Goal: Task Accomplishment & Management: Manage account settings

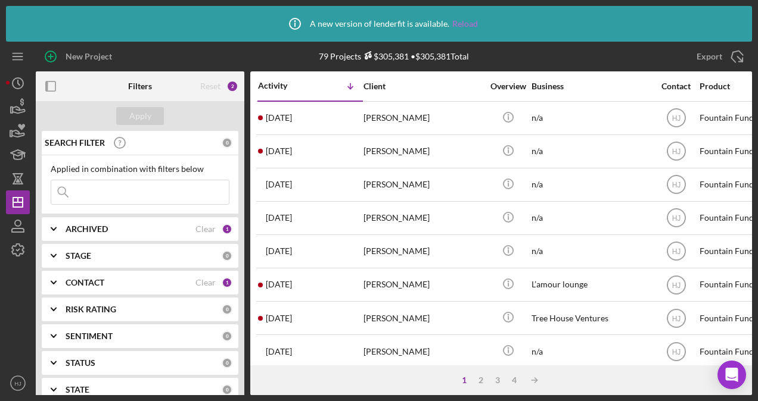
click at [447, 25] on link "Reload" at bounding box center [465, 24] width 26 height 10
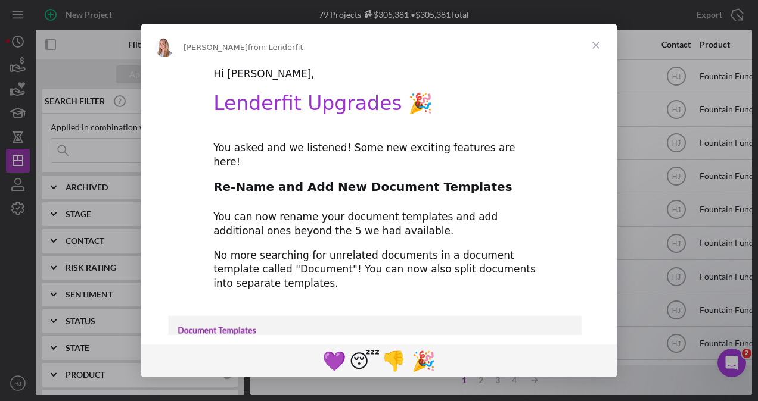
click at [593, 48] on span "Close" at bounding box center [595, 45] width 43 height 43
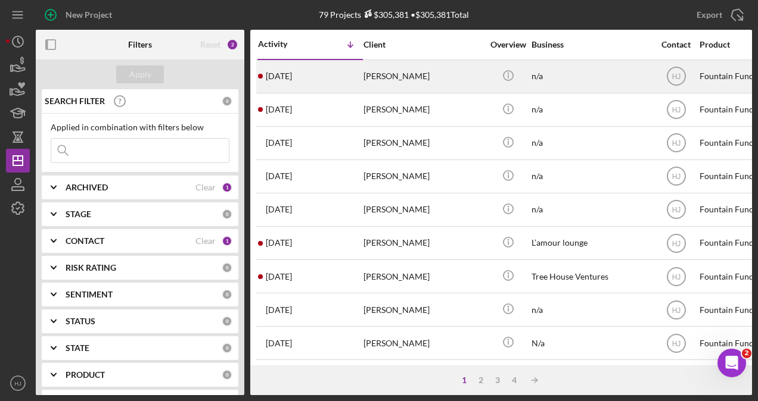
click at [412, 69] on div "[PERSON_NAME]" at bounding box center [422, 77] width 119 height 32
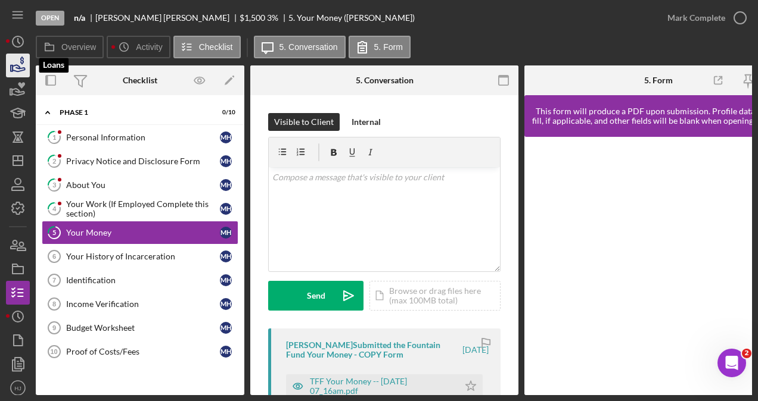
click at [20, 66] on icon "button" at bounding box center [18, 66] width 30 height 30
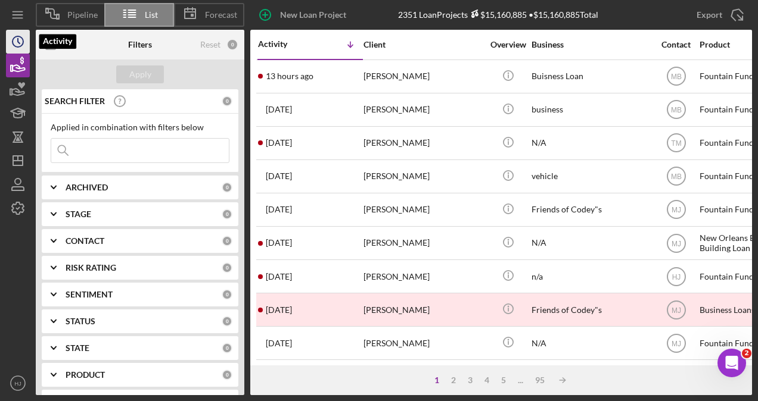
click at [16, 36] on circle "button" at bounding box center [18, 41] width 11 height 11
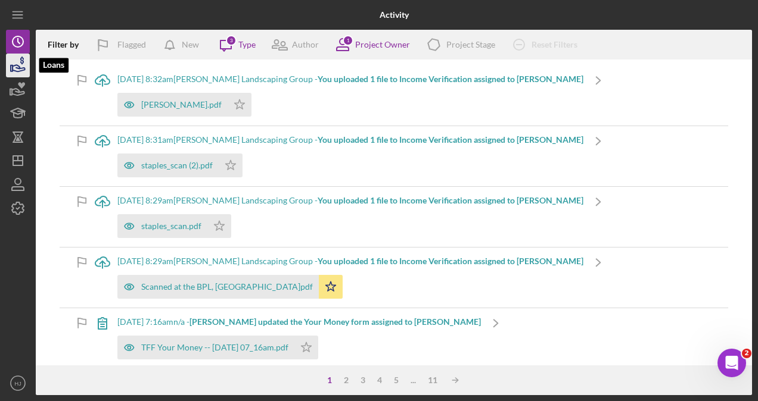
click at [15, 67] on icon "button" at bounding box center [18, 66] width 30 height 30
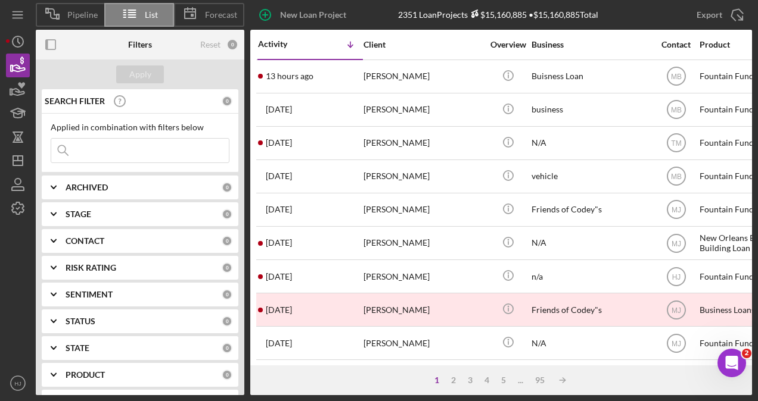
click at [125, 239] on div "CONTACT" at bounding box center [144, 241] width 156 height 10
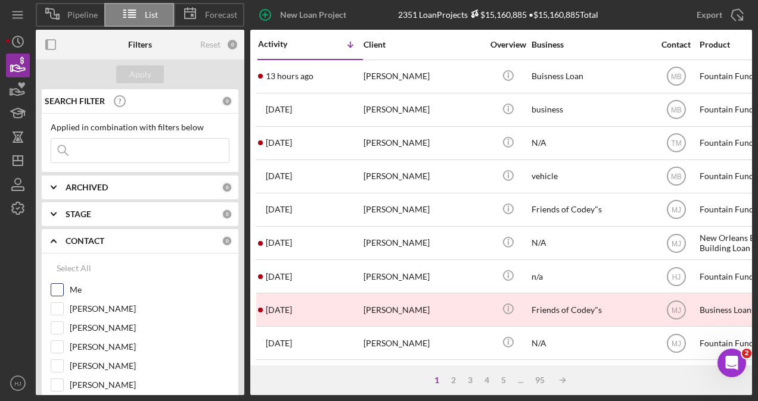
click at [64, 284] on div "Me" at bounding box center [140, 293] width 179 height 19
click at [62, 288] on input "Me" at bounding box center [57, 290] width 12 height 12
checkbox input "true"
click at [130, 67] on div "Apply" at bounding box center [140, 75] width 22 height 18
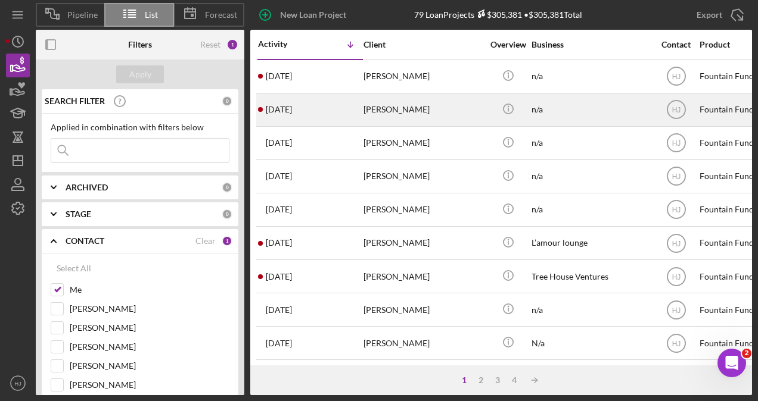
click at [387, 117] on div "[PERSON_NAME]" at bounding box center [422, 110] width 119 height 32
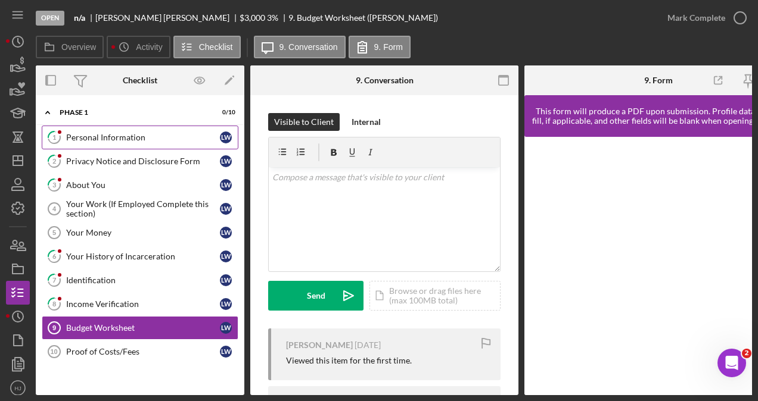
click at [104, 136] on div "Personal Information" at bounding box center [143, 138] width 154 height 10
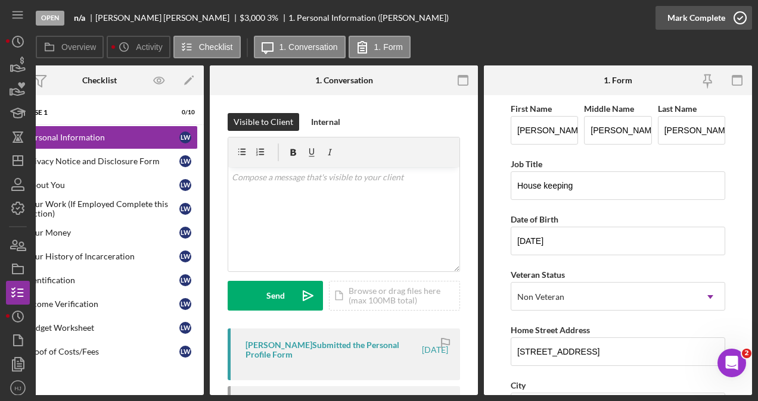
click at [698, 18] on div "Mark Complete" at bounding box center [696, 18] width 58 height 24
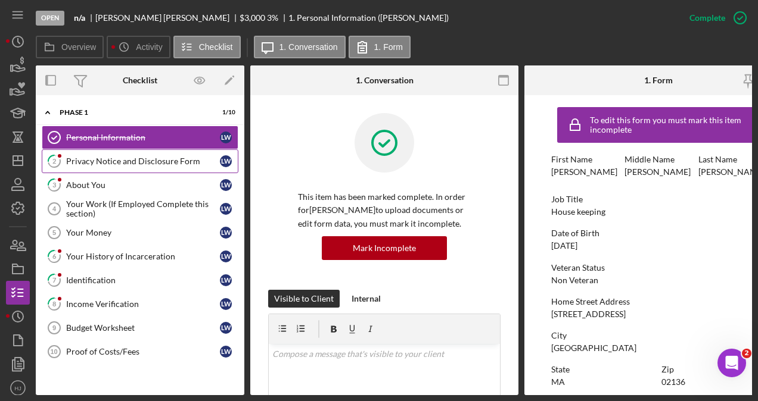
click at [139, 164] on div "Privacy Notice and Disclosure Form" at bounding box center [143, 162] width 154 height 10
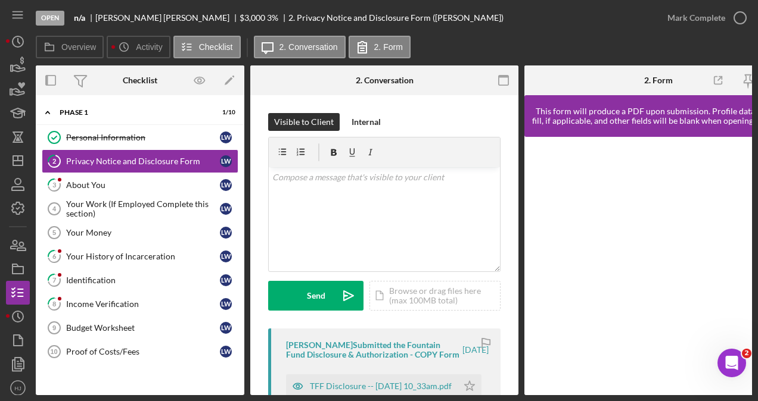
drag, startPoint x: 498, startPoint y: 391, endPoint x: 549, endPoint y: 385, distance: 51.6
click at [549, 385] on div "Overview Internal Workflow Stage Open Icon/Dropdown Arrow Archive (can unarchiv…" at bounding box center [394, 231] width 716 height 330
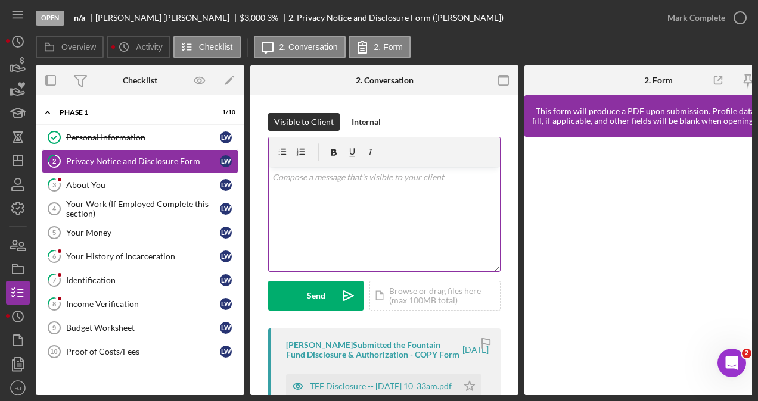
click at [329, 193] on div "v Color teal Color pink Remove color Add row above Add row below Add column bef…" at bounding box center [384, 219] width 231 height 104
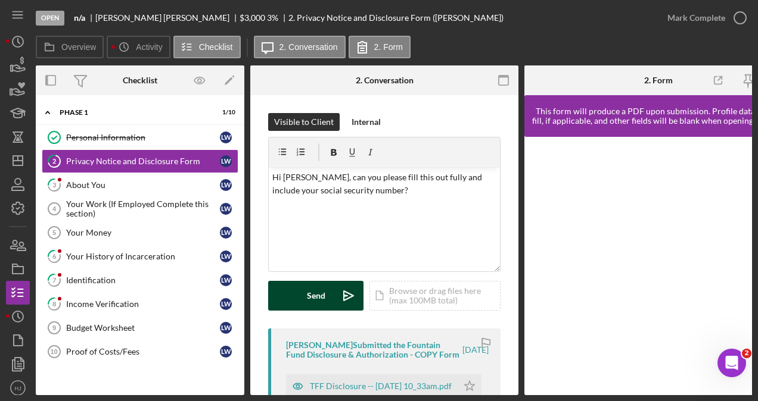
click at [316, 287] on div "Send" at bounding box center [316, 296] width 18 height 30
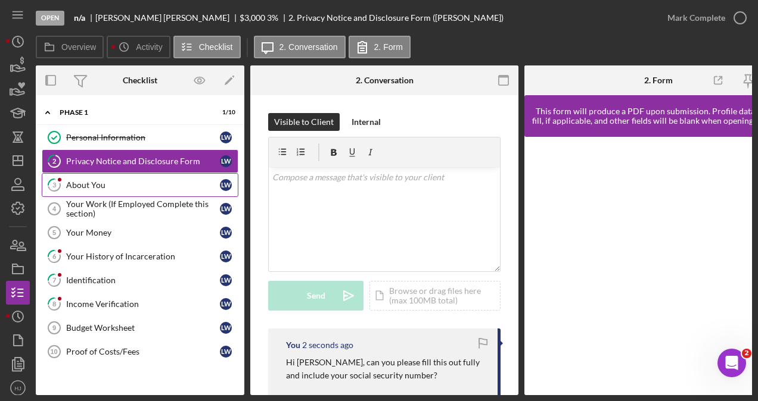
click at [67, 189] on icon "3" at bounding box center [54, 185] width 30 height 30
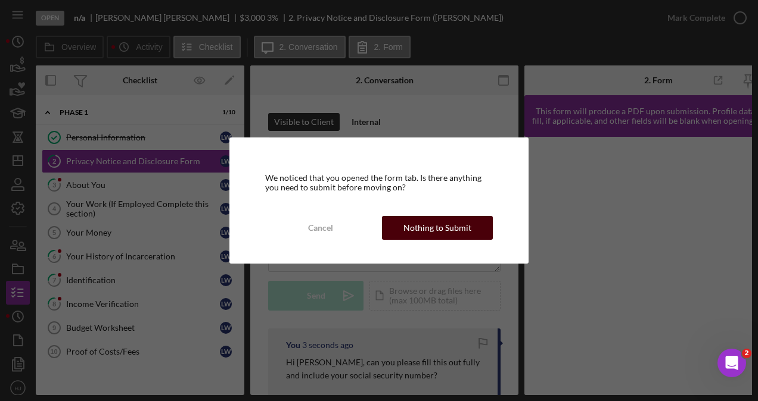
click at [441, 216] on div "Cancel Nothing to Submit" at bounding box center [379, 228] width 228 height 24
drag, startPoint x: 419, startPoint y: 226, endPoint x: 410, endPoint y: 226, distance: 8.9
click at [418, 226] on div "Nothing to Submit" at bounding box center [437, 228] width 68 height 24
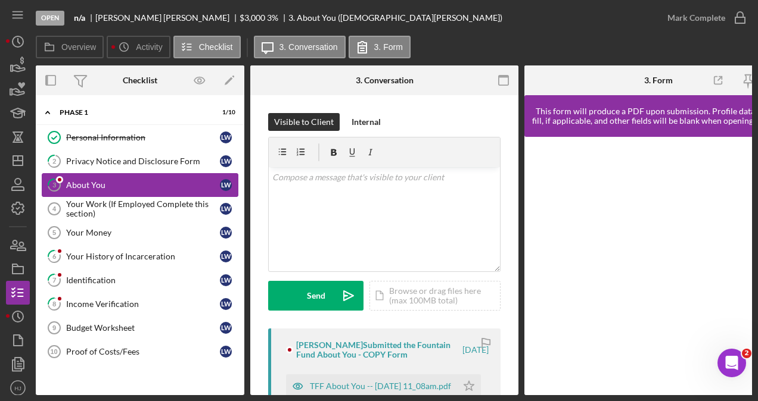
click at [82, 185] on div "About You" at bounding box center [143, 185] width 154 height 10
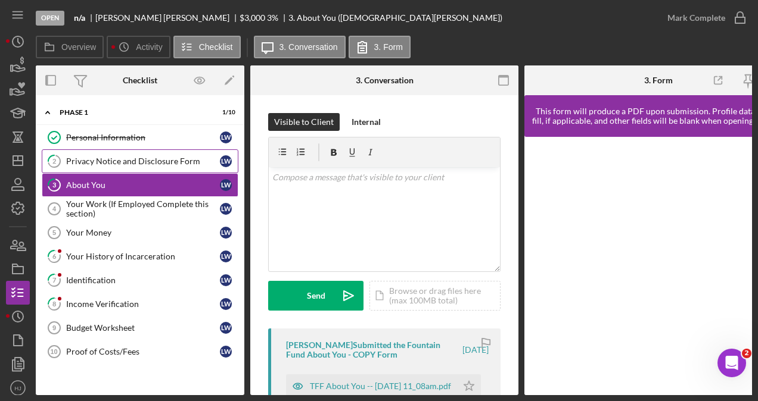
click at [135, 157] on div "Privacy Notice and Disclosure Form" at bounding box center [143, 162] width 154 height 10
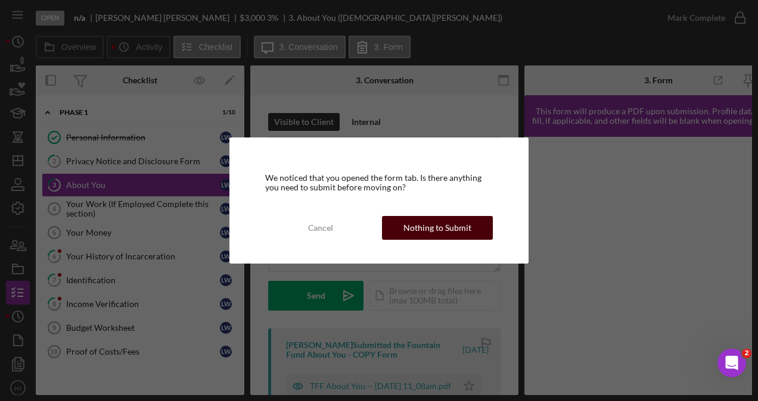
click at [415, 223] on div "Nothing to Submit" at bounding box center [437, 228] width 68 height 24
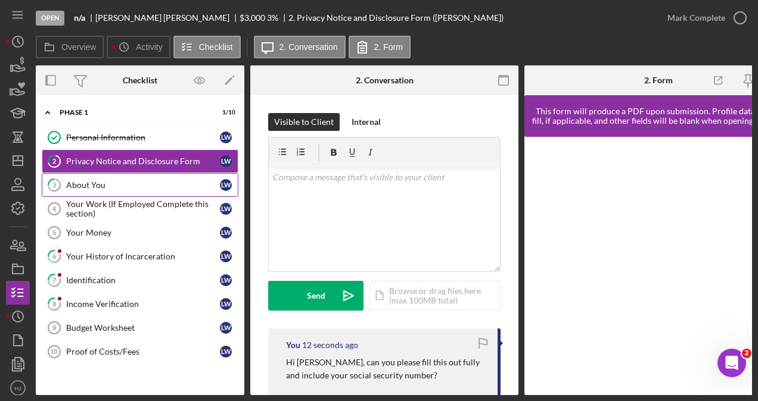
click at [86, 189] on link "3 About You [PERSON_NAME]" at bounding box center [140, 185] width 197 height 24
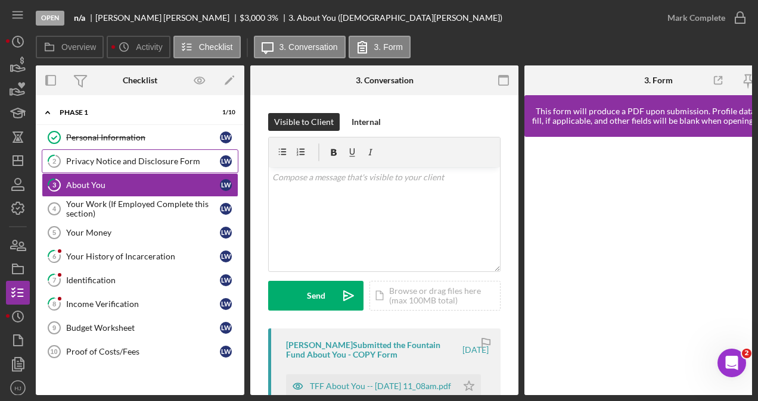
click at [102, 163] on div "Privacy Notice and Disclosure Form" at bounding box center [143, 162] width 154 height 10
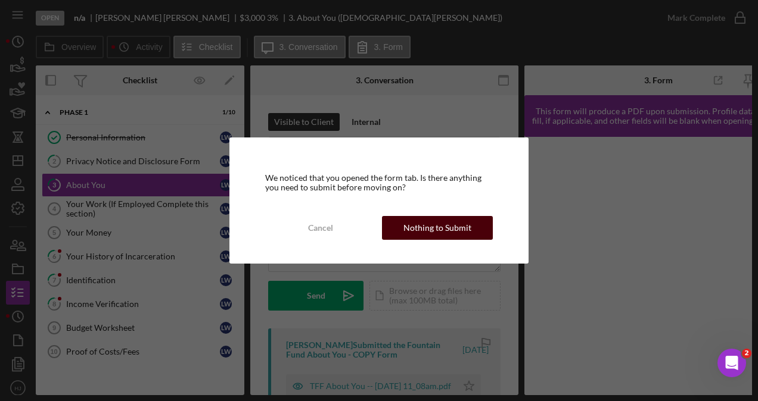
click at [434, 217] on div "Nothing to Submit" at bounding box center [437, 228] width 68 height 24
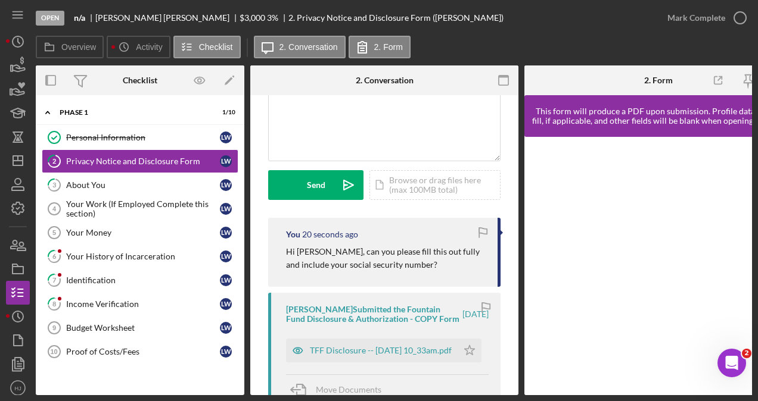
scroll to position [119, 0]
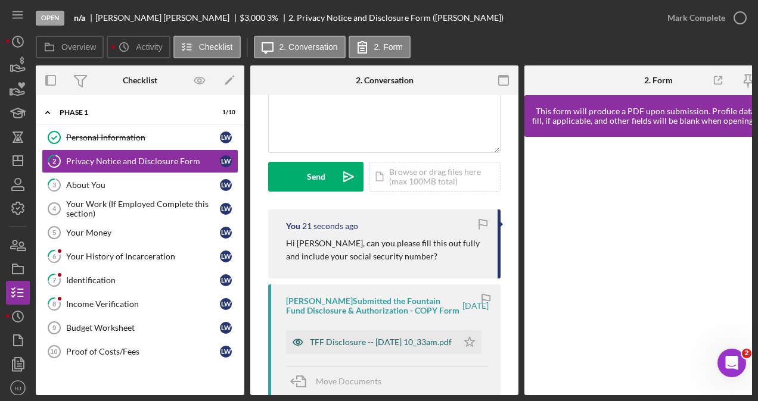
click at [343, 347] on div "TFF Disclosure -- [DATE] 10_33am.pdf" at bounding box center [381, 343] width 142 height 10
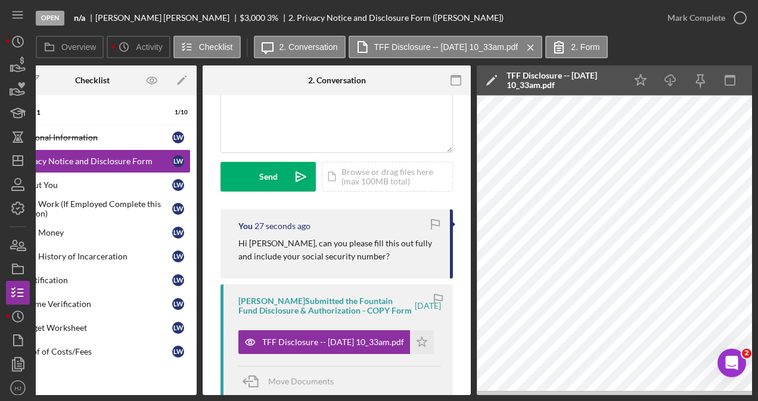
scroll to position [0, 54]
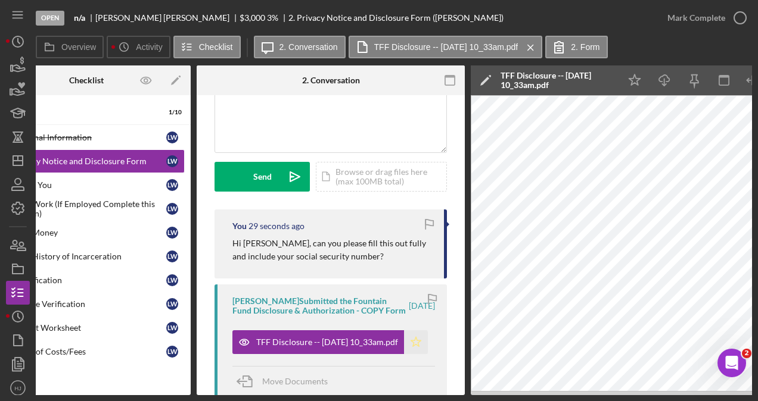
click at [415, 347] on icon "Icon/Star" at bounding box center [416, 343] width 24 height 24
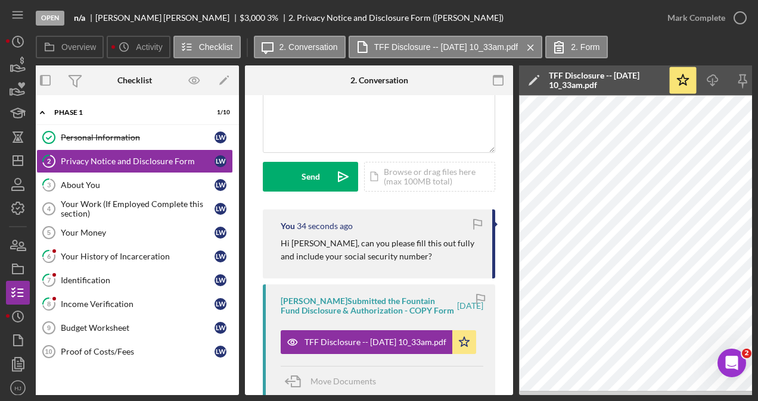
scroll to position [0, 0]
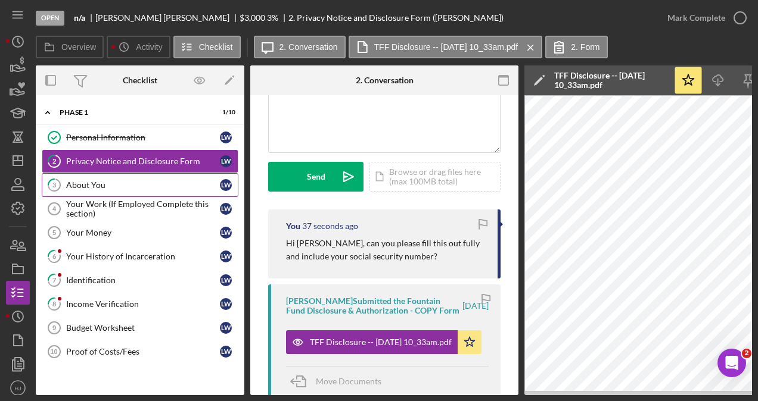
click at [100, 186] on div "About You" at bounding box center [143, 185] width 154 height 10
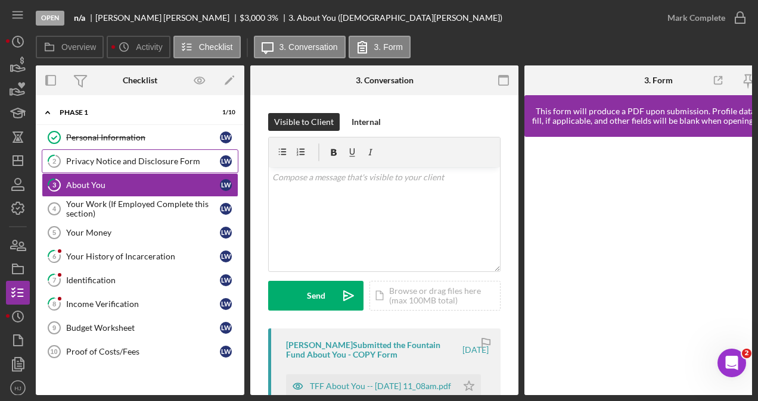
click at [101, 158] on div "Privacy Notice and Disclosure Form" at bounding box center [143, 162] width 154 height 10
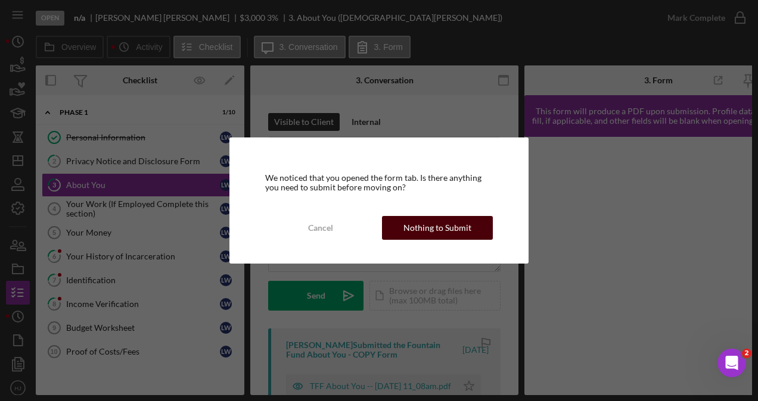
click at [432, 220] on div "Nothing to Submit" at bounding box center [437, 228] width 68 height 24
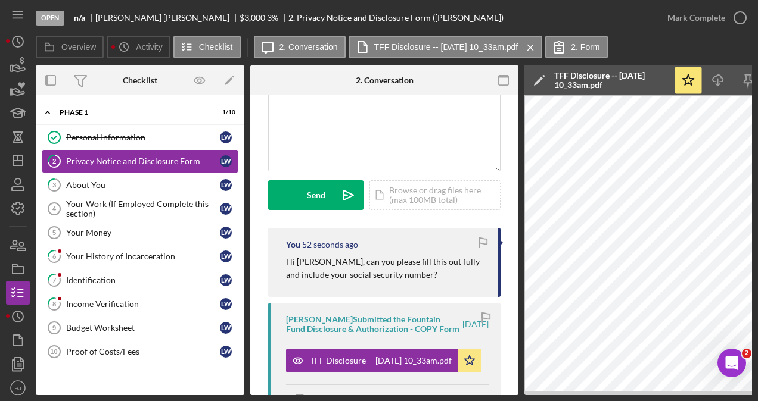
scroll to position [119, 0]
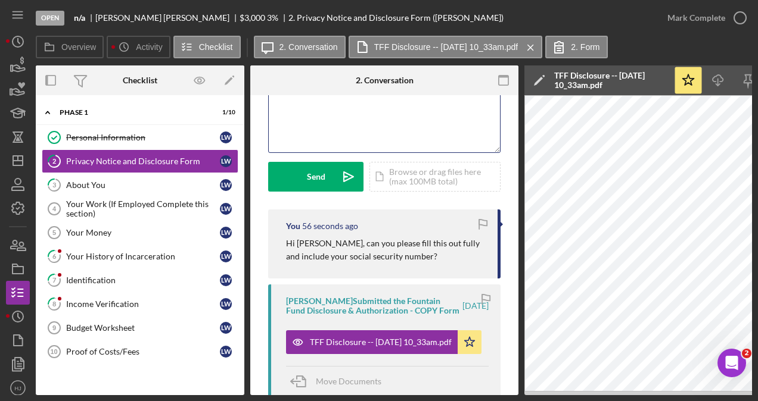
click at [312, 105] on div "v Color teal Color pink Remove color Add row above Add row below Add column bef…" at bounding box center [384, 100] width 231 height 104
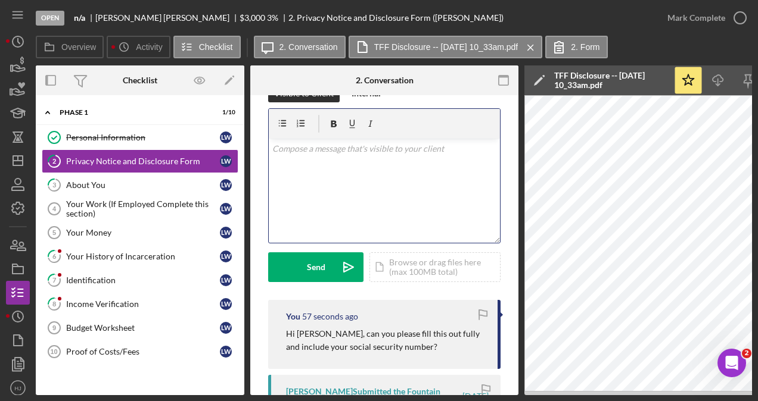
scroll to position [0, 0]
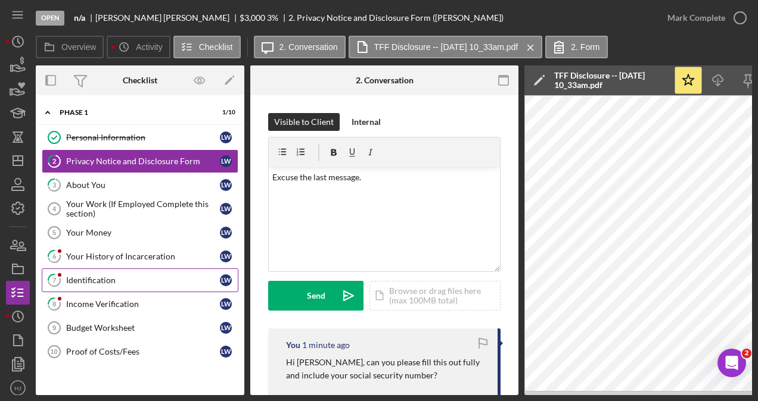
click at [91, 276] on div "Identification" at bounding box center [143, 281] width 154 height 10
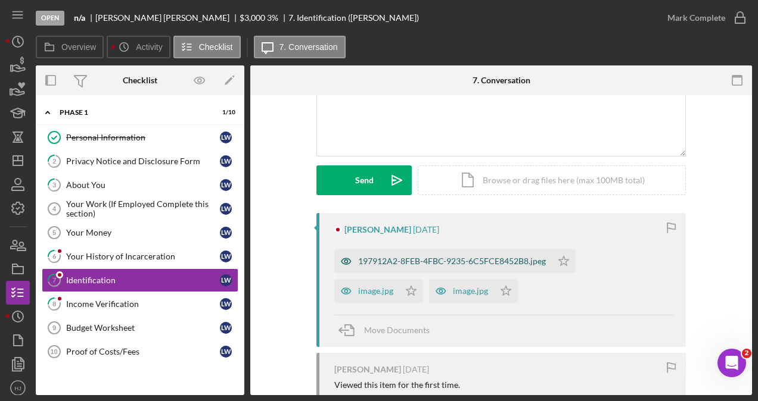
scroll to position [119, 0]
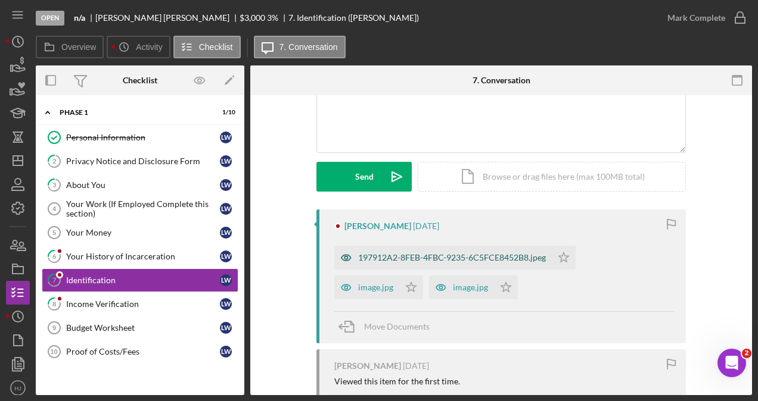
click at [423, 257] on div "197912A2-8FEB-4FBC-9235-6C5FCE8452B8.jpeg" at bounding box center [452, 258] width 188 height 10
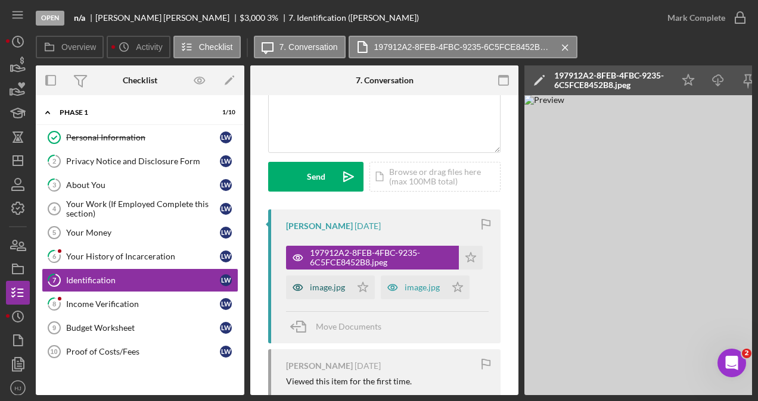
click at [320, 286] on div "image.jpg" at bounding box center [327, 288] width 35 height 10
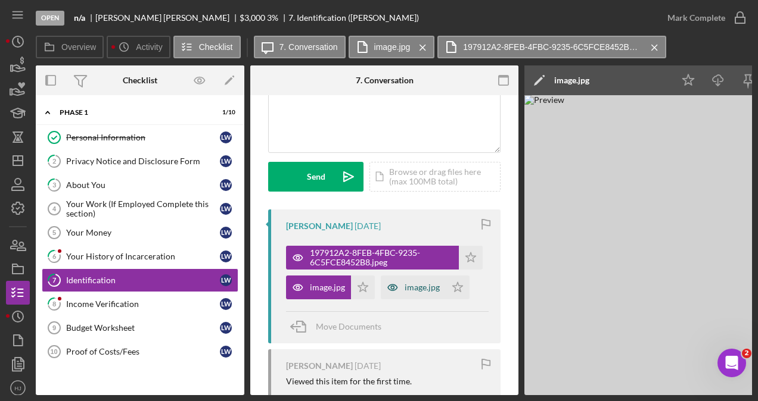
click at [424, 277] on div "image.jpg" at bounding box center [413, 288] width 65 height 24
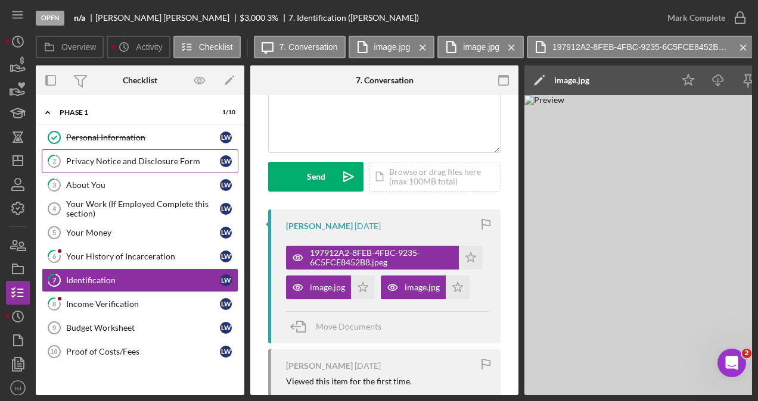
click at [99, 164] on link "2 Privacy Notice and Disclosure Form [PERSON_NAME]" at bounding box center [140, 162] width 197 height 24
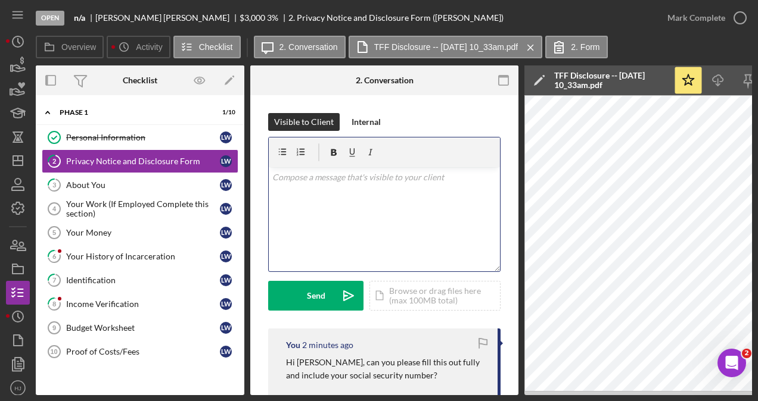
click at [340, 206] on div "v Color teal Color pink Remove color Add row above Add row below Add column bef…" at bounding box center [384, 219] width 231 height 104
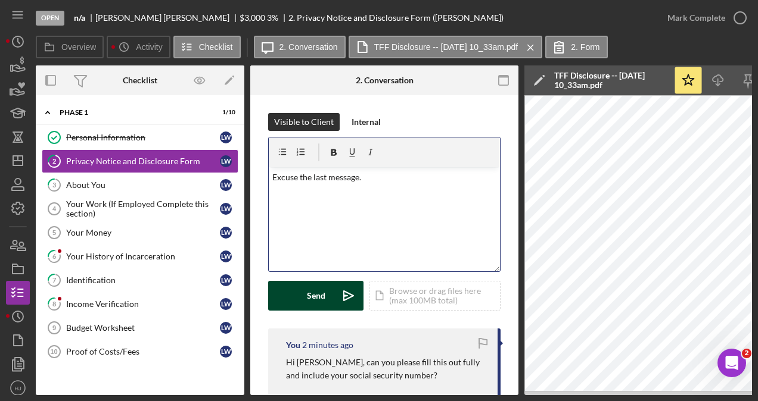
click at [295, 296] on button "Send Icon/icon-invite-send" at bounding box center [315, 296] width 95 height 30
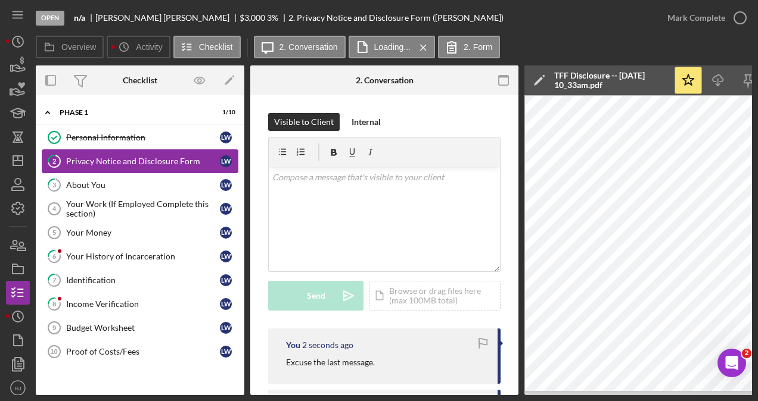
click at [128, 161] on div "Privacy Notice and Disclosure Form" at bounding box center [143, 162] width 154 height 10
drag, startPoint x: 456, startPoint y: 397, endPoint x: 462, endPoint y: 393, distance: 6.9
click at [462, 393] on div "Open n/a [PERSON_NAME] $3,000 $3,000 3 % 2. Privacy Notice and Disclosure Form …" at bounding box center [379, 200] width 758 height 401
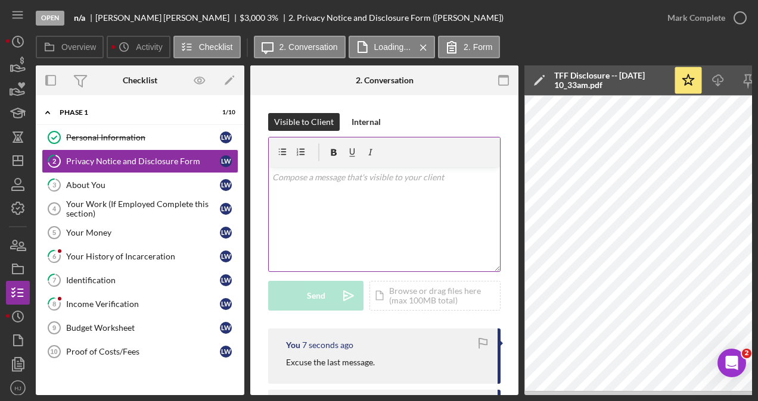
click at [340, 184] on div "v Color teal Color pink Remove color Add row above Add row below Add column bef…" at bounding box center [384, 219] width 231 height 104
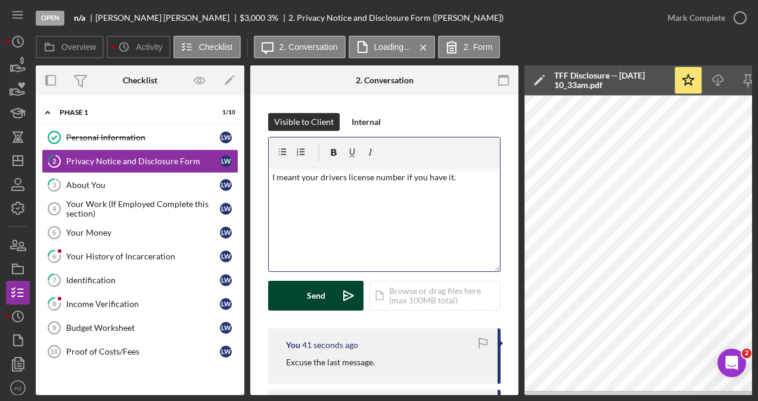
click at [301, 282] on button "Send Icon/icon-invite-send" at bounding box center [315, 296] width 95 height 30
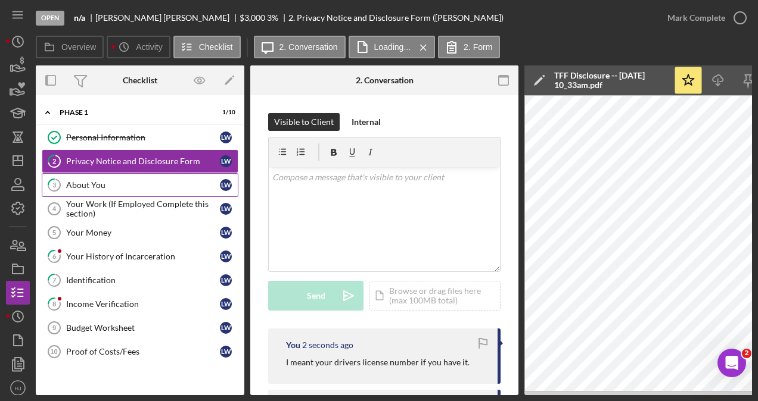
click at [77, 187] on div "About You" at bounding box center [143, 185] width 154 height 10
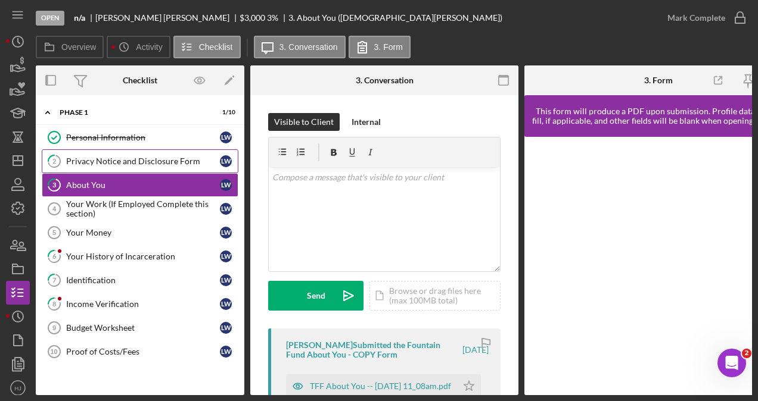
click at [128, 167] on link "2 Privacy Notice and Disclosure Form [PERSON_NAME]" at bounding box center [140, 162] width 197 height 24
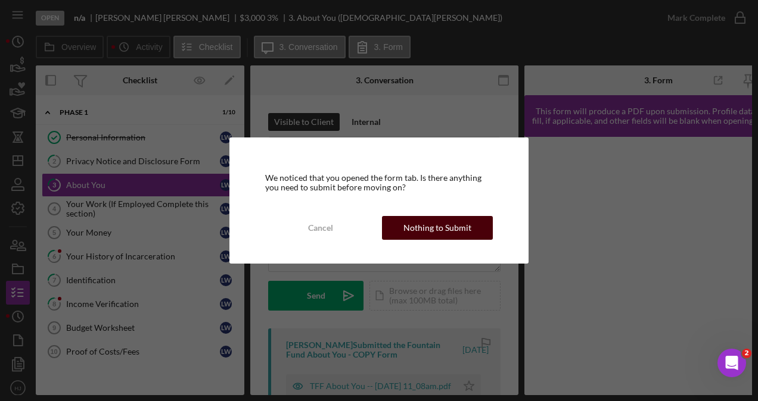
click at [414, 221] on div "Nothing to Submit" at bounding box center [437, 228] width 68 height 24
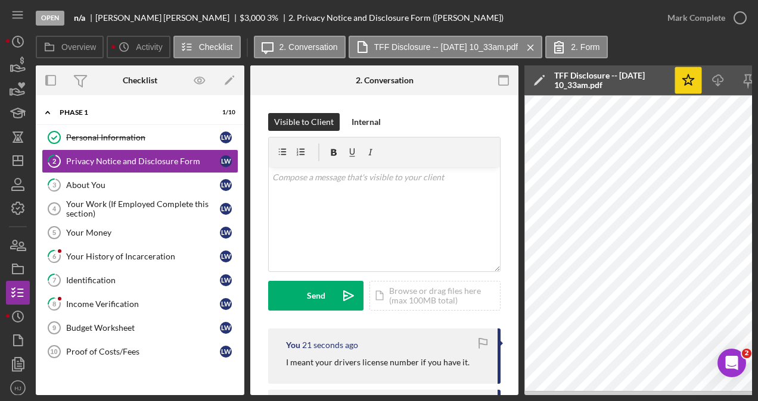
click at [689, 86] on icon "Icon/Star" at bounding box center [688, 80] width 27 height 27
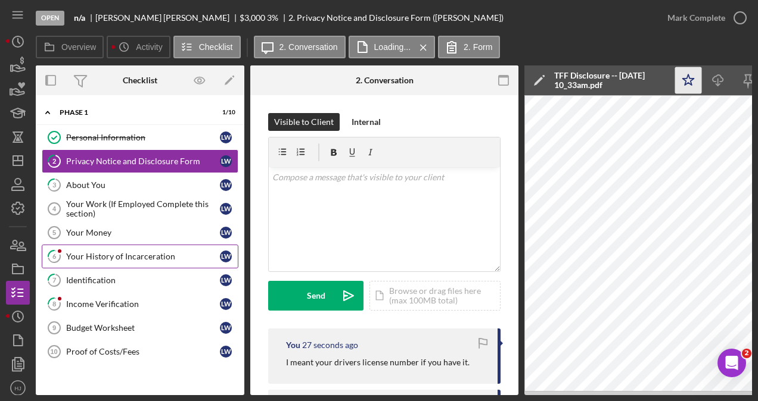
click at [118, 252] on div "Your History of Incarceration" at bounding box center [143, 257] width 154 height 10
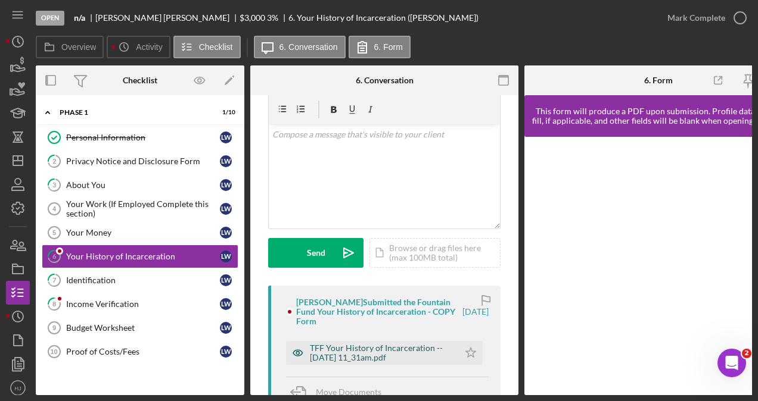
scroll to position [119, 0]
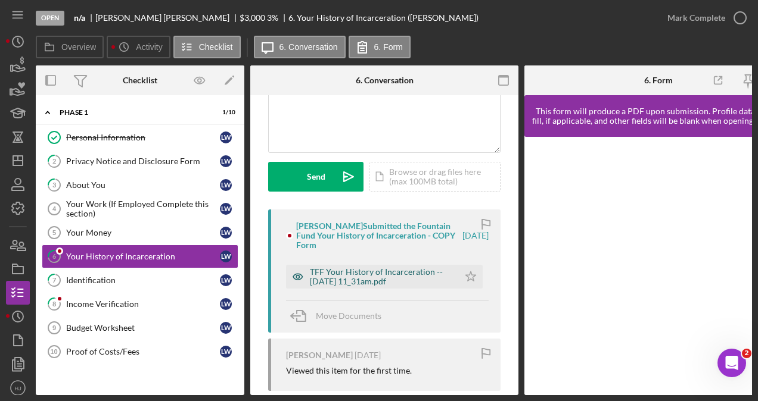
click at [371, 275] on div "TFF Your History of Incarceration -- [DATE] 11_31am.pdf" at bounding box center [381, 276] width 143 height 19
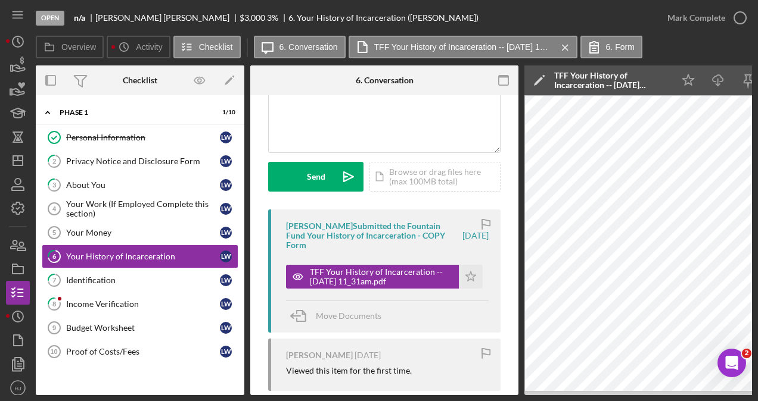
drag, startPoint x: 485, startPoint y: 396, endPoint x: 499, endPoint y: 396, distance: 13.7
click at [499, 396] on div "Open n/a [PERSON_NAME] $3,000 $3,000 3 % 6. Your History of Incarceration ([PER…" at bounding box center [379, 200] width 758 height 401
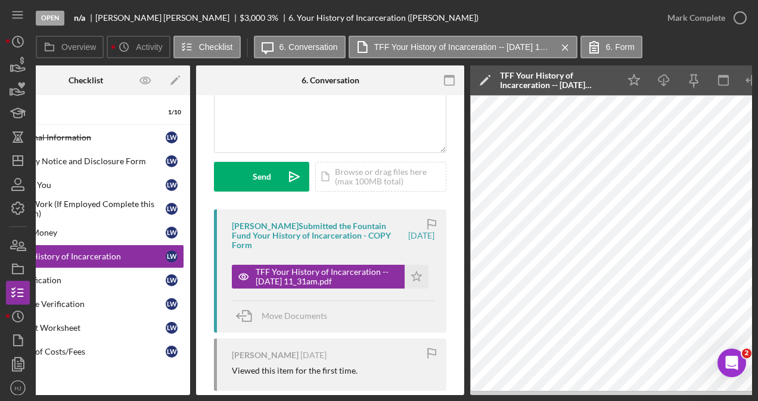
scroll to position [0, 2]
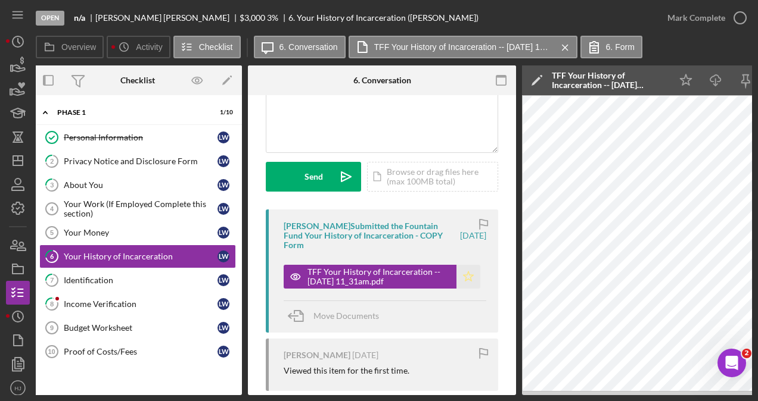
click at [466, 275] on polygon "button" at bounding box center [468, 277] width 10 height 10
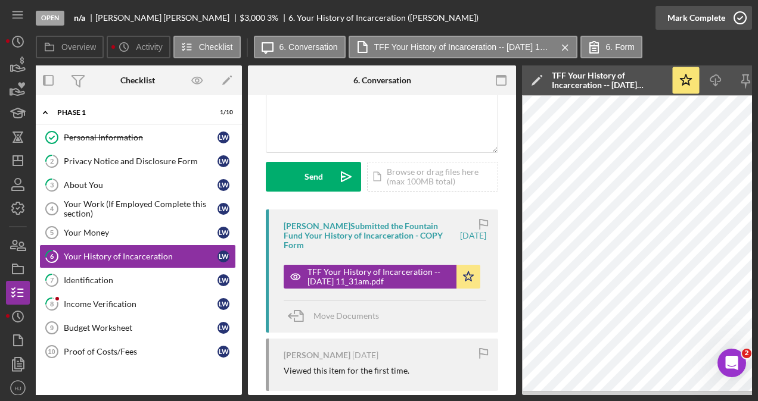
click at [699, 20] on div "Mark Complete" at bounding box center [696, 18] width 58 height 24
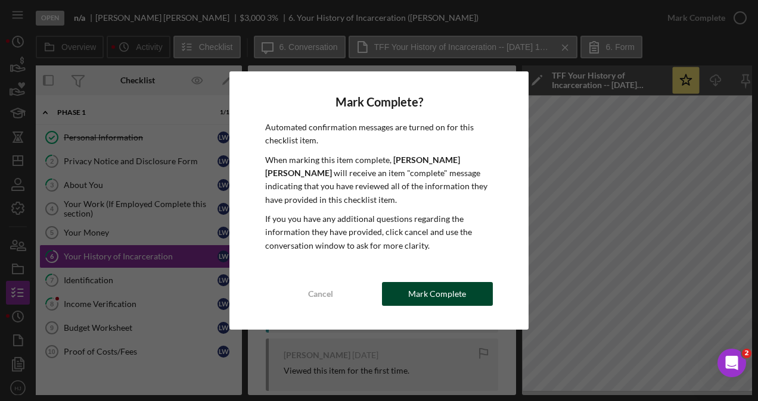
click at [453, 287] on div "Mark Complete" at bounding box center [437, 294] width 58 height 24
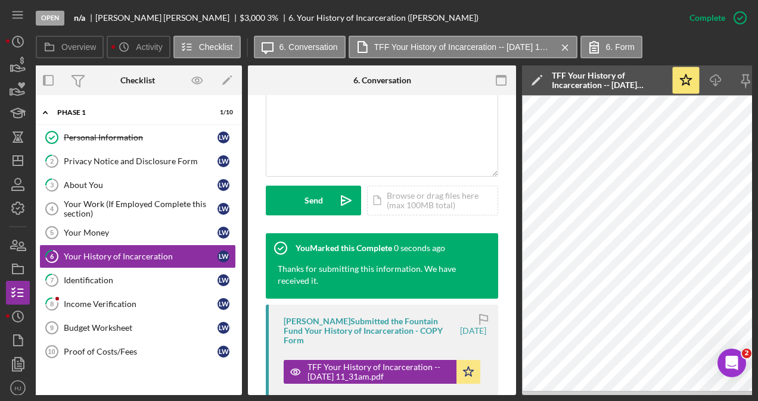
scroll to position [296, 0]
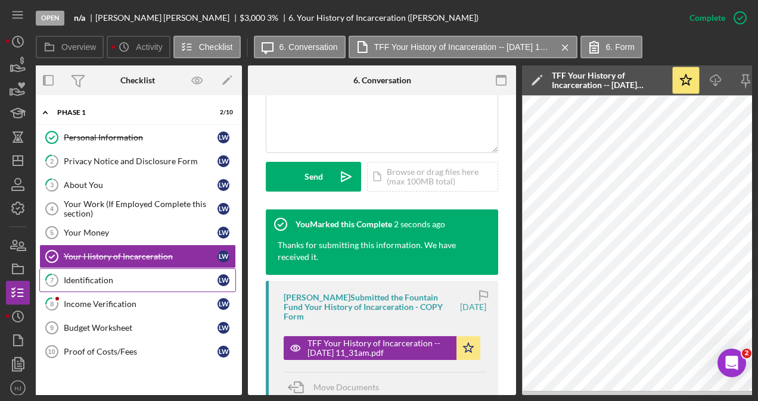
click at [99, 279] on div "Identification" at bounding box center [141, 281] width 154 height 10
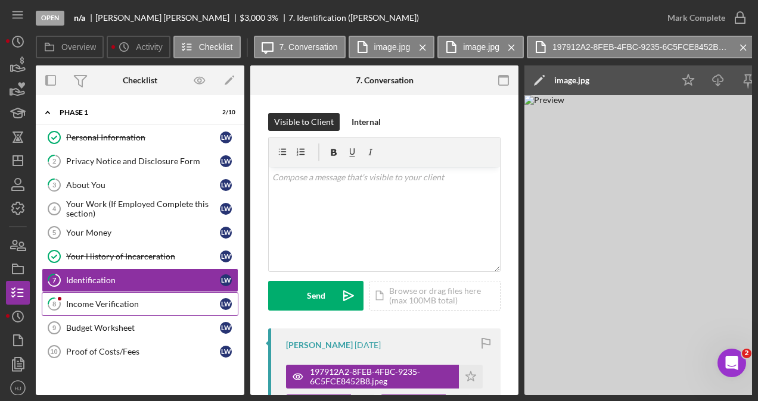
click at [88, 302] on div "Income Verification" at bounding box center [143, 305] width 154 height 10
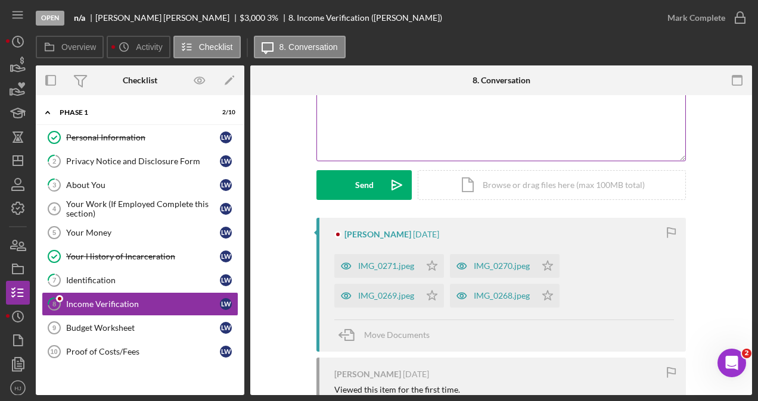
scroll to position [119, 0]
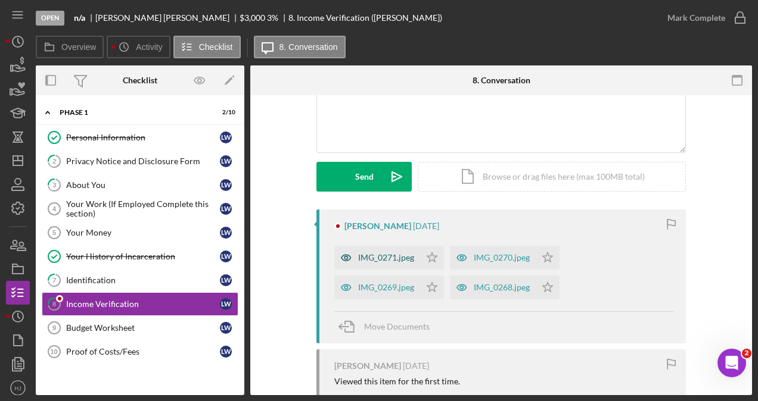
click at [369, 253] on div "IMG_0271.jpeg" at bounding box center [386, 258] width 56 height 10
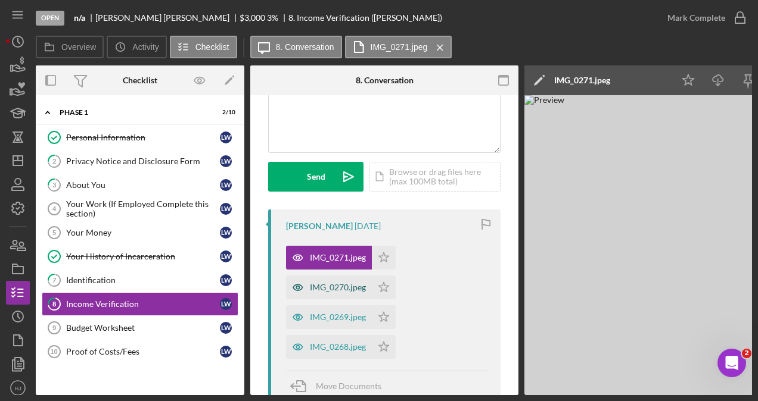
click at [343, 284] on div "IMG_0270.jpeg" at bounding box center [338, 288] width 56 height 10
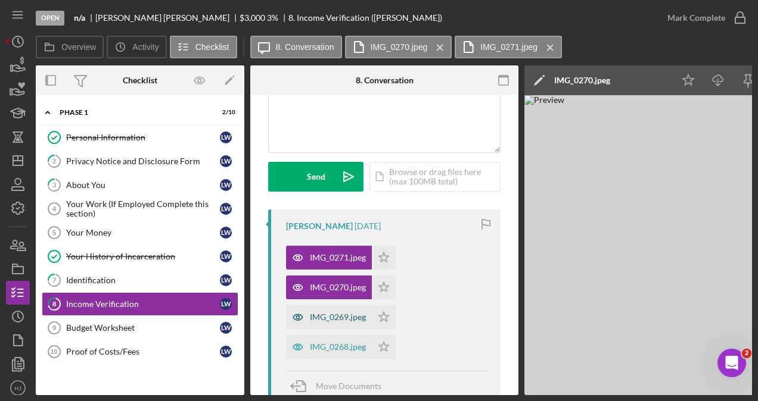
click at [315, 308] on div "IMG_0269.jpeg" at bounding box center [329, 318] width 86 height 24
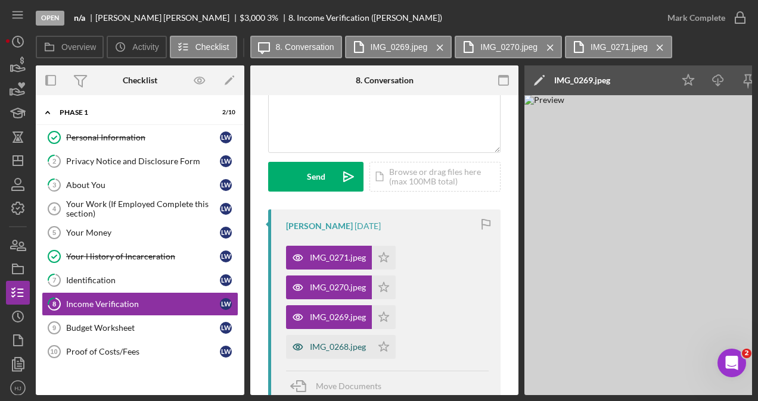
click at [331, 343] on div "IMG_0268.jpeg" at bounding box center [338, 348] width 56 height 10
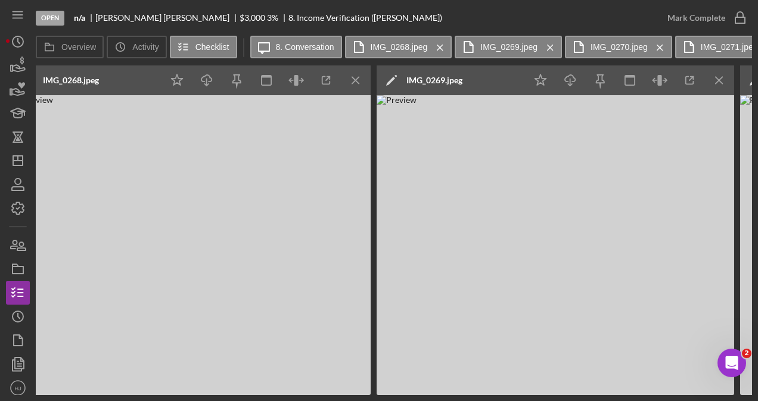
scroll to position [0, 452]
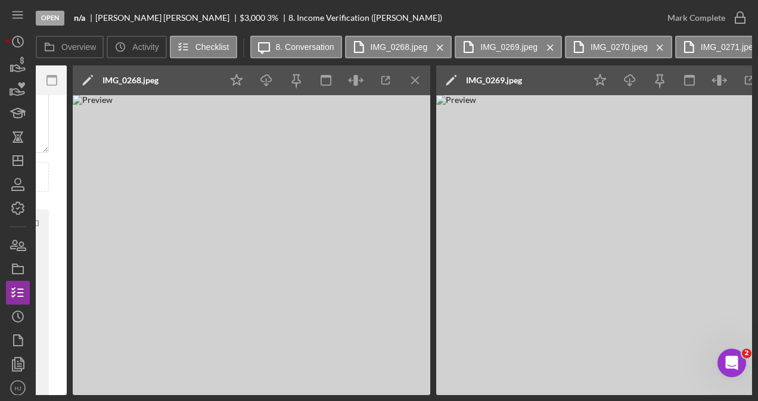
click at [271, 184] on img at bounding box center [251, 245] width 357 height 300
click at [267, 81] on icon "Icon/Download" at bounding box center [266, 80] width 27 height 27
click at [351, 334] on img at bounding box center [251, 245] width 357 height 300
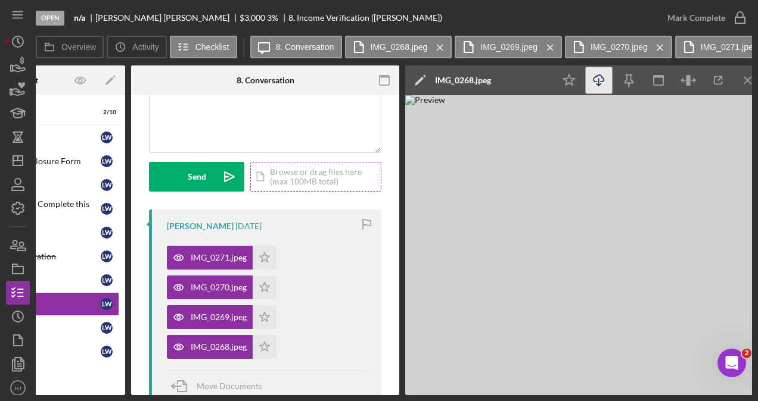
scroll to position [0, 0]
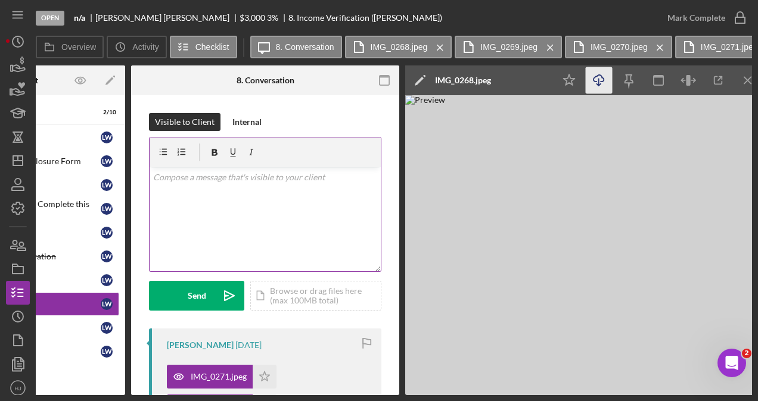
click at [203, 214] on div "v Color teal Color pink Remove color Add row above Add row below Add column bef…" at bounding box center [265, 219] width 231 height 104
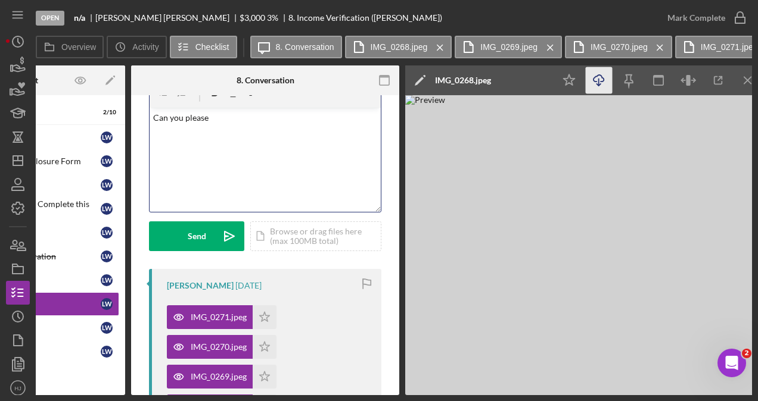
scroll to position [119, 0]
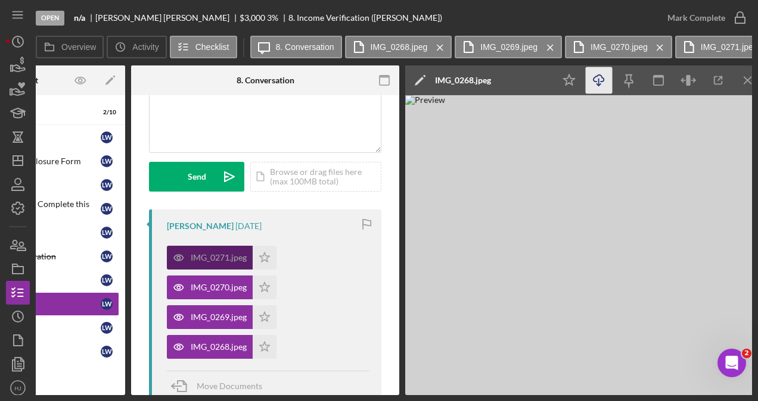
click at [197, 254] on div "IMG_0271.jpeg" at bounding box center [219, 258] width 56 height 10
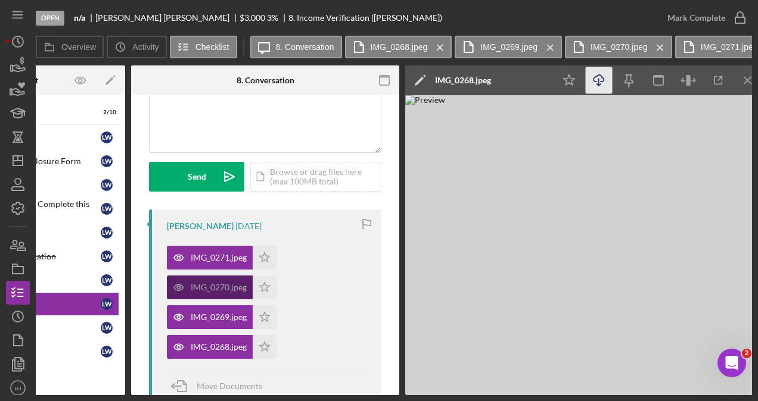
click at [199, 284] on div "IMG_0270.jpeg" at bounding box center [219, 288] width 56 height 10
click at [749, 82] on line "button" at bounding box center [747, 80] width 7 height 7
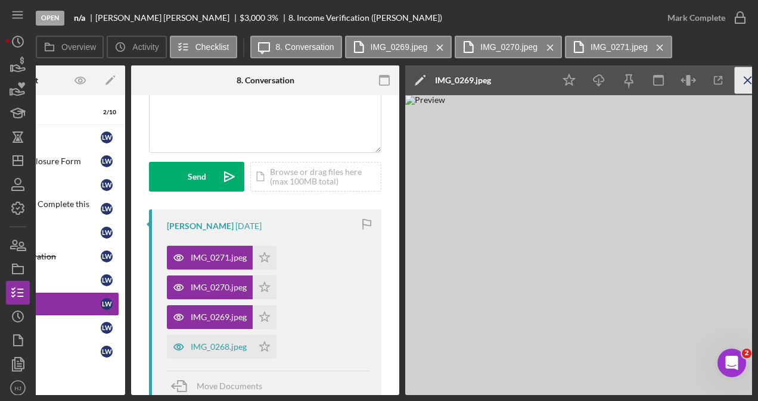
click at [747, 82] on icon "Icon/Menu Close" at bounding box center [747, 80] width 27 height 27
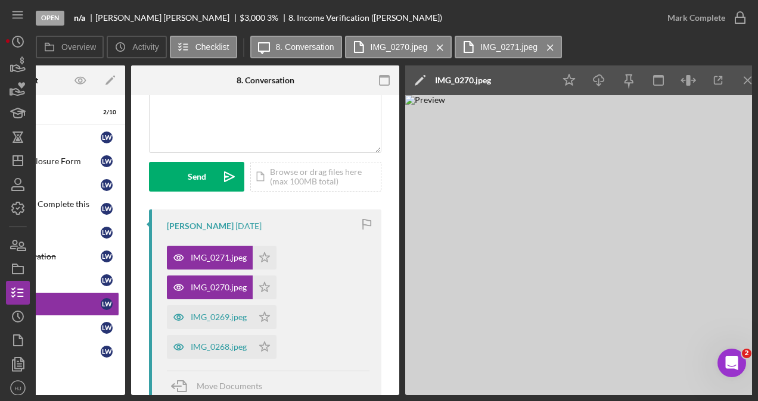
click at [747, 82] on icon "Icon/Menu Close" at bounding box center [747, 80] width 27 height 27
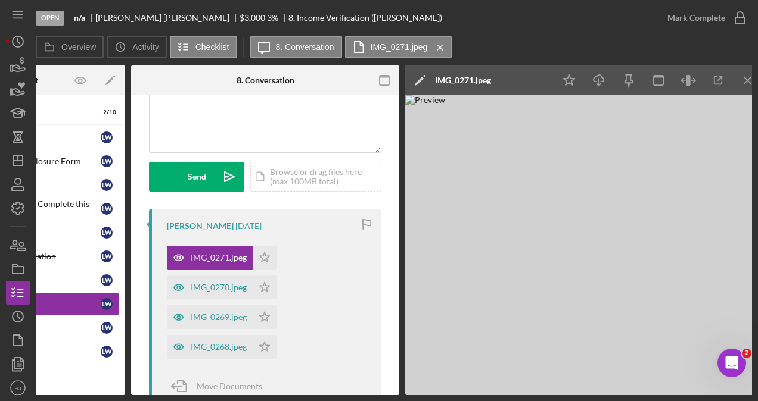
click at [747, 82] on icon "Icon/Menu Close" at bounding box center [747, 80] width 27 height 27
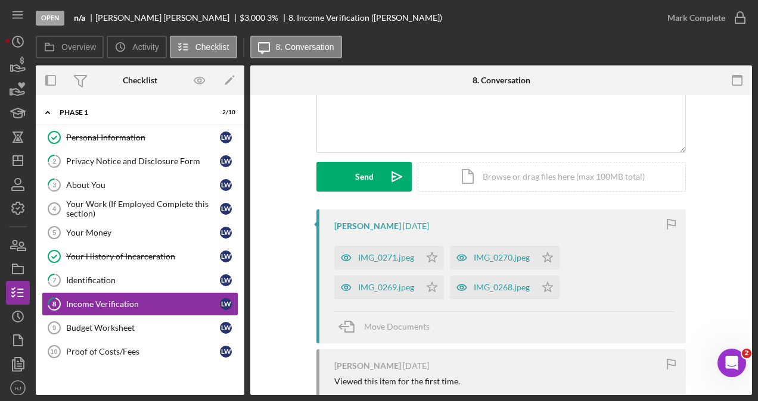
scroll to position [0, 0]
click at [373, 253] on div "IMG_0271.jpeg" at bounding box center [377, 258] width 86 height 24
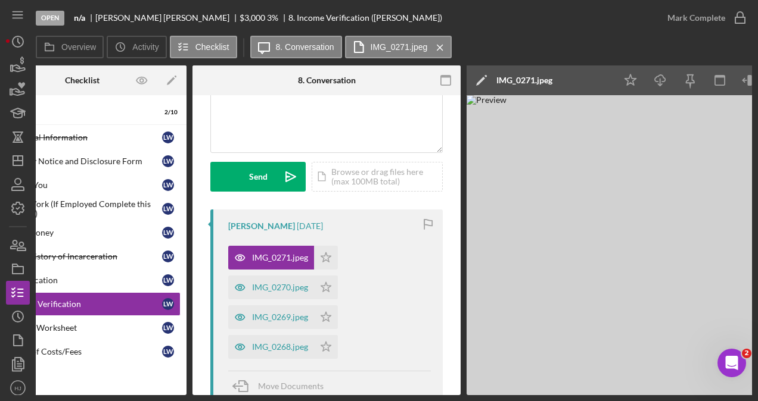
scroll to position [0, 61]
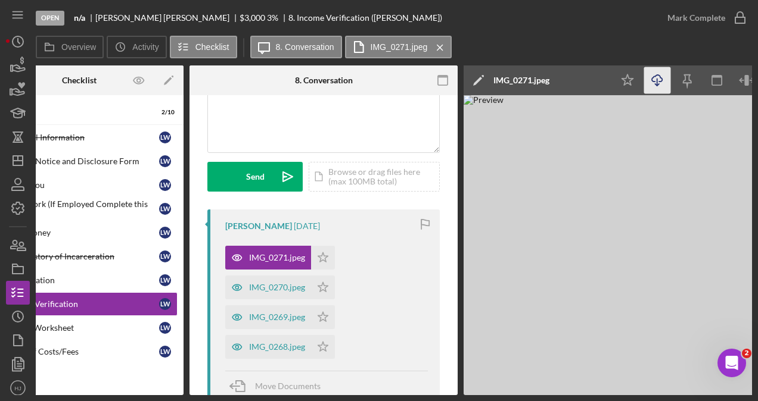
click at [657, 85] on polyline "button" at bounding box center [657, 85] width 4 height 2
click at [276, 135] on div "v Color teal Color pink Remove color Add row above Add row below Add column bef…" at bounding box center [323, 100] width 231 height 104
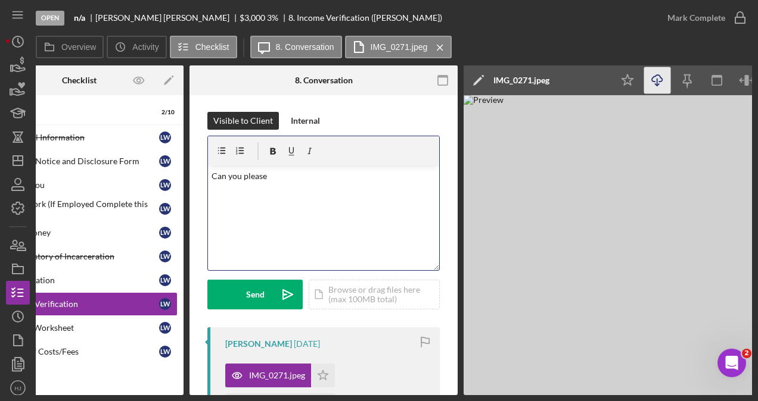
scroll to position [0, 0]
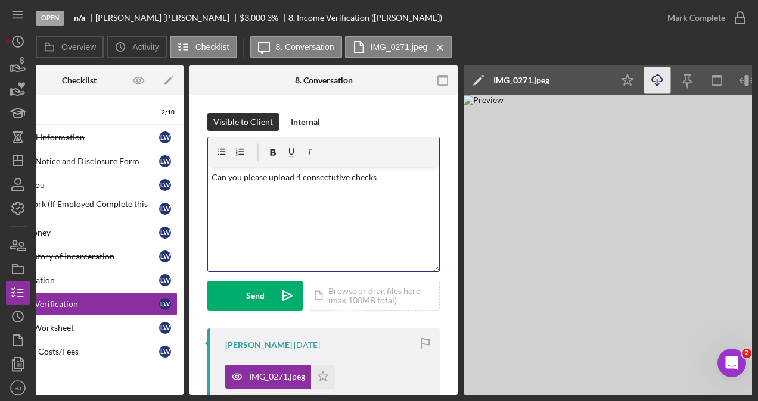
click at [323, 175] on p "Can you please upload 4 consectutive checks" at bounding box center [323, 177] width 225 height 13
click at [318, 176] on p "Can you please upload 4 consectutive checks" at bounding box center [323, 177] width 225 height 13
click at [314, 178] on p "Can you please upload 4 checks" at bounding box center [323, 177] width 225 height 13
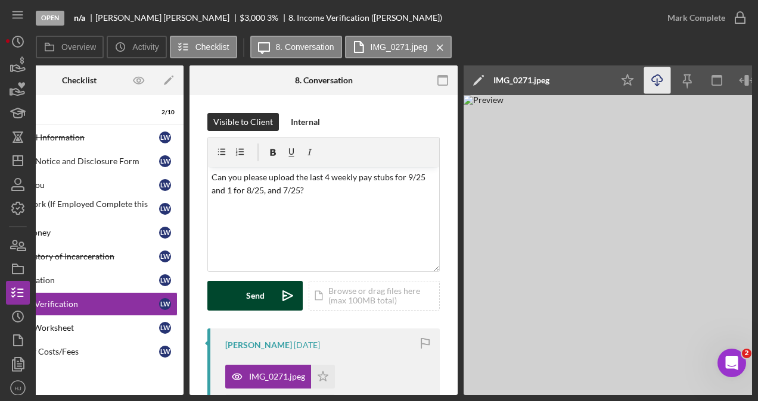
click at [246, 284] on div "Send" at bounding box center [255, 296] width 18 height 30
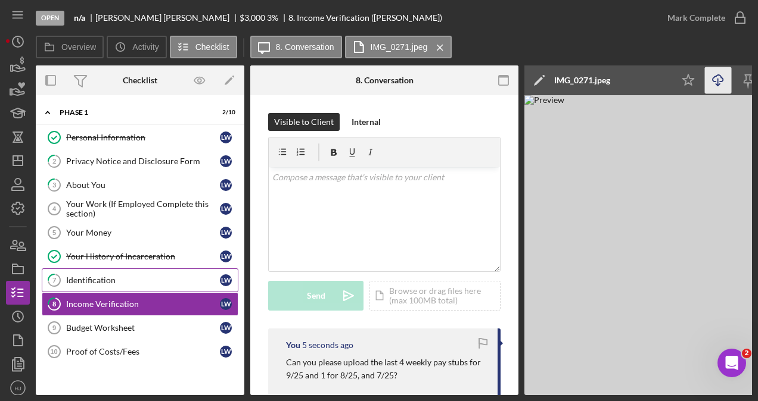
click at [86, 270] on link "7 Identification [PERSON_NAME]" at bounding box center [140, 281] width 197 height 24
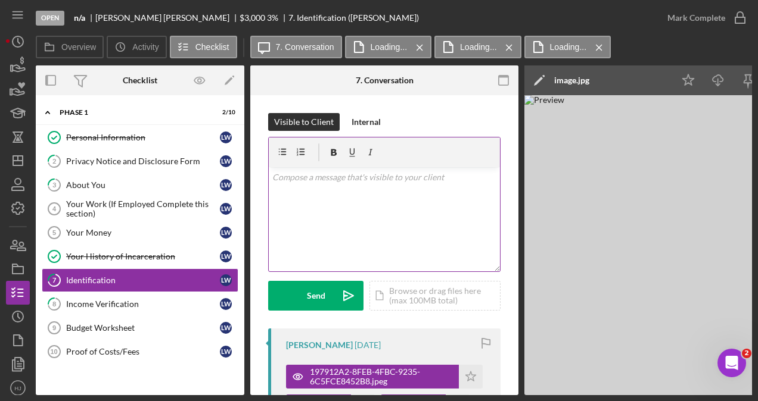
click at [300, 204] on div "v Color teal Color pink Remove color Add row above Add row below Add column bef…" at bounding box center [384, 219] width 231 height 104
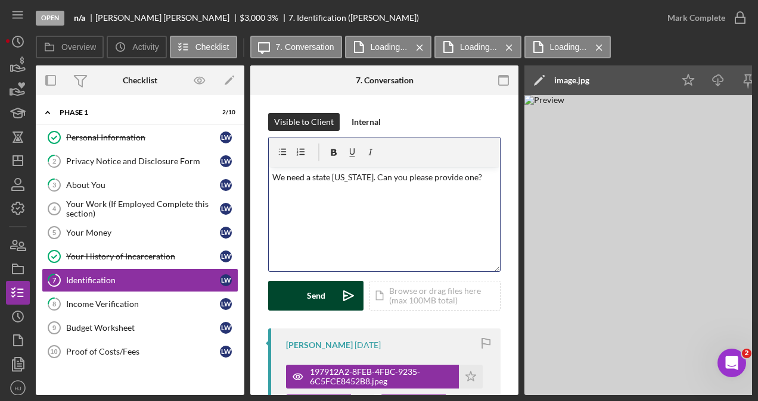
click at [285, 288] on button "Send Icon/icon-invite-send" at bounding box center [315, 296] width 95 height 30
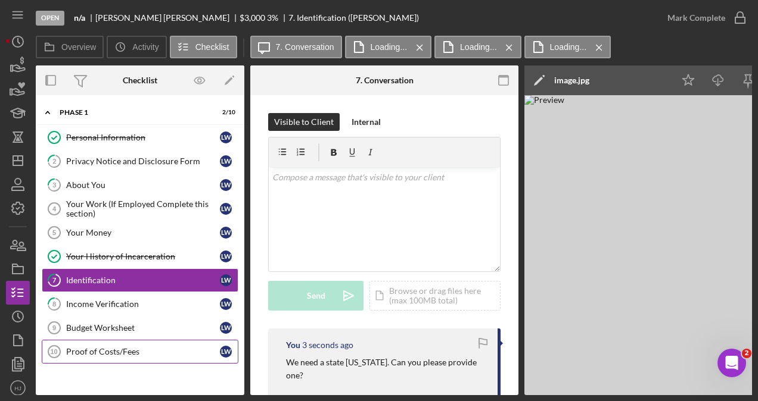
click at [95, 342] on link "Proof of Costs/Fees 10 Proof of Costs/Fees [PERSON_NAME]" at bounding box center [140, 352] width 197 height 24
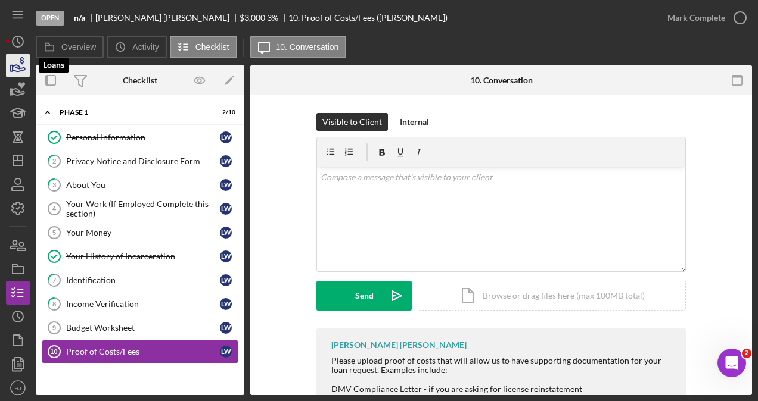
click at [20, 67] on icon "button" at bounding box center [18, 66] width 30 height 30
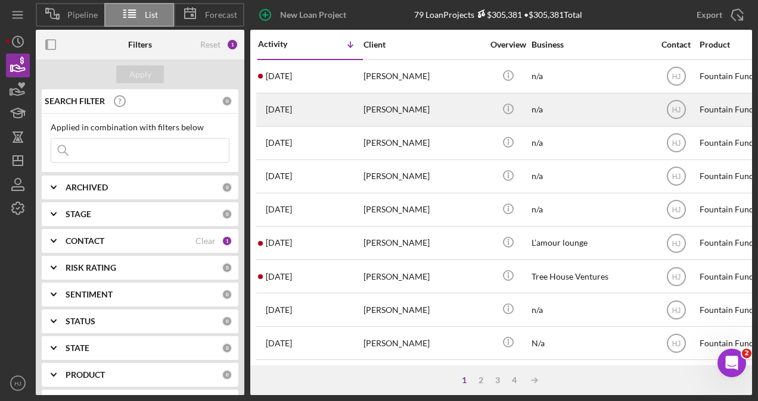
click at [371, 110] on div "[PERSON_NAME]" at bounding box center [422, 110] width 119 height 32
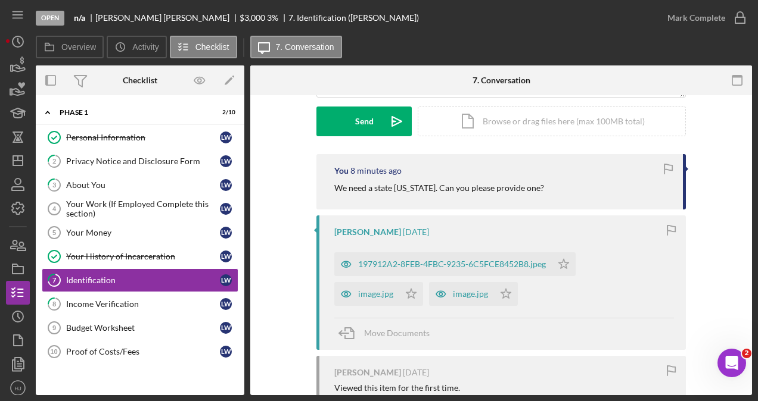
scroll to position [179, 0]
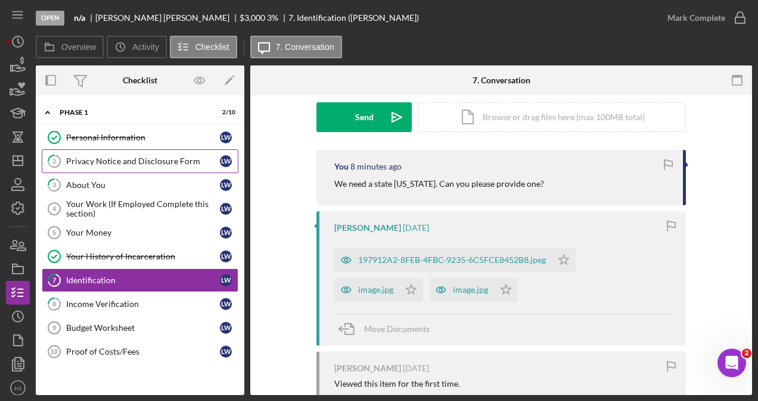
click at [111, 161] on div "Privacy Notice and Disclosure Form" at bounding box center [143, 162] width 154 height 10
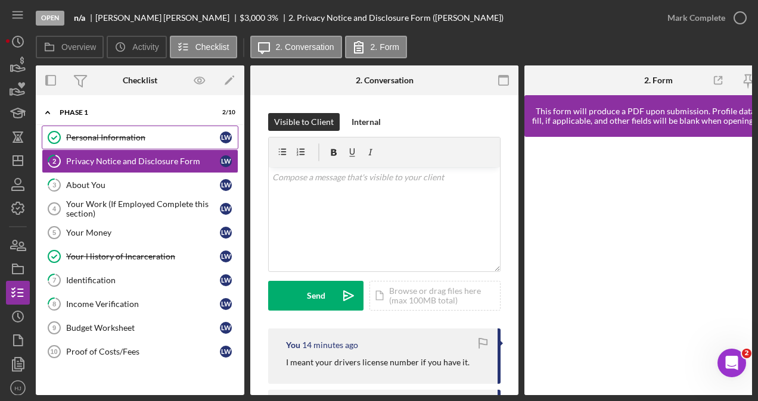
click at [101, 133] on div "Personal Information" at bounding box center [143, 138] width 154 height 10
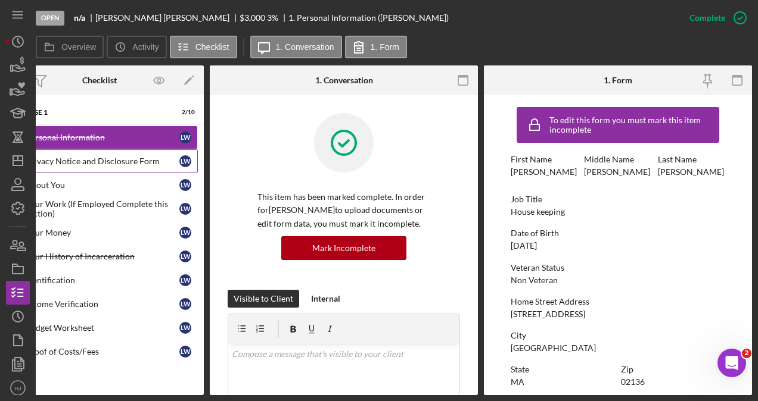
click at [125, 157] on div "Privacy Notice and Disclosure Form" at bounding box center [103, 162] width 154 height 10
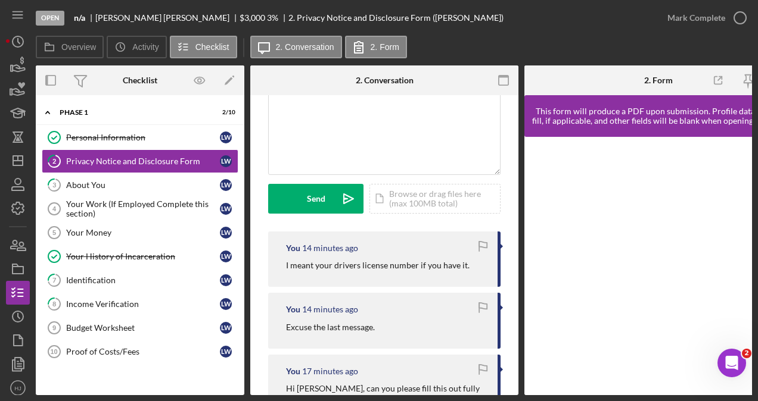
scroll to position [119, 0]
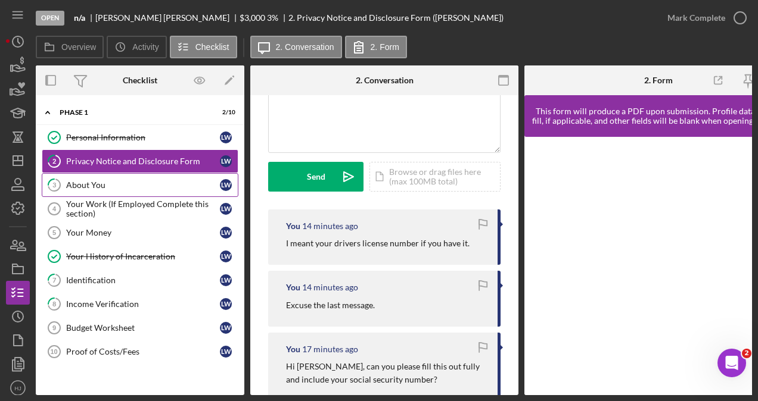
click at [97, 185] on div "About You" at bounding box center [143, 185] width 154 height 10
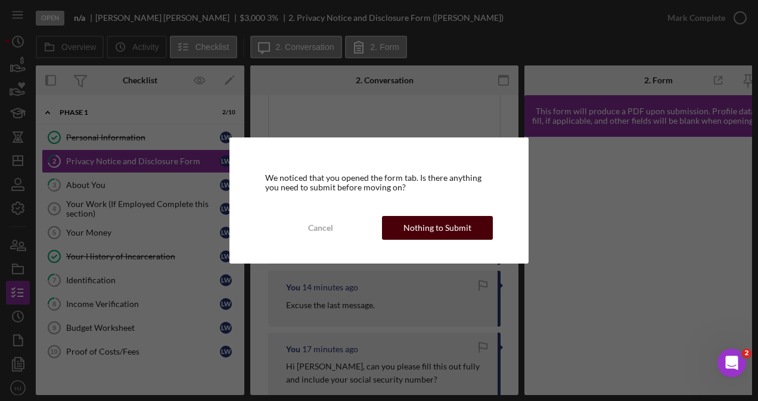
click at [469, 237] on button "Nothing to Submit" at bounding box center [437, 228] width 111 height 24
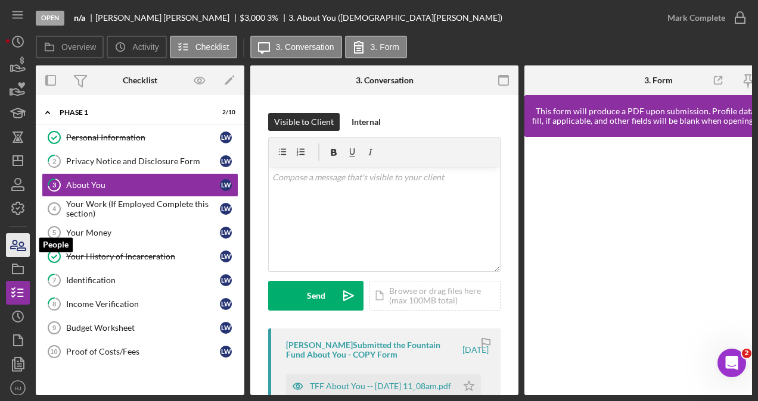
click at [11, 245] on icon "button" at bounding box center [18, 246] width 30 height 30
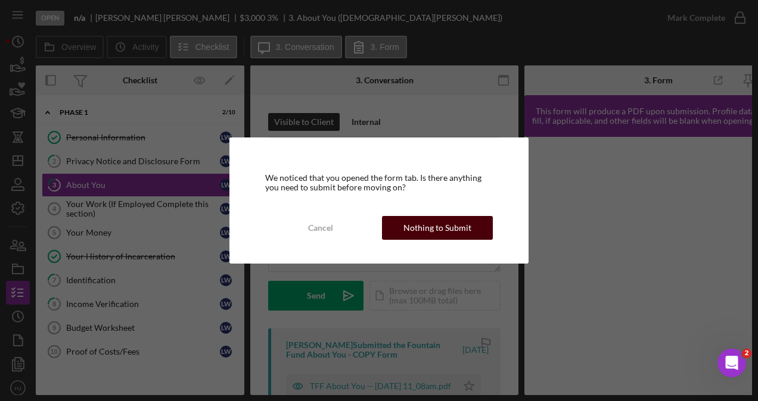
click at [431, 234] on div "Nothing to Submit" at bounding box center [437, 228] width 68 height 24
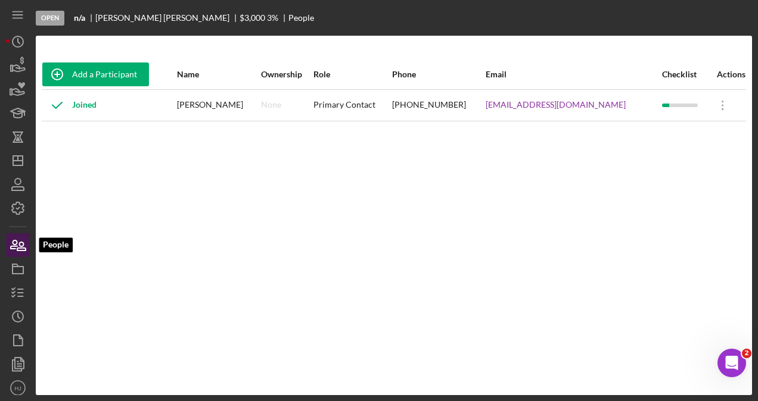
click at [11, 242] on icon "button" at bounding box center [18, 246] width 30 height 30
click at [13, 69] on icon "button" at bounding box center [18, 66] width 30 height 30
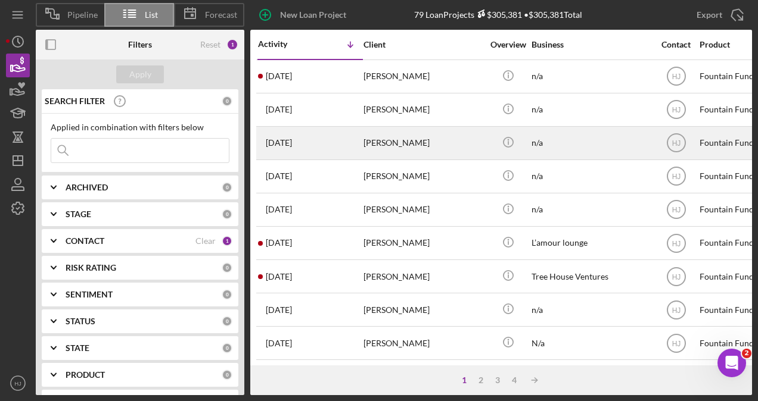
click at [333, 150] on div "[DATE] [PERSON_NAME]" at bounding box center [310, 143] width 104 height 32
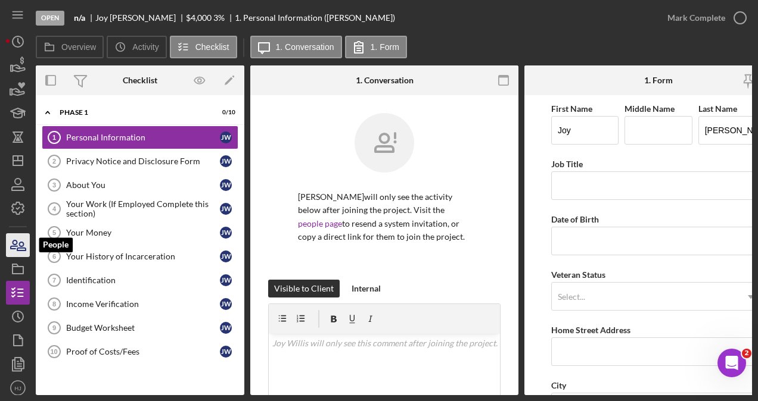
click at [21, 251] on icon "button" at bounding box center [18, 246] width 30 height 30
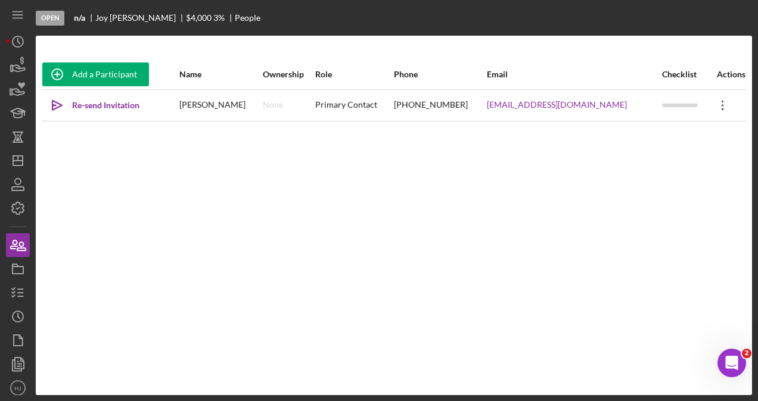
click at [717, 104] on icon "Icon/Overflow" at bounding box center [723, 106] width 30 height 30
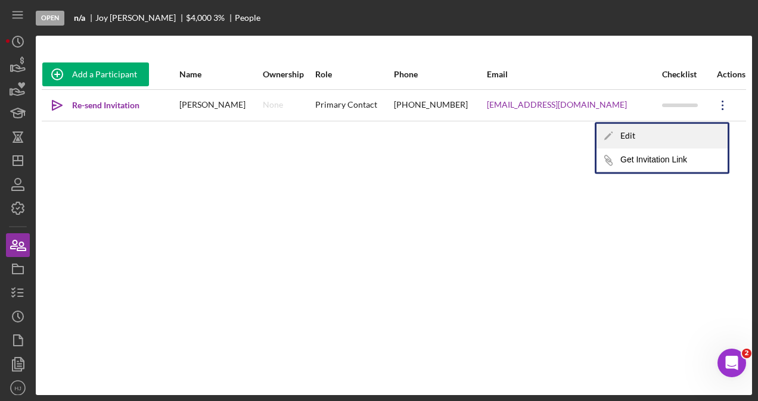
click at [651, 126] on div "Icon/Edit Edit" at bounding box center [661, 136] width 131 height 24
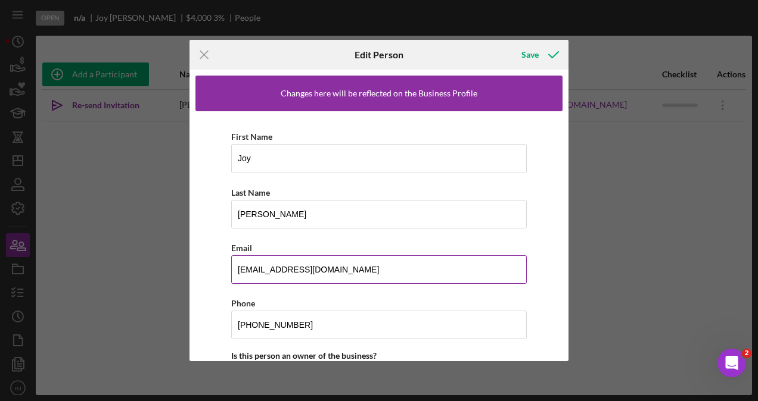
click at [238, 264] on input "[EMAIL_ADDRESS][DOMAIN_NAME]" at bounding box center [378, 270] width 295 height 29
click at [267, 266] on input "[EMAIL_ADDRESS][DOMAIN_NAME]" at bounding box center [378, 270] width 295 height 29
type input "[EMAIL_ADDRESS][DOMAIN_NAME]"
click at [531, 49] on div "Save" at bounding box center [529, 55] width 17 height 24
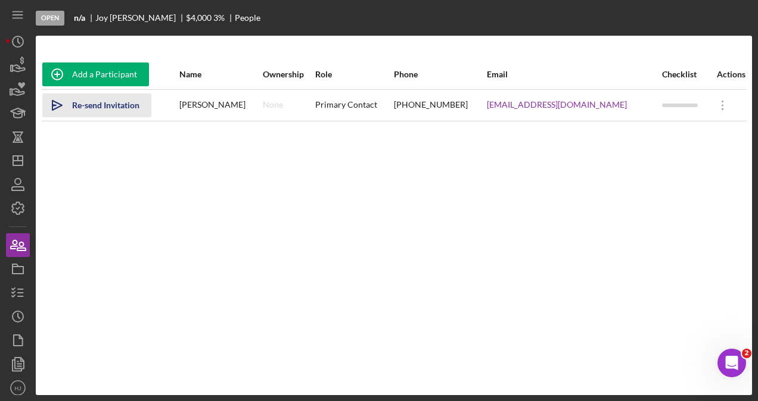
click at [98, 106] on div "Re-send Invitation" at bounding box center [105, 106] width 67 height 24
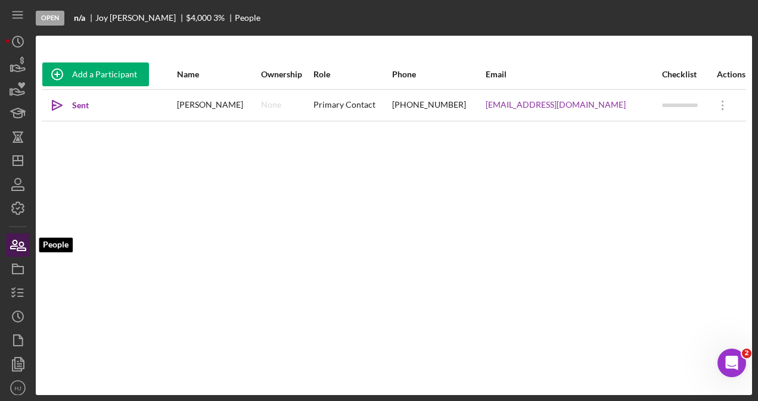
click at [18, 245] on icon "button" at bounding box center [18, 246] width 30 height 30
click at [21, 63] on icon "button" at bounding box center [22, 61] width 4 height 8
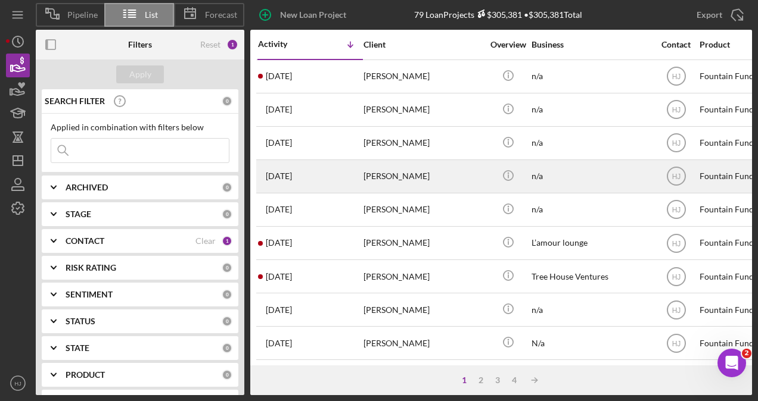
click at [393, 173] on div "[PERSON_NAME]" at bounding box center [422, 177] width 119 height 32
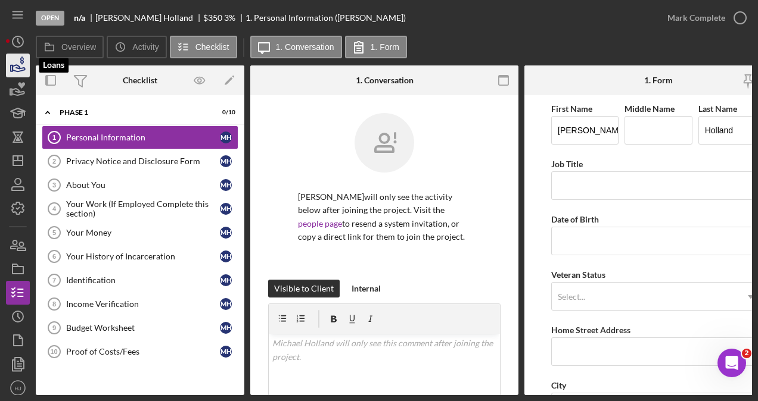
click at [26, 61] on icon "button" at bounding box center [18, 66] width 30 height 30
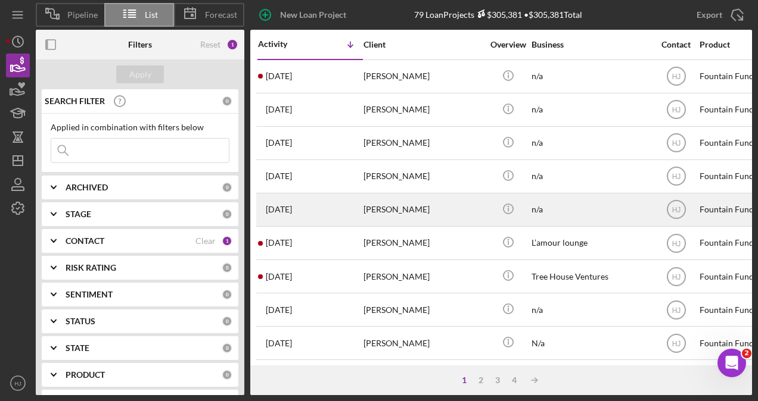
click at [403, 202] on div "[PERSON_NAME]" at bounding box center [422, 210] width 119 height 32
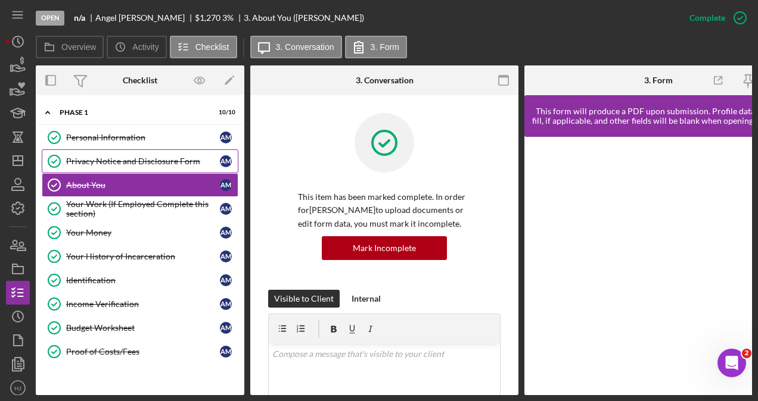
click at [149, 161] on div "Privacy Notice and Disclosure Form" at bounding box center [143, 162] width 154 height 10
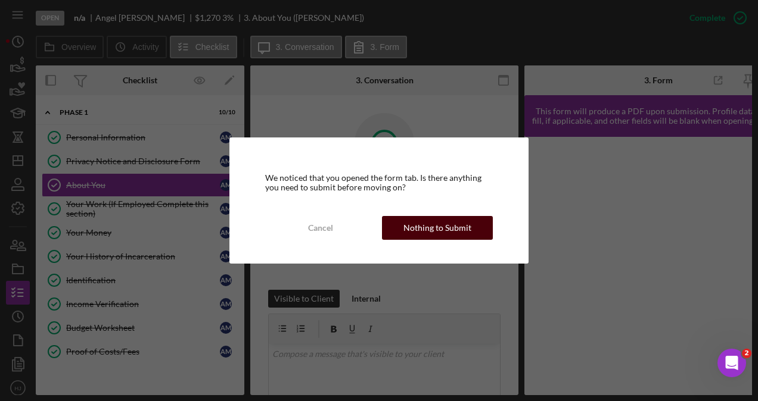
click at [471, 231] on button "Nothing to Submit" at bounding box center [437, 228] width 111 height 24
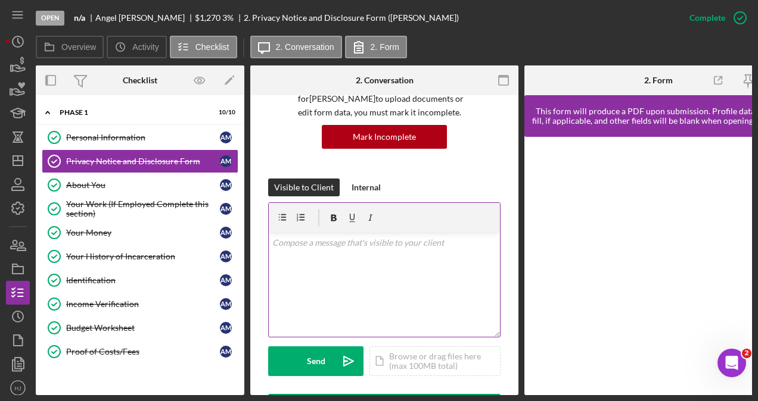
scroll to position [119, 0]
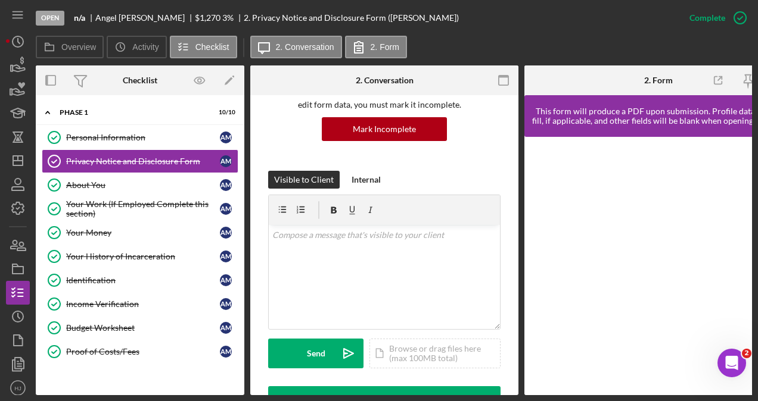
drag, startPoint x: 444, startPoint y: 397, endPoint x: 496, endPoint y: 390, distance: 52.3
click at [496, 390] on div "Open n/a [PERSON_NAME] $1,270 $1,270 3 % 2. Privacy Notice and Disclosure Form …" at bounding box center [379, 200] width 758 height 401
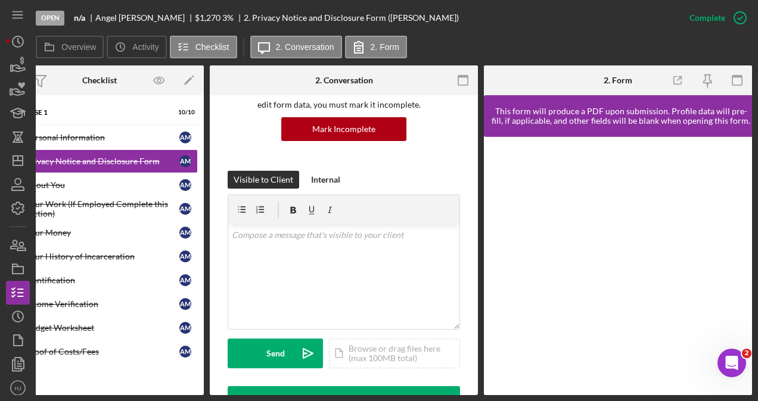
drag, startPoint x: 443, startPoint y: 396, endPoint x: 349, endPoint y: 403, distance: 93.8
click at [349, 401] on html "Open n/a [PERSON_NAME] $1,270 $1,270 3 % 2. Privacy Notice and Disclosure Form …" at bounding box center [379, 200] width 758 height 401
drag, startPoint x: 349, startPoint y: 403, endPoint x: 228, endPoint y: 399, distance: 121.6
click at [228, 399] on div "Open n/a [PERSON_NAME] $1,270 $1,270 3 % 2. Privacy Notice and Disclosure Form …" at bounding box center [379, 200] width 758 height 401
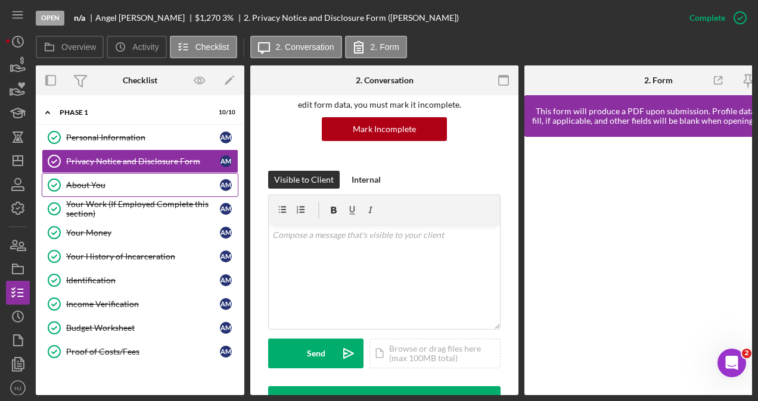
click at [157, 185] on div "About You" at bounding box center [143, 185] width 154 height 10
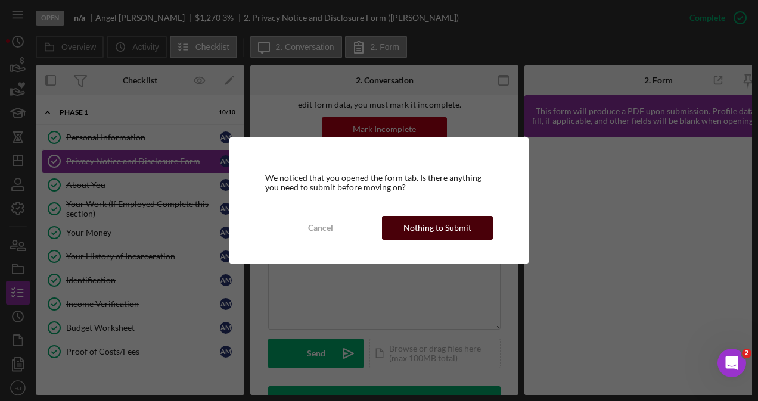
click at [421, 228] on div "Nothing to Submit" at bounding box center [437, 228] width 68 height 24
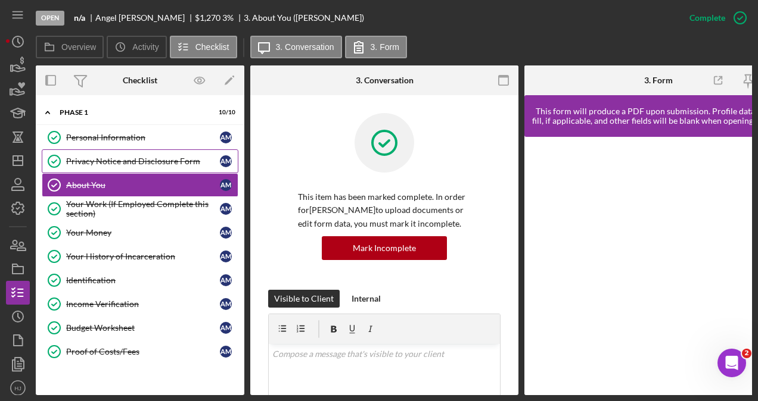
click at [140, 157] on div "Privacy Notice and Disclosure Form" at bounding box center [143, 162] width 154 height 10
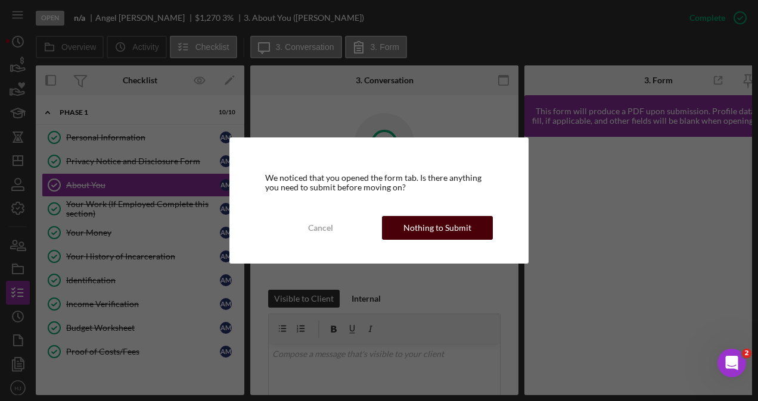
click at [424, 223] on div "Nothing to Submit" at bounding box center [437, 228] width 68 height 24
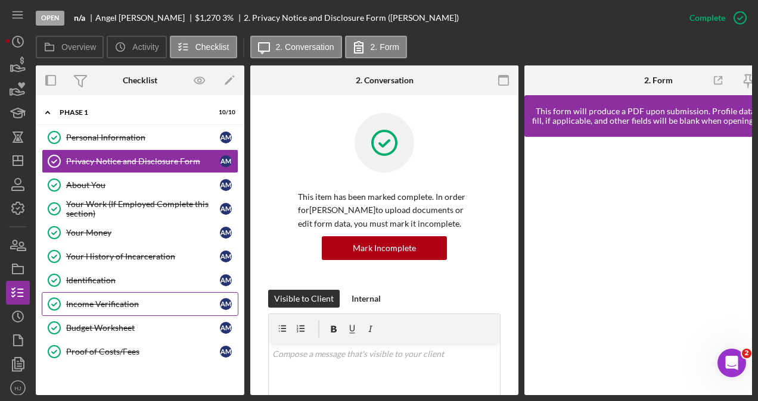
click at [122, 301] on div "Income Verification" at bounding box center [143, 305] width 154 height 10
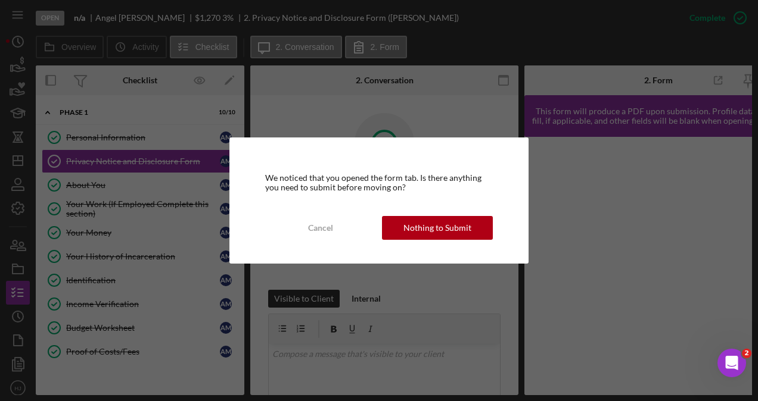
click at [448, 214] on div "We noticed that you opened the form tab. Is there anything you need to submit b…" at bounding box center [378, 201] width 299 height 126
click at [414, 226] on div "Nothing to Submit" at bounding box center [437, 228] width 68 height 24
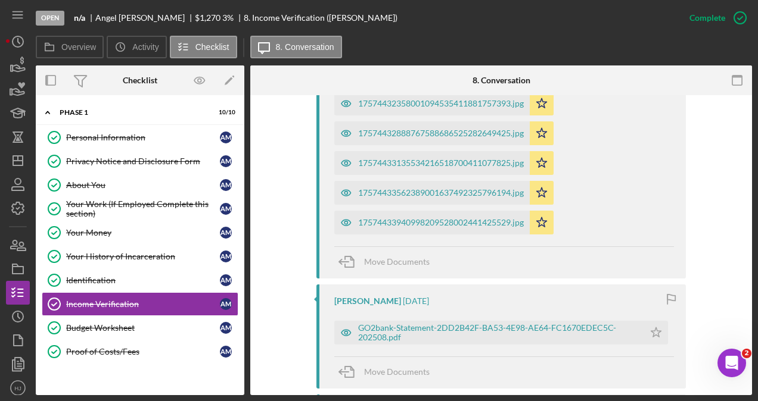
scroll to position [655, 0]
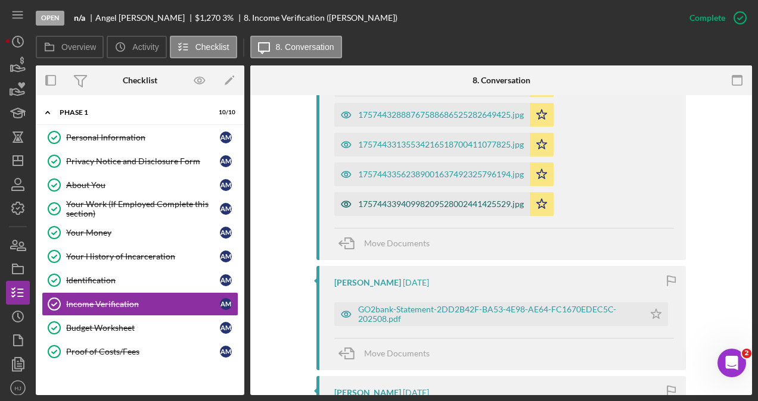
click at [422, 203] on div "17574433940998209528002441425529.jpg" at bounding box center [441, 205] width 166 height 10
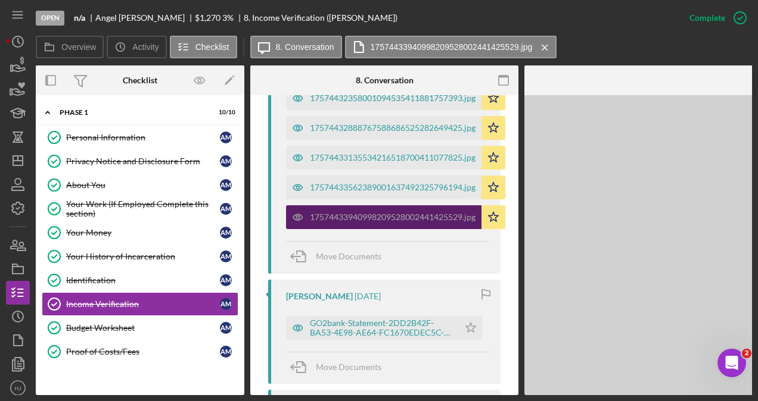
scroll to position [668, 0]
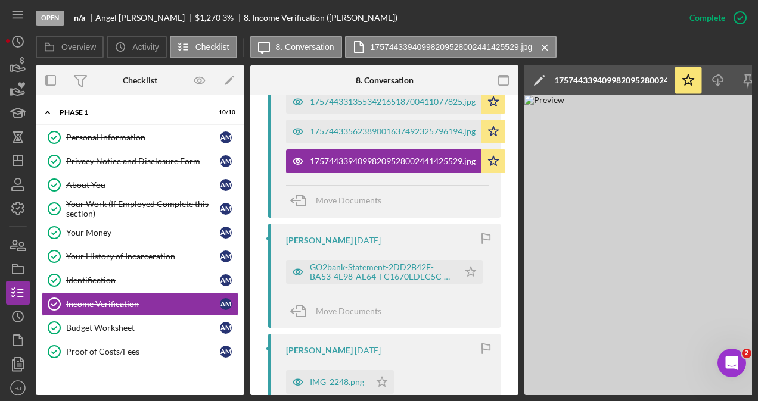
drag, startPoint x: 434, startPoint y: 391, endPoint x: 508, endPoint y: 385, distance: 73.5
click at [508, 385] on div "This item has been marked complete. In order for [PERSON_NAME] to upload docume…" at bounding box center [384, 105] width 268 height 1442
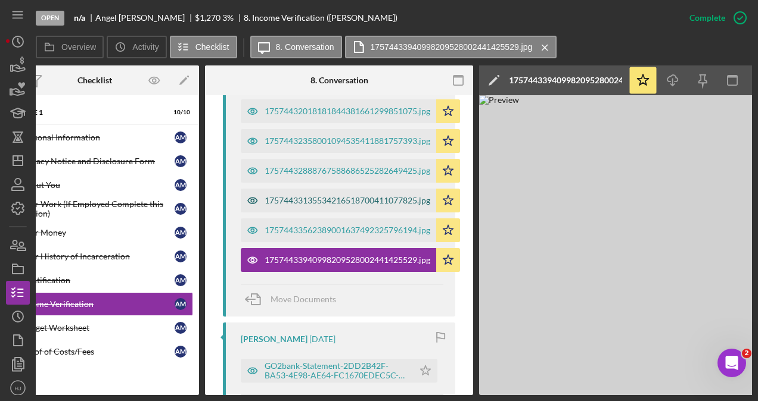
scroll to position [605, 0]
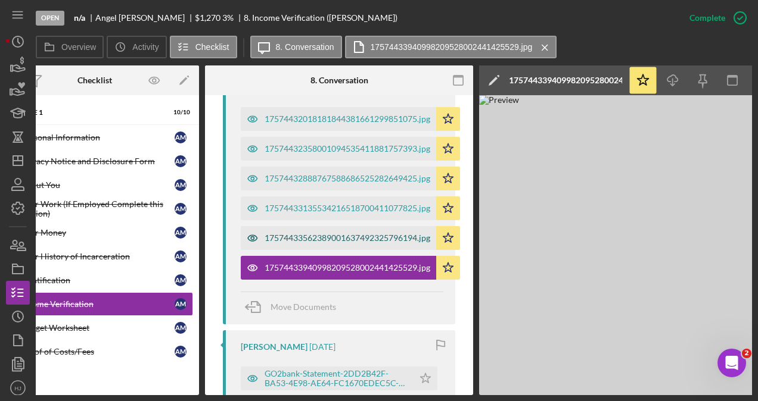
click at [340, 234] on div "17574433562389001637492325796194.jpg" at bounding box center [347, 239] width 166 height 10
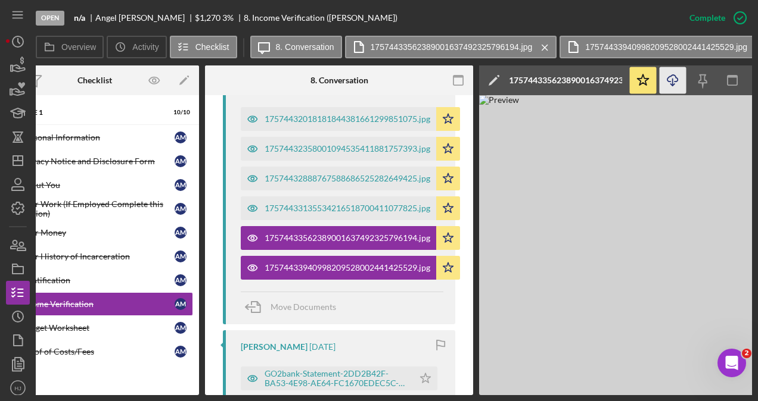
click at [673, 75] on icon "Icon/Download" at bounding box center [672, 80] width 27 height 27
click at [365, 338] on div "[PERSON_NAME] [DATE] GO2bank-Statement-2DD2B42F-BA53-4E98-AE64-FC1670EDEC5C-202…" at bounding box center [339, 383] width 232 height 104
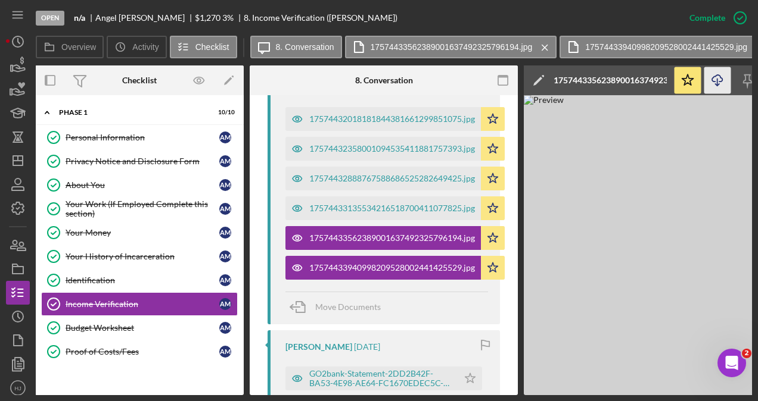
scroll to position [0, 0]
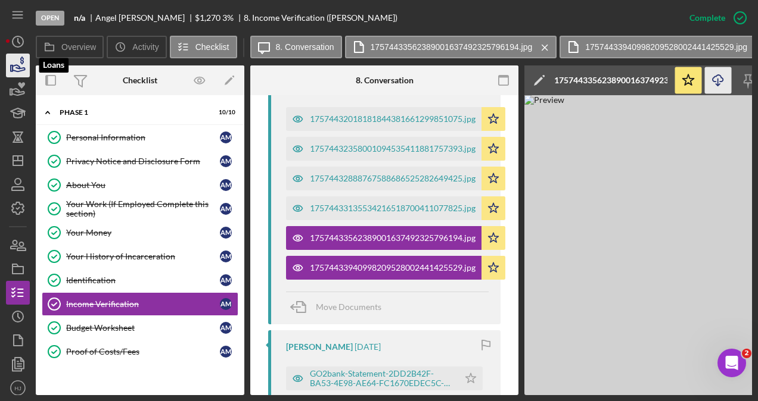
click at [18, 69] on icon "button" at bounding box center [19, 68] width 13 height 7
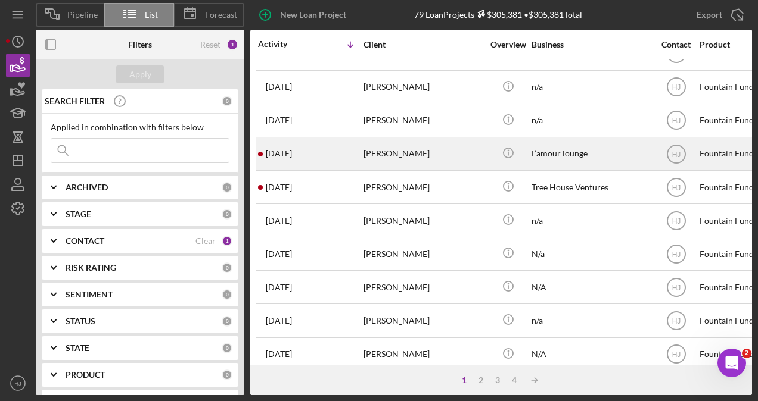
scroll to position [119, 0]
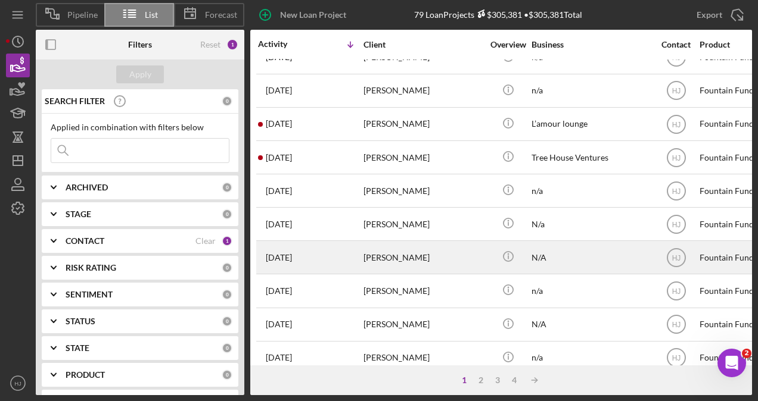
click at [396, 254] on div "[PERSON_NAME]" at bounding box center [422, 258] width 119 height 32
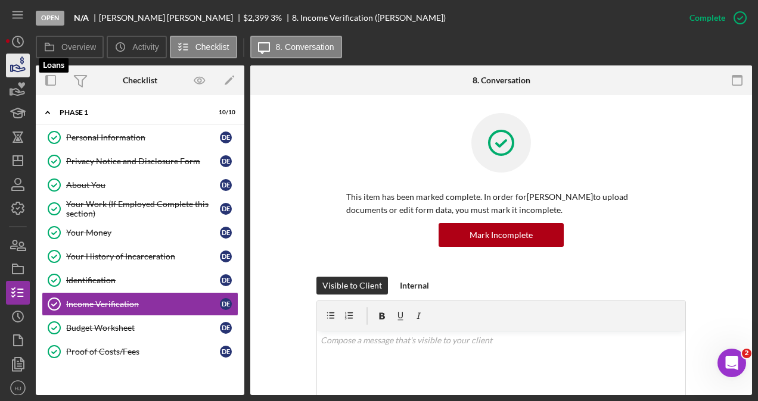
click at [10, 63] on icon "button" at bounding box center [18, 66] width 30 height 30
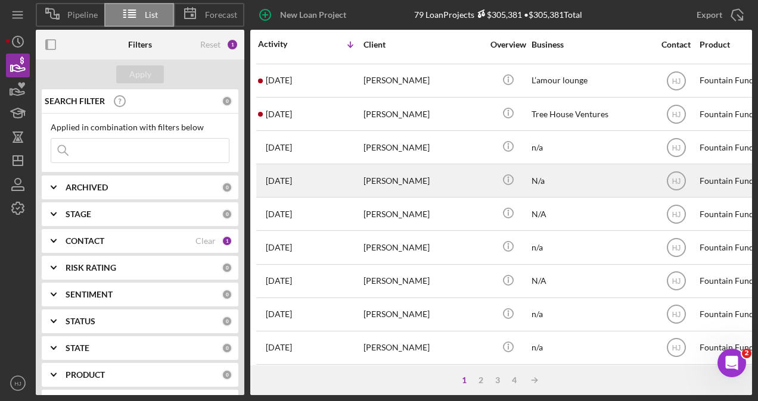
scroll to position [179, 0]
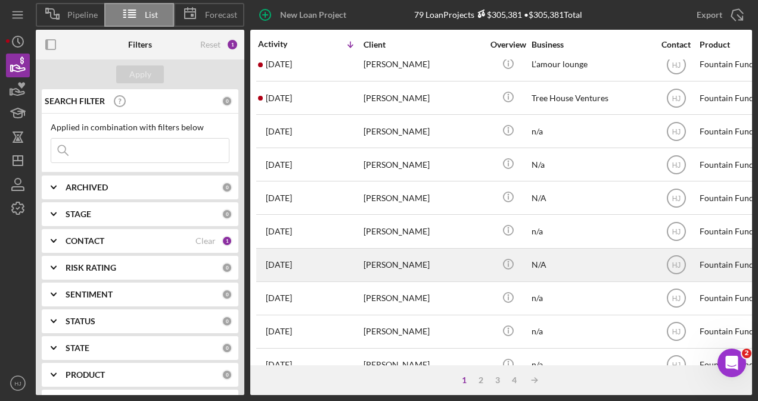
click at [388, 252] on div "[PERSON_NAME]" at bounding box center [422, 266] width 119 height 32
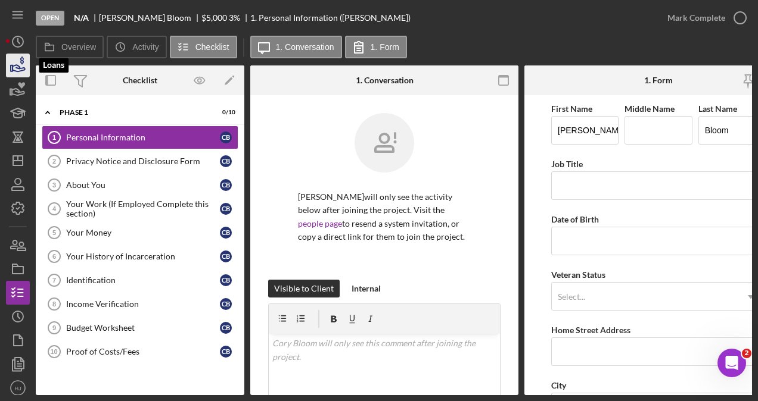
click at [13, 69] on icon "button" at bounding box center [18, 66] width 30 height 30
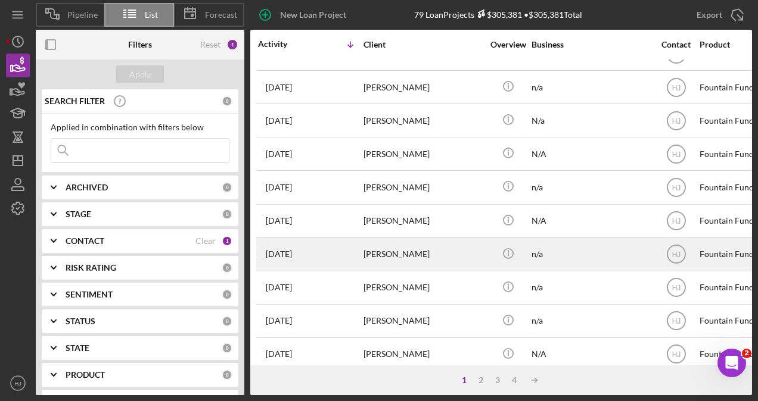
scroll to position [238, 0]
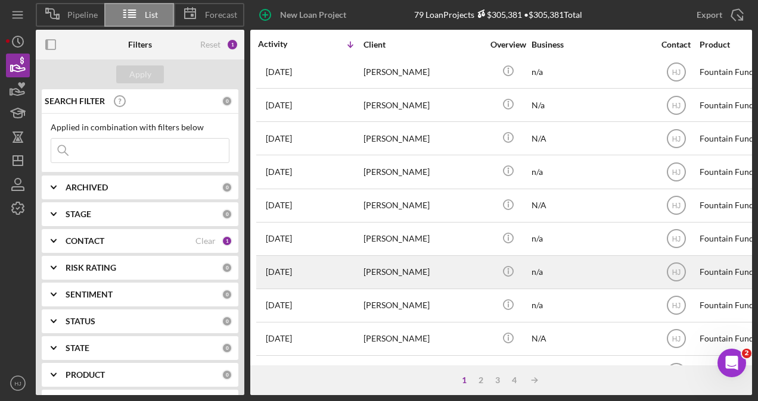
click at [395, 272] on div "[PERSON_NAME]" at bounding box center [422, 273] width 119 height 32
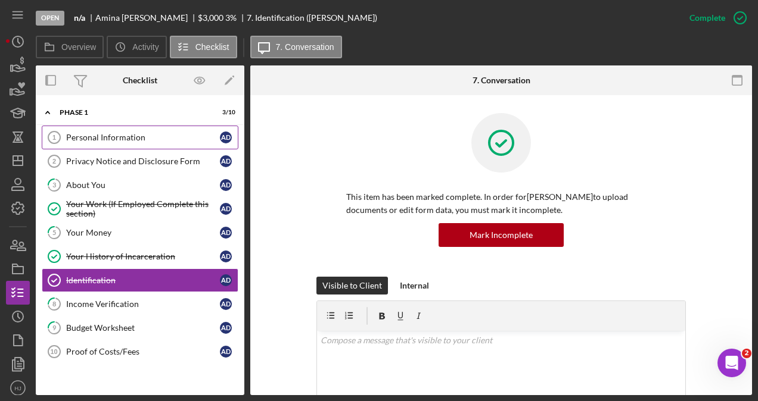
click at [93, 141] on div "Personal Information" at bounding box center [143, 138] width 154 height 10
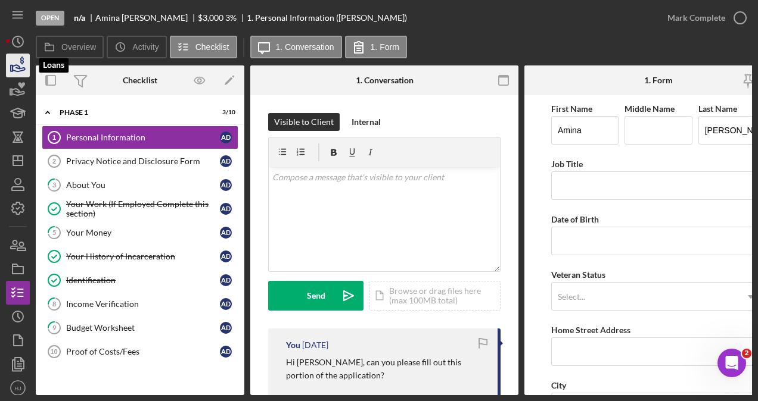
click at [11, 69] on polygon "button" at bounding box center [12, 69] width 2 height 6
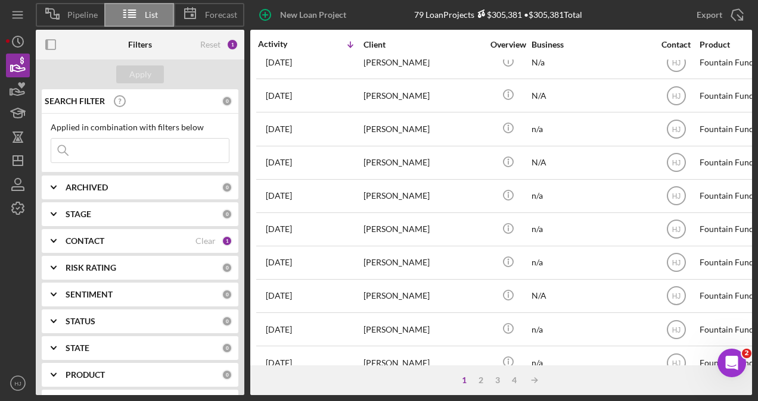
scroll to position [298, 0]
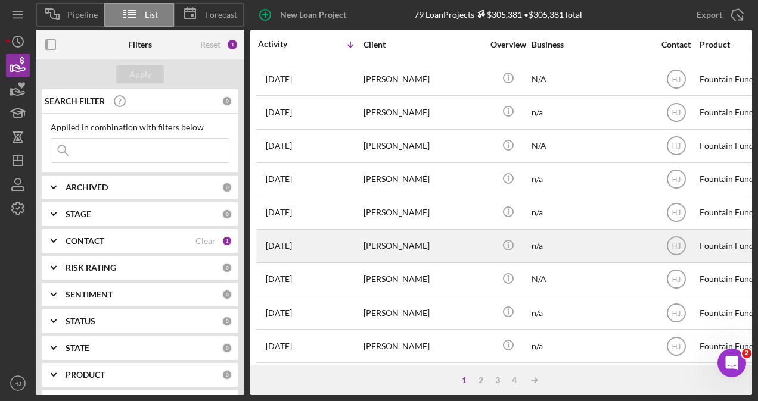
click at [369, 241] on div "[PERSON_NAME]" at bounding box center [422, 247] width 119 height 32
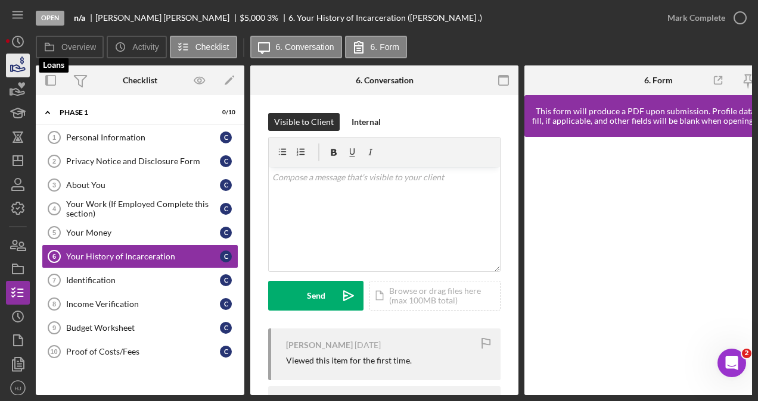
click at [19, 73] on icon "button" at bounding box center [18, 66] width 30 height 30
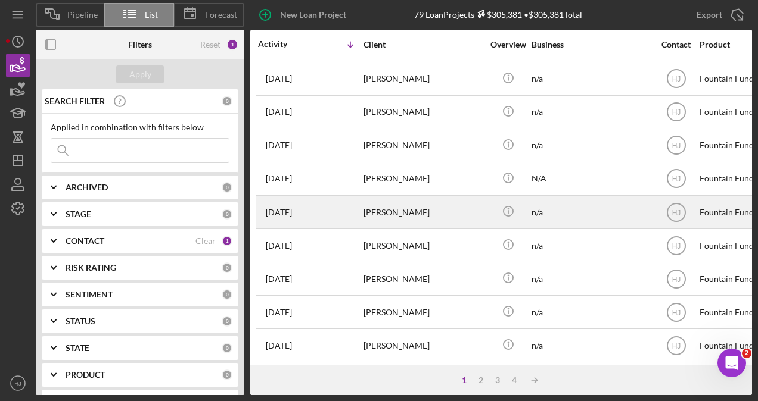
scroll to position [417, 0]
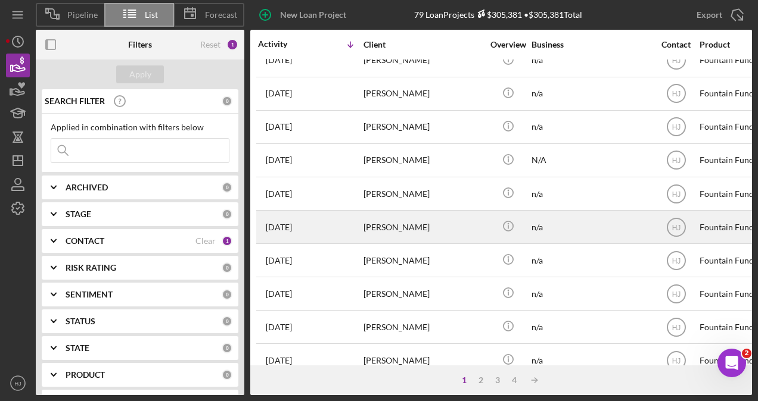
click at [418, 220] on div "[PERSON_NAME]" at bounding box center [422, 227] width 119 height 32
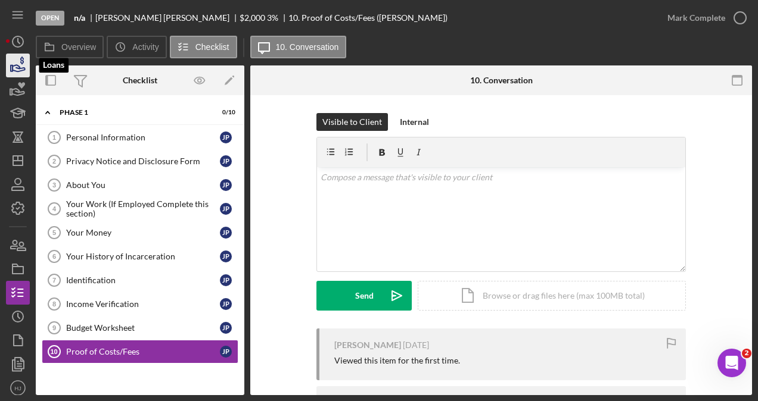
click at [12, 66] on polygon "button" at bounding box center [12, 69] width 2 height 6
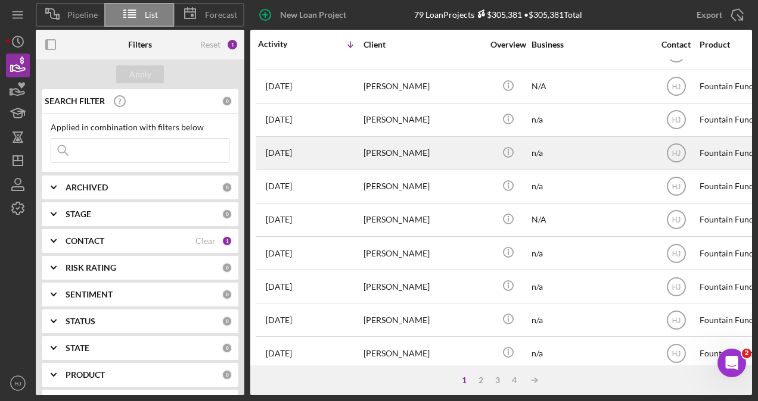
scroll to position [417, 0]
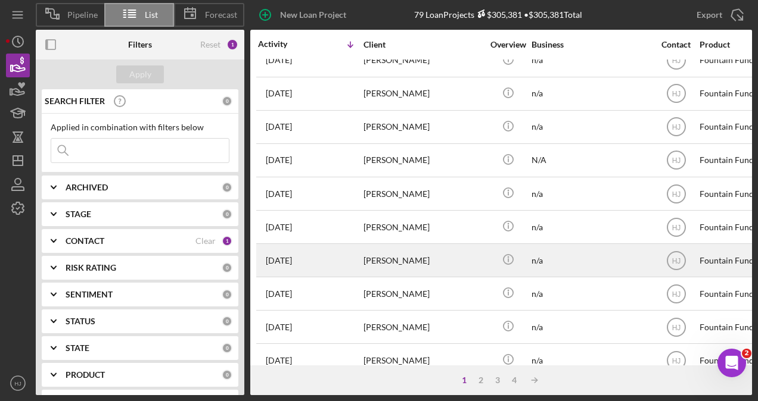
click at [323, 247] on div "[DATE] [PERSON_NAME]" at bounding box center [310, 261] width 104 height 32
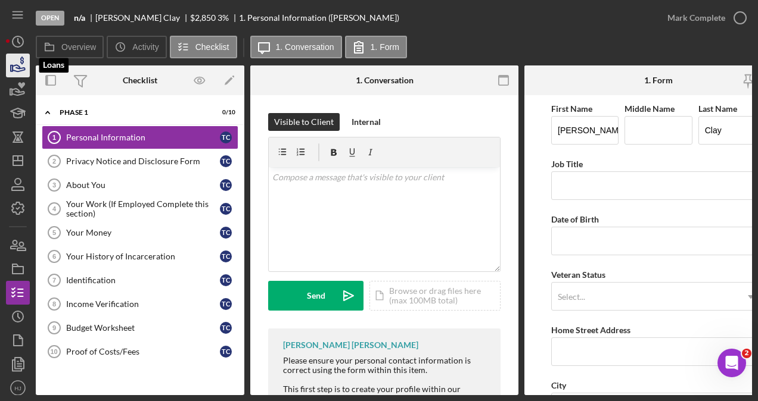
click at [15, 73] on icon "button" at bounding box center [18, 66] width 30 height 30
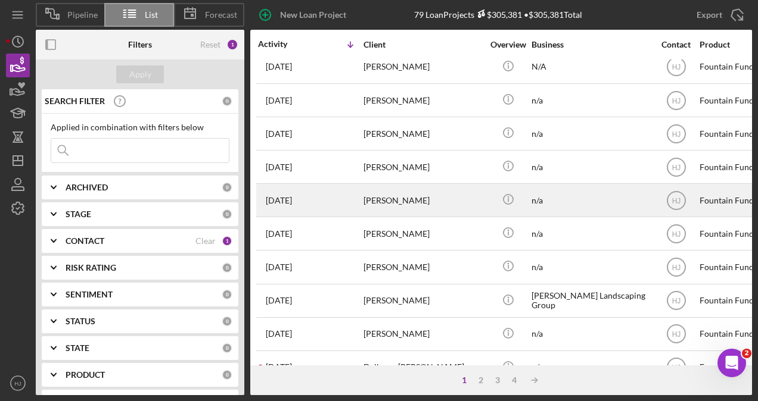
scroll to position [534, 0]
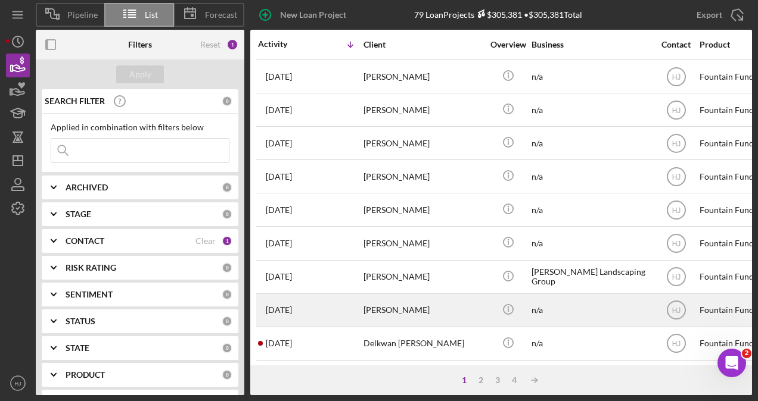
click at [380, 295] on div "[PERSON_NAME]" at bounding box center [422, 311] width 119 height 32
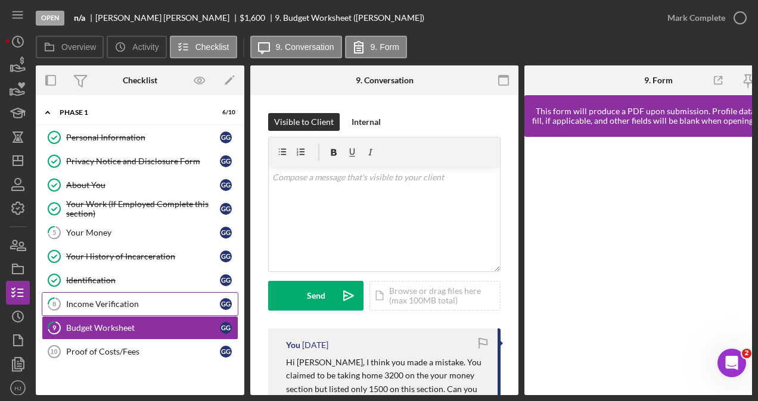
click at [107, 300] on div "Income Verification" at bounding box center [143, 305] width 154 height 10
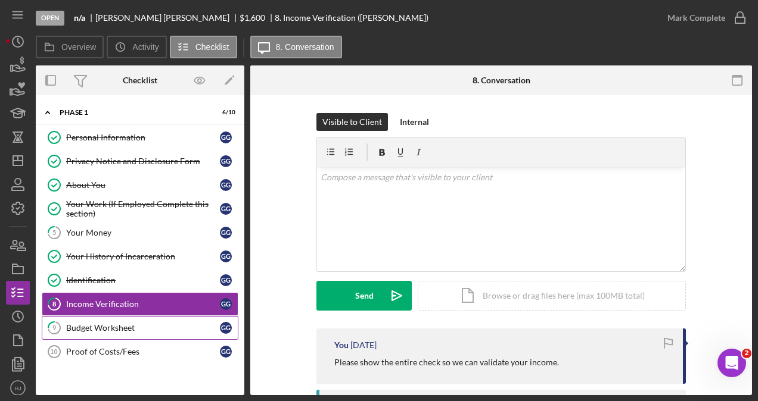
click at [80, 324] on div "Budget Worksheet" at bounding box center [143, 328] width 154 height 10
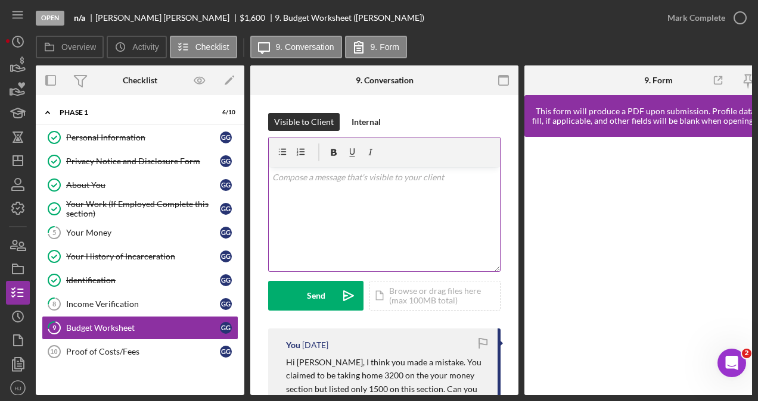
scroll to position [119, 0]
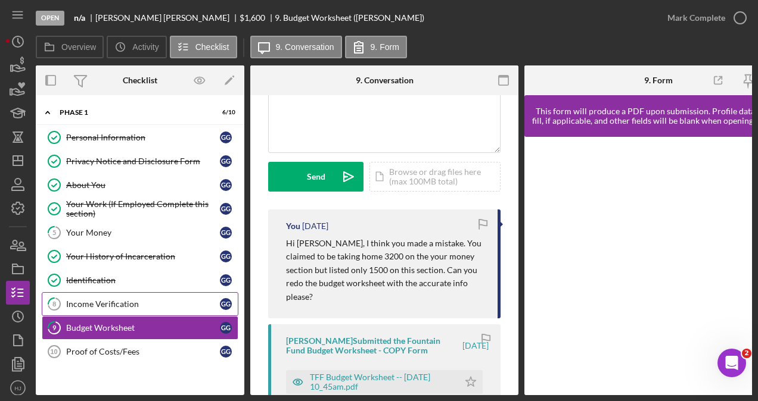
click at [122, 310] on link "8 Income Verification G G" at bounding box center [140, 304] width 197 height 24
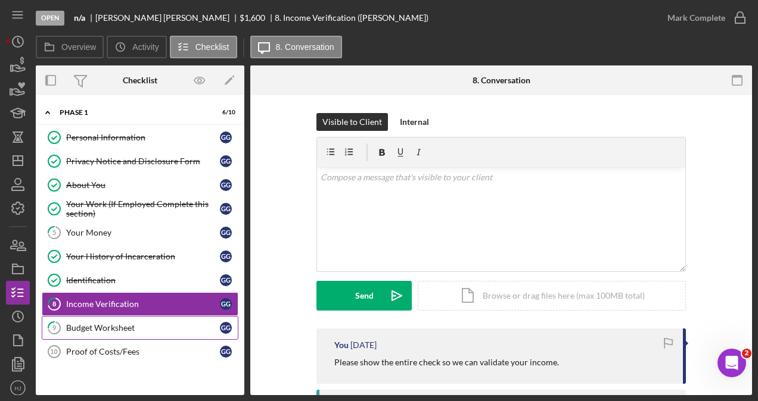
click at [112, 325] on div "Budget Worksheet" at bounding box center [143, 328] width 154 height 10
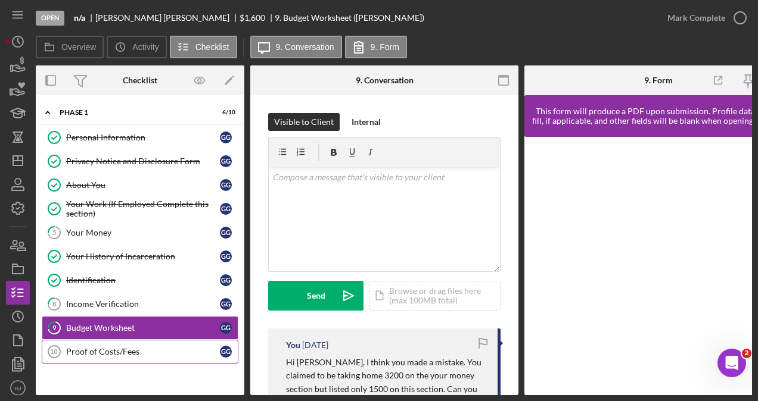
click at [116, 343] on link "Proof of Costs/Fees 10 Proof of Costs/Fees G G" at bounding box center [140, 352] width 197 height 24
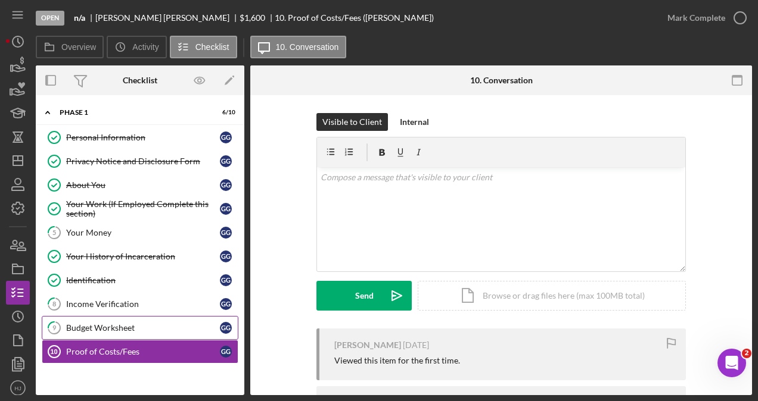
click at [131, 326] on div "Budget Worksheet" at bounding box center [143, 328] width 154 height 10
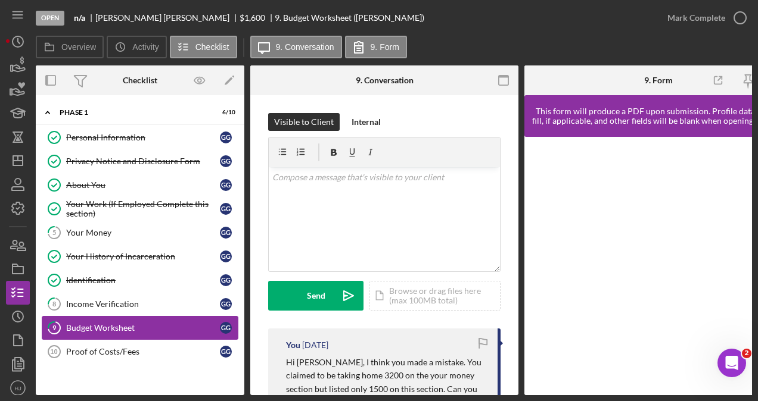
click at [123, 326] on div "Budget Worksheet" at bounding box center [143, 328] width 154 height 10
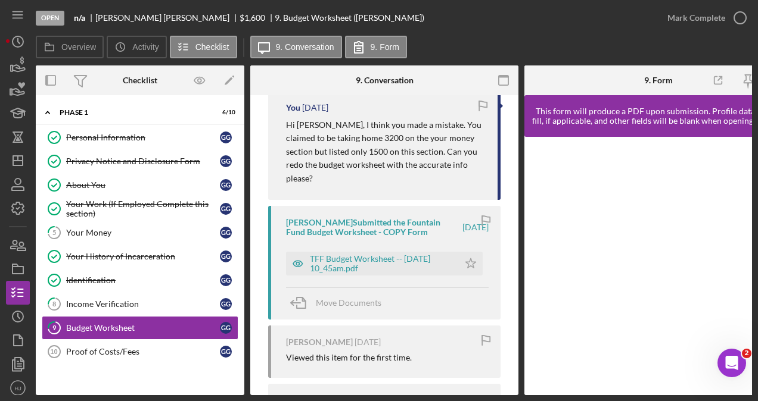
scroll to position [238, 0]
click at [375, 254] on div "TFF Budget Worksheet -- [DATE] 10_45am.pdf" at bounding box center [381, 263] width 143 height 19
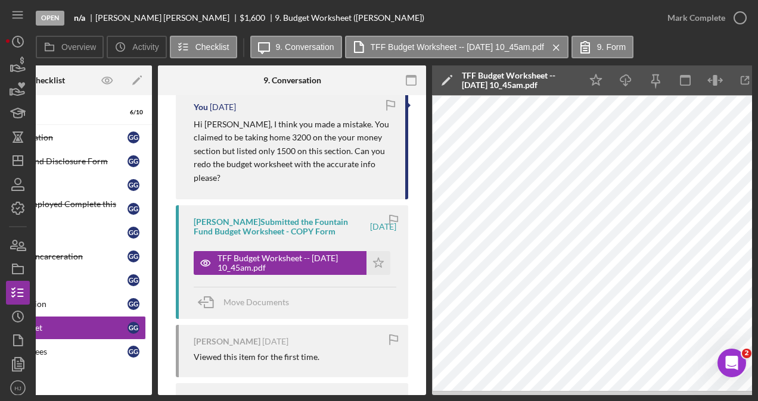
scroll to position [0, 162]
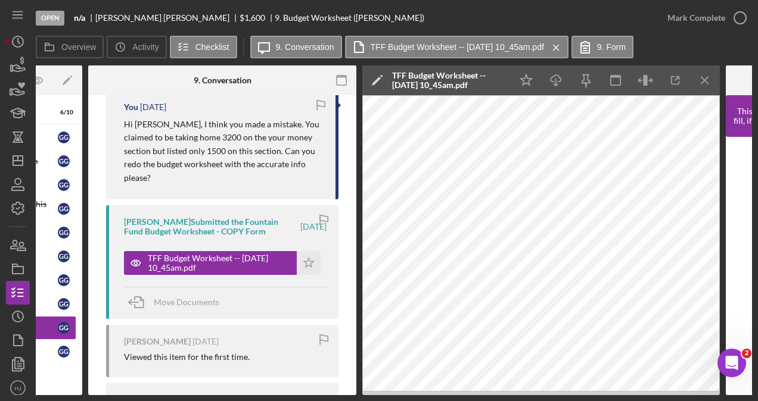
drag, startPoint x: 487, startPoint y: 397, endPoint x: 472, endPoint y: 399, distance: 15.0
click at [472, 399] on div "Open n/a [PERSON_NAME] $1,600 $1,600 9. Budget Worksheet ([PERSON_NAME]) [PERSO…" at bounding box center [379, 200] width 758 height 401
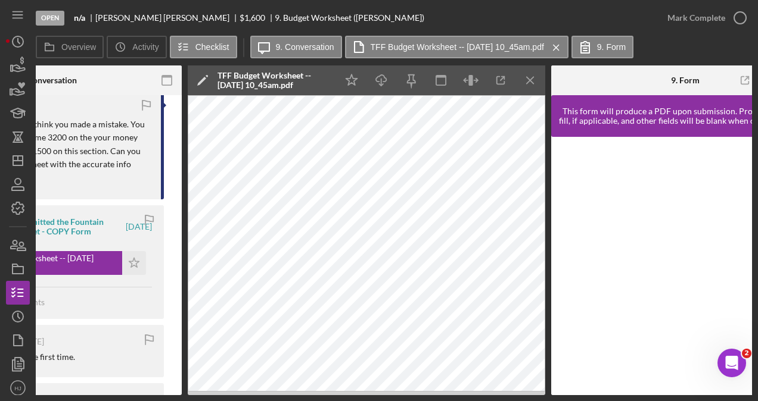
scroll to position [0, 404]
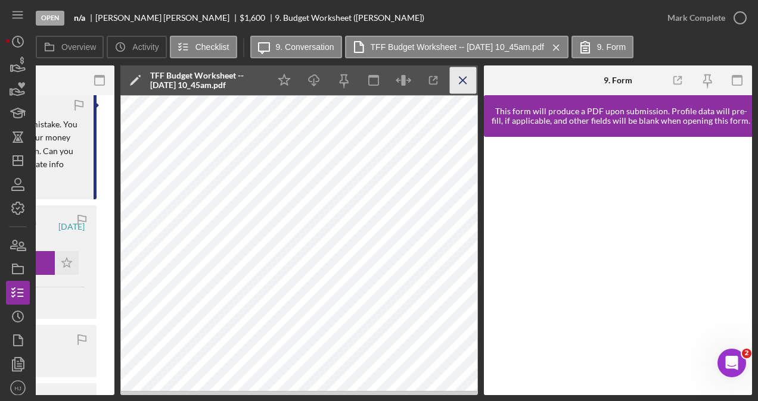
click at [469, 84] on icon "Icon/Menu Close" at bounding box center [463, 80] width 27 height 27
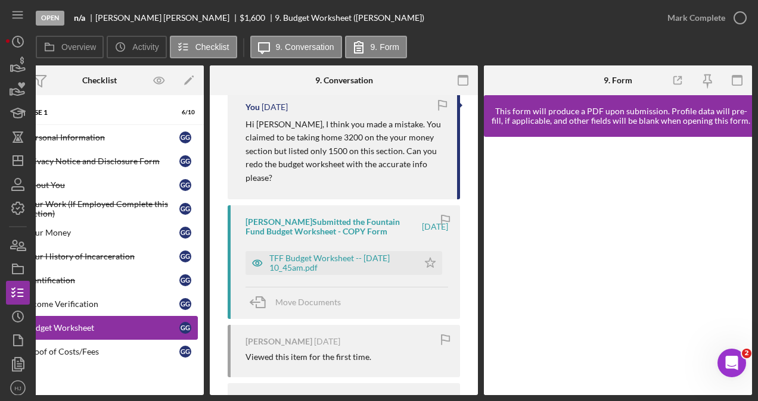
click at [98, 316] on link "9 Budget Worksheet G G" at bounding box center [99, 328] width 197 height 24
drag, startPoint x: 168, startPoint y: 391, endPoint x: 141, endPoint y: 394, distance: 26.9
click at [141, 394] on div "Overview Internal Workflow Stage Open Icon/Dropdown Arrow Archive (can unarchiv…" at bounding box center [394, 231] width 716 height 330
drag, startPoint x: 172, startPoint y: 396, endPoint x: 140, endPoint y: 396, distance: 31.6
click at [141, 396] on div "Open n/a [PERSON_NAME] $1,600 $1,600 9. Budget Worksheet ([PERSON_NAME]) [PERSO…" at bounding box center [379, 200] width 758 height 401
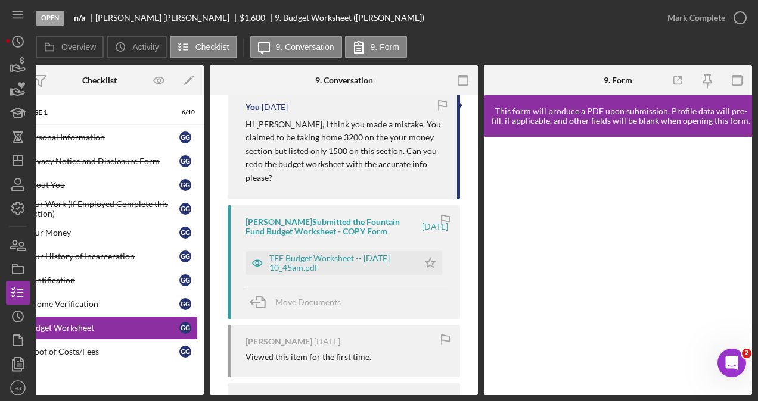
scroll to position [0, 0]
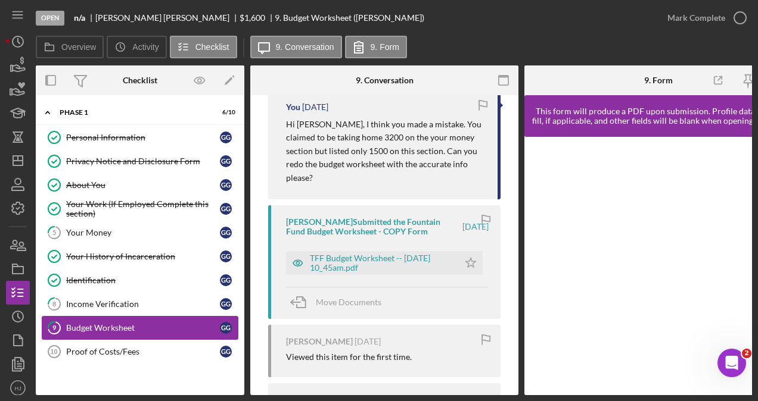
click at [114, 316] on link "9 Budget Worksheet G G" at bounding box center [140, 328] width 197 height 24
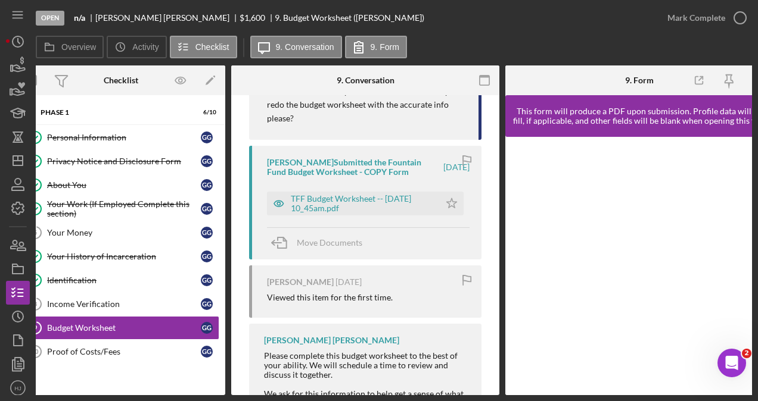
scroll to position [0, 41]
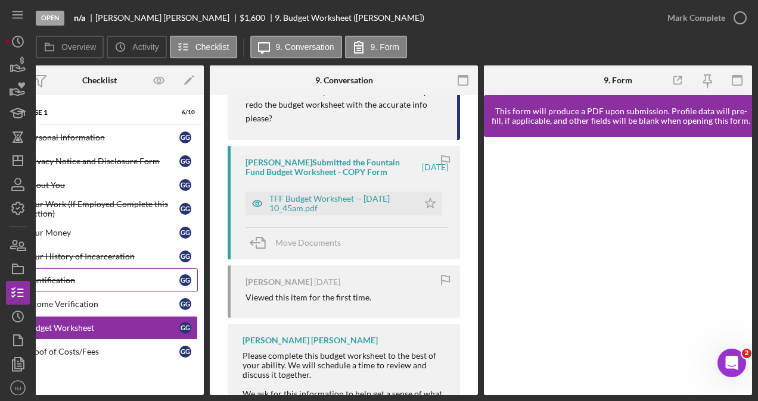
click at [80, 272] on link "Identification Identification G G" at bounding box center [99, 281] width 197 height 24
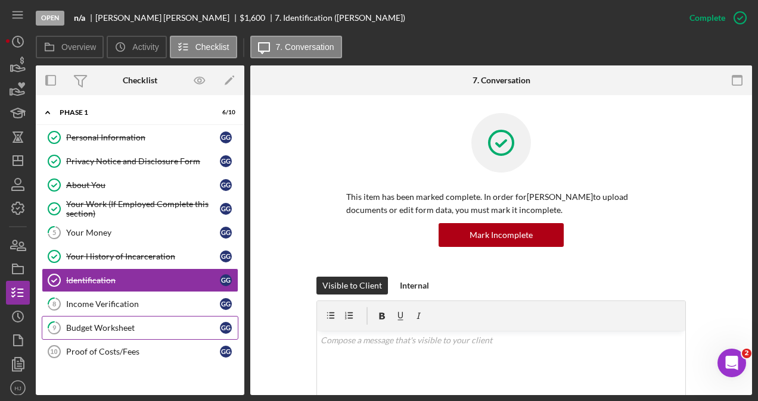
click at [106, 323] on div "Budget Worksheet" at bounding box center [143, 328] width 154 height 10
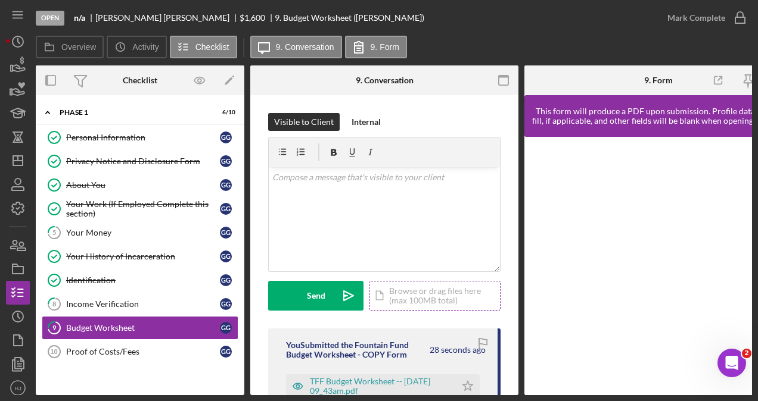
scroll to position [60, 0]
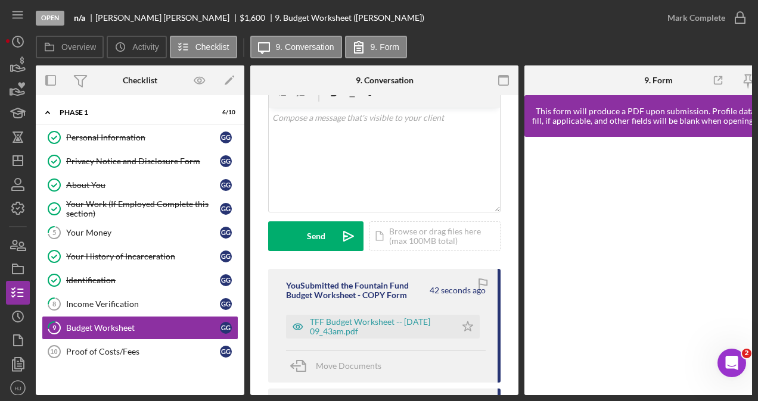
drag, startPoint x: 540, startPoint y: 396, endPoint x: 569, endPoint y: 393, distance: 29.3
click at [569, 393] on div "Open n/a [PERSON_NAME] $1,600 $1,600 9. Budget Worksheet ([PERSON_NAME]) [PERSO…" at bounding box center [379, 200] width 758 height 401
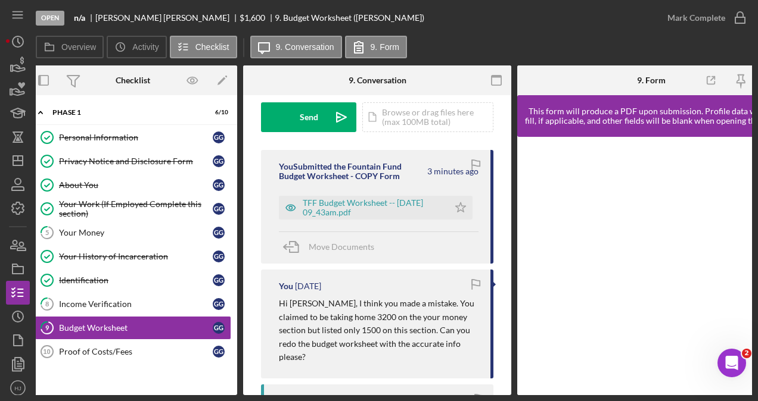
scroll to position [0, 0]
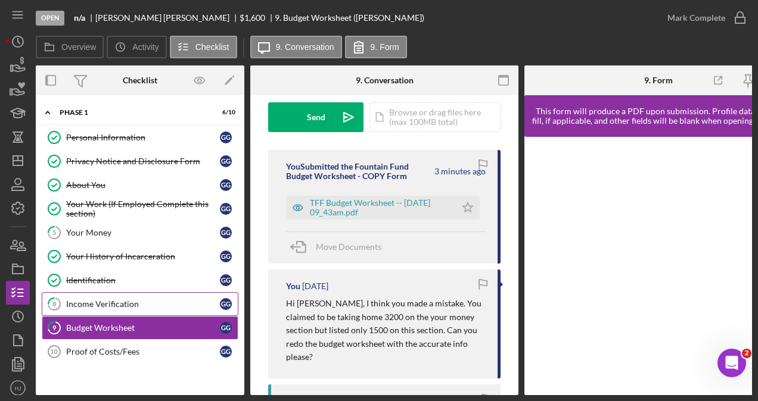
click at [110, 300] on div "Income Verification" at bounding box center [143, 305] width 154 height 10
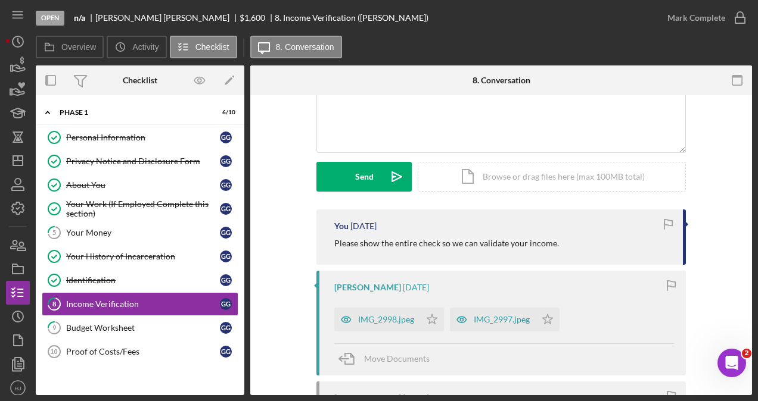
scroll to position [179, 0]
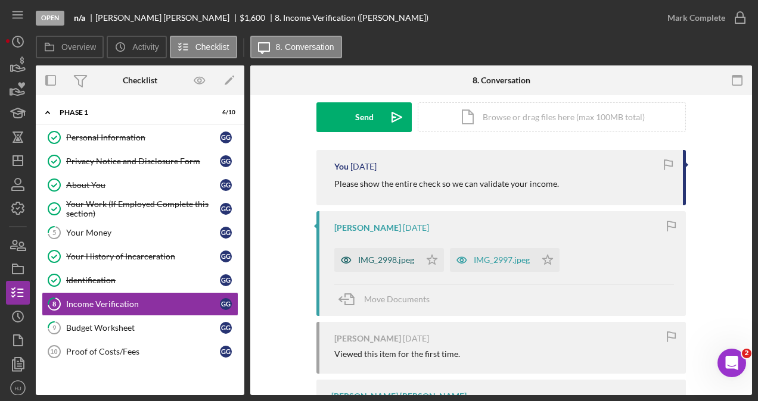
click at [377, 260] on div "IMG_2998.jpeg" at bounding box center [386, 261] width 56 height 10
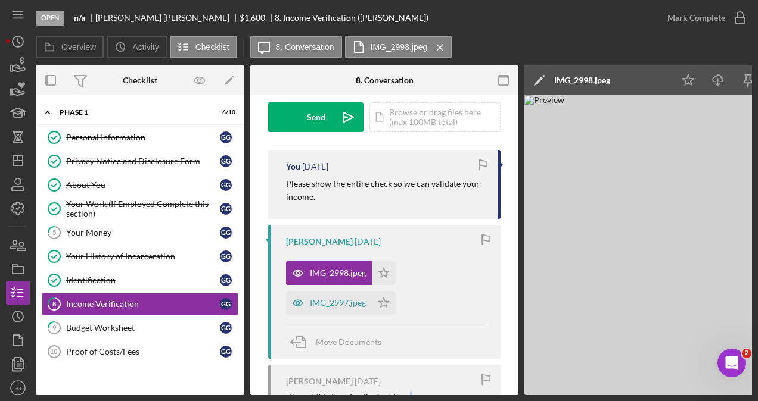
drag, startPoint x: 416, startPoint y: 397, endPoint x: 441, endPoint y: 394, distance: 25.1
click at [441, 394] on div "Open n/a [PERSON_NAME] $1,600 $1,600 8. Income Verification ([PERSON_NAME]) [PE…" at bounding box center [379, 200] width 758 height 401
click at [331, 303] on div "IMG_2997.jpeg" at bounding box center [338, 303] width 56 height 10
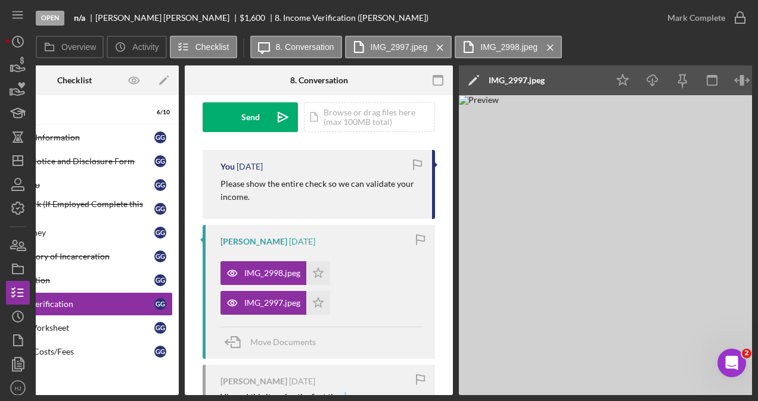
scroll to position [0, 59]
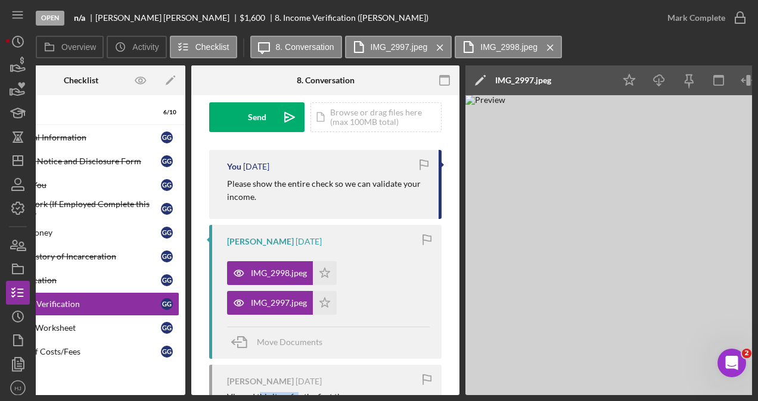
drag, startPoint x: 297, startPoint y: 397, endPoint x: 256, endPoint y: 391, distance: 40.9
click at [257, 392] on div "Open n/a [PERSON_NAME] $1,600 $1,600 8. Income Verification ([PERSON_NAME]) [PE…" at bounding box center [379, 200] width 758 height 401
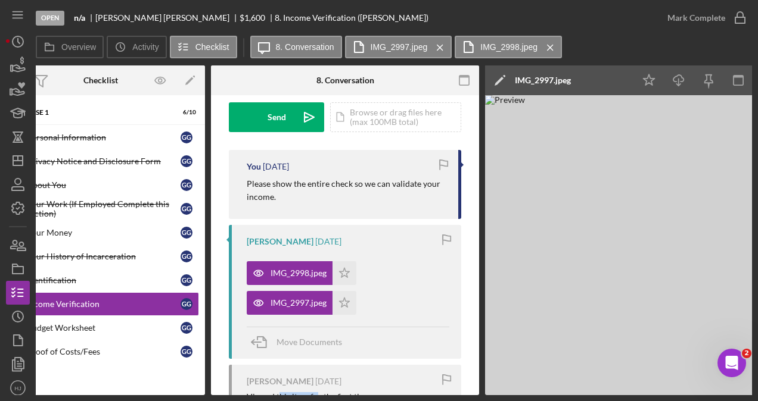
scroll to position [0, 0]
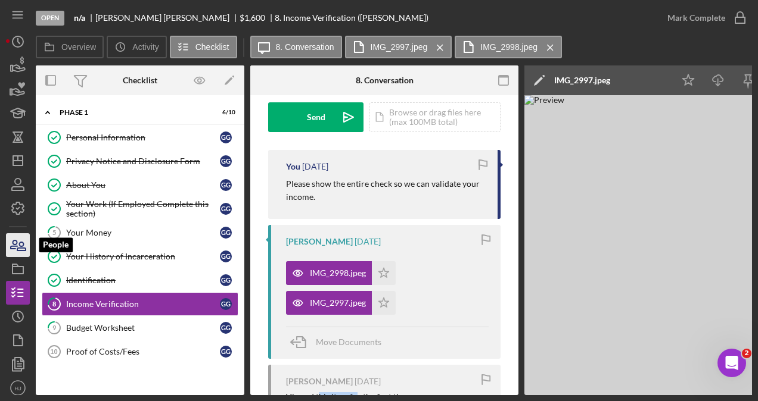
click at [13, 249] on icon "button" at bounding box center [14, 245] width 7 height 8
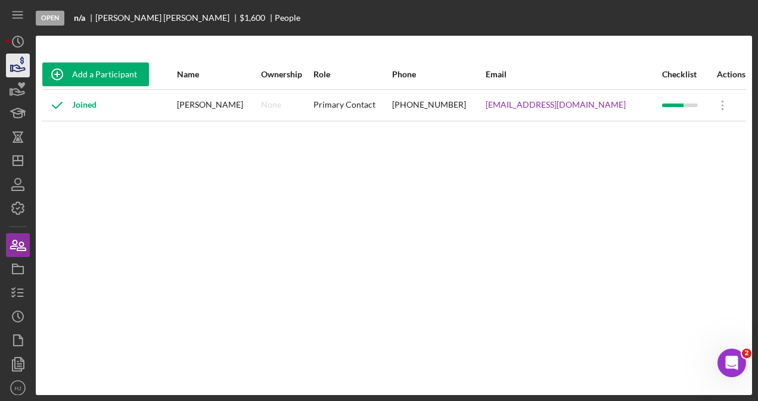
click at [6, 57] on div "Open n/a [PERSON_NAME] $1,600 $1,600 People Add a Participant Name Ownership Ro…" at bounding box center [379, 200] width 758 height 401
click at [12, 61] on icon "button" at bounding box center [18, 66] width 30 height 30
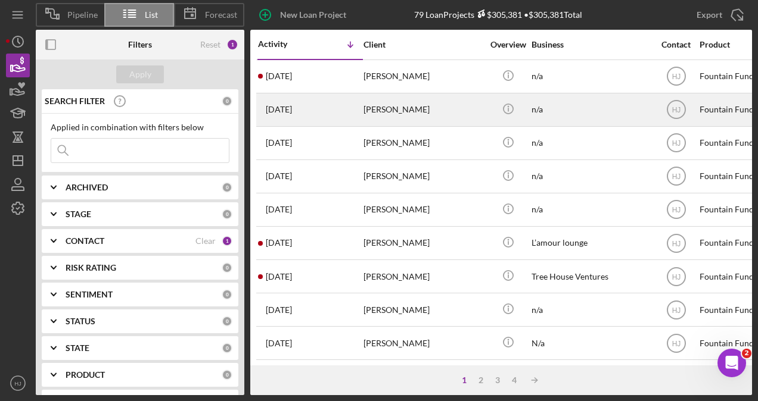
click at [389, 108] on div "[PERSON_NAME]" at bounding box center [422, 110] width 119 height 32
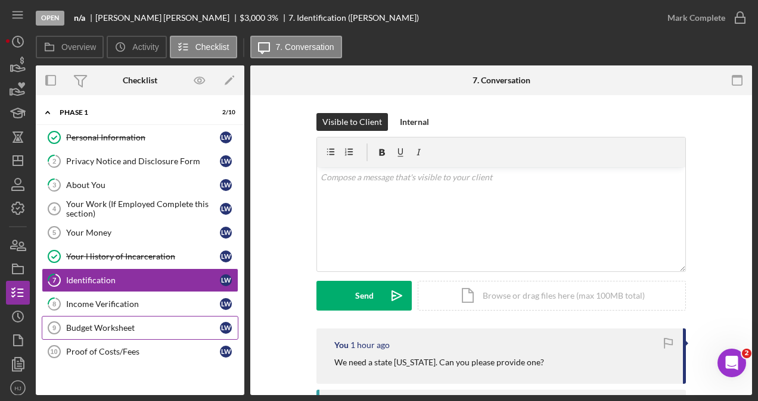
click at [123, 319] on link "Budget Worksheet 9 Budget Worksheet [PERSON_NAME]" at bounding box center [140, 328] width 197 height 24
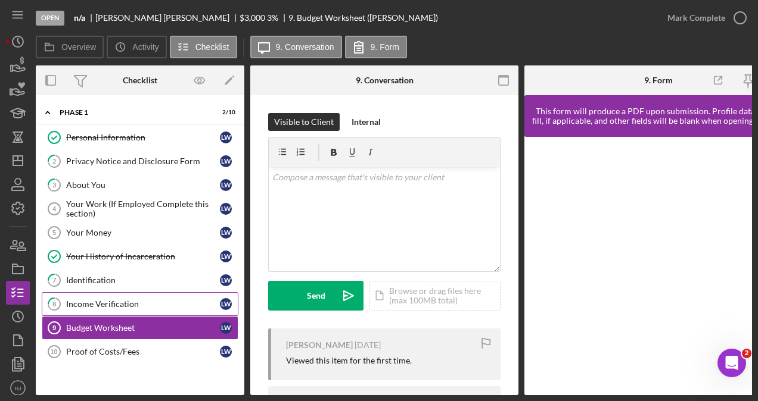
click at [126, 303] on div "Income Verification" at bounding box center [143, 305] width 154 height 10
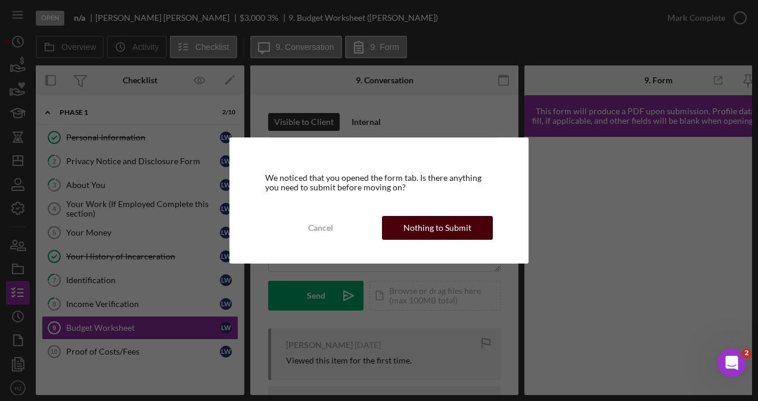
click at [442, 224] on div "Nothing to Submit" at bounding box center [437, 228] width 68 height 24
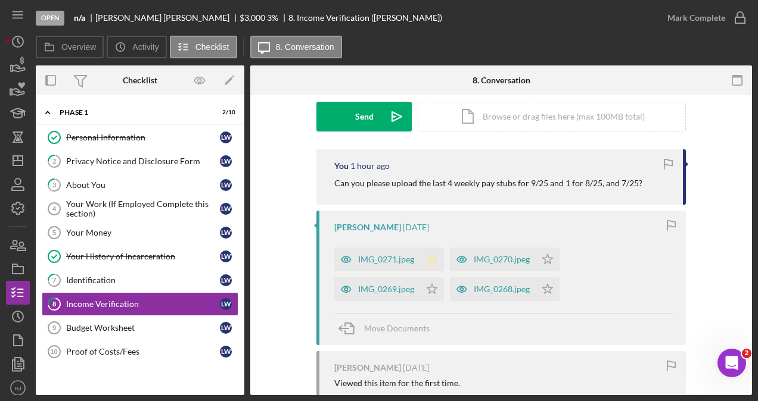
scroll to position [238, 0]
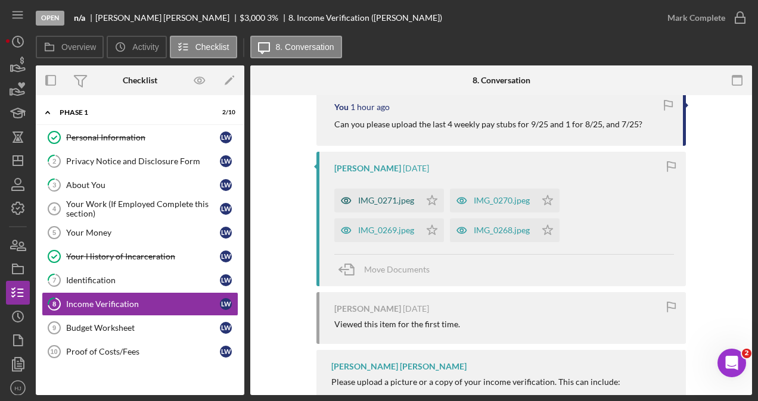
click at [395, 201] on div "IMG_0271.jpeg" at bounding box center [386, 201] width 56 height 10
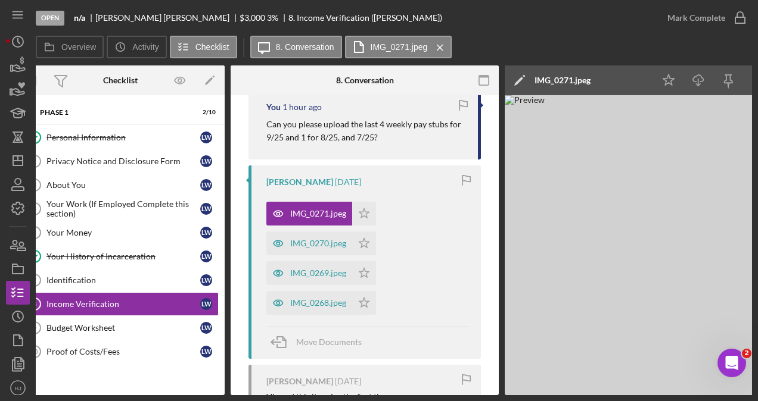
scroll to position [0, 31]
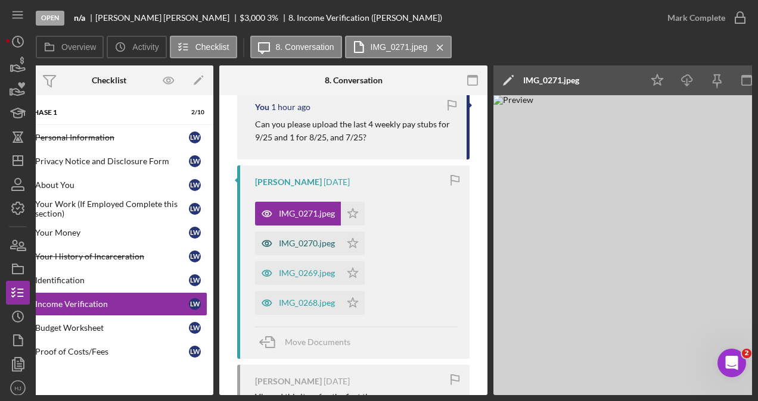
click at [298, 239] on div "IMG_0270.jpeg" at bounding box center [307, 244] width 56 height 10
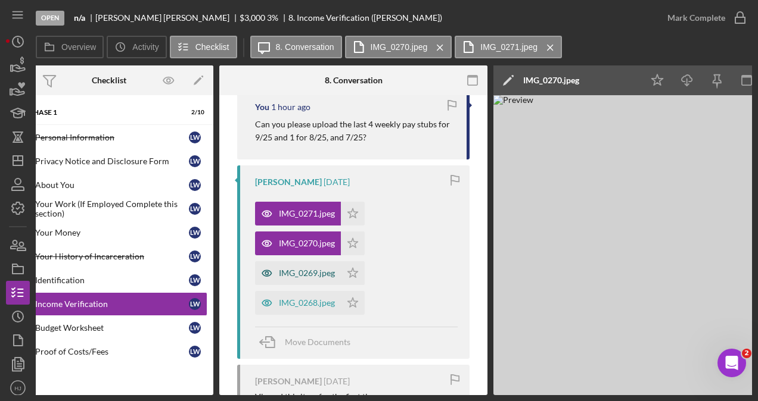
click at [288, 267] on div "IMG_0269.jpeg" at bounding box center [298, 274] width 86 height 24
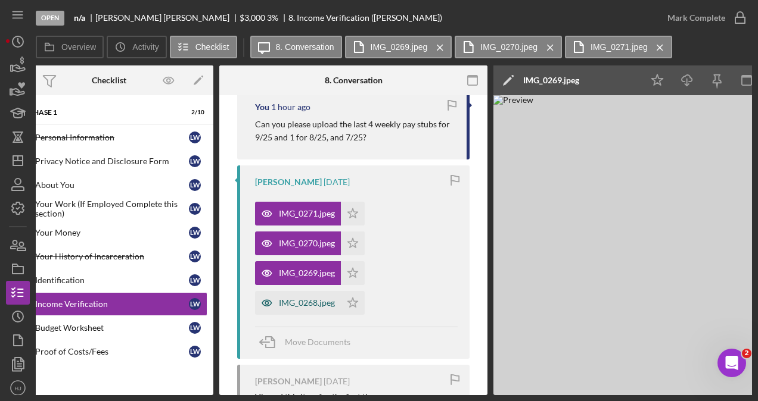
click at [290, 298] on div "IMG_0268.jpeg" at bounding box center [307, 303] width 56 height 10
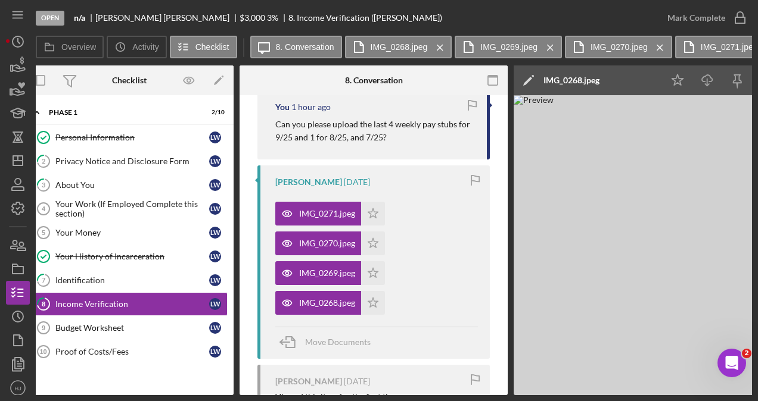
scroll to position [0, 0]
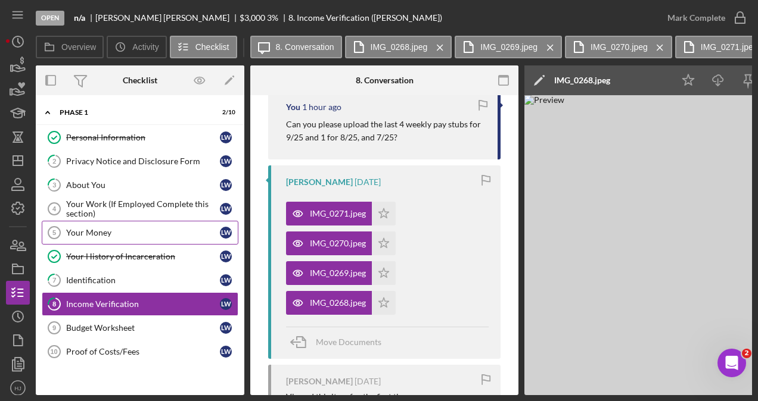
click at [95, 235] on div "Your Money" at bounding box center [143, 233] width 154 height 10
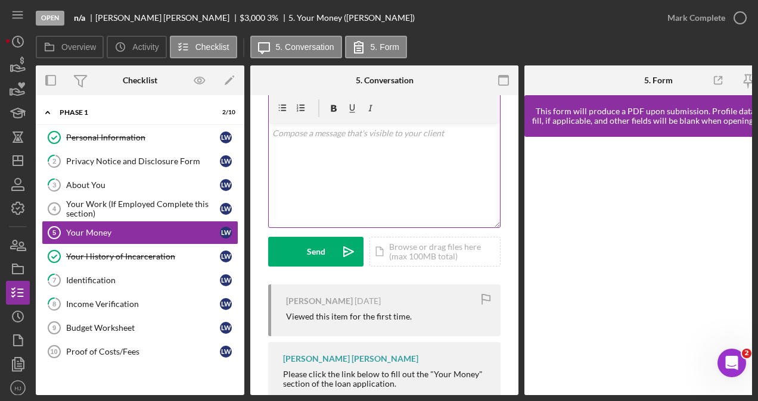
scroll to position [60, 0]
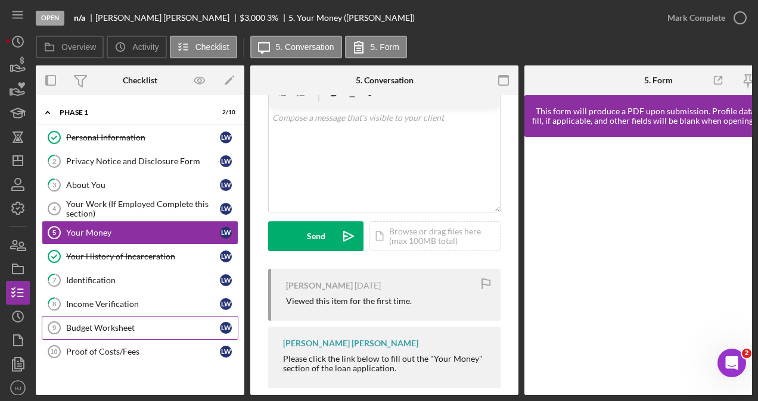
click at [114, 319] on link "Budget Worksheet 9 Budget Worksheet [PERSON_NAME]" at bounding box center [140, 328] width 197 height 24
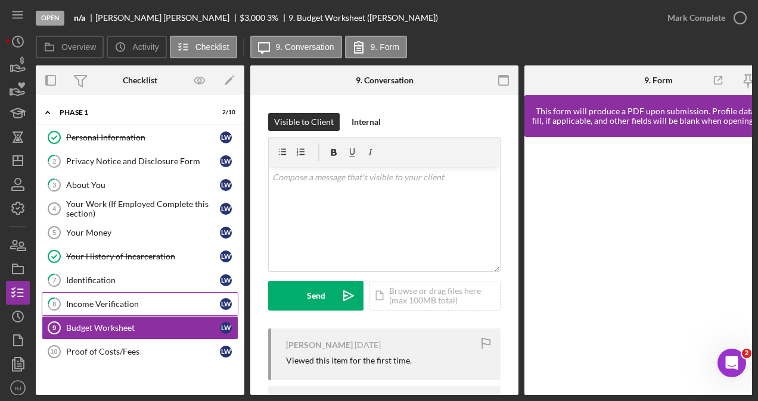
click at [137, 300] on div "Income Verification" at bounding box center [143, 305] width 154 height 10
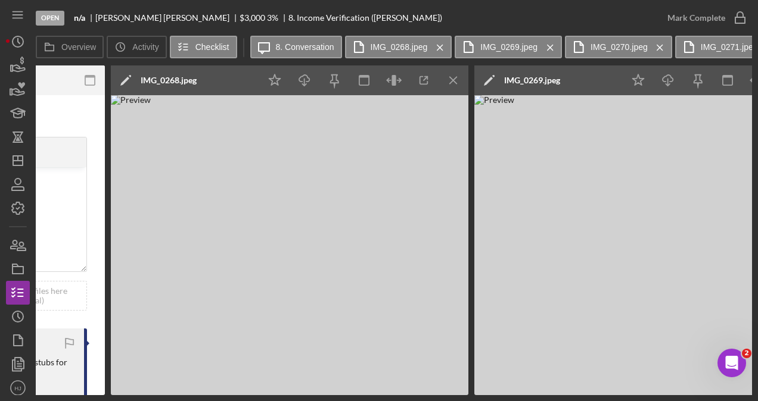
scroll to position [0, 509]
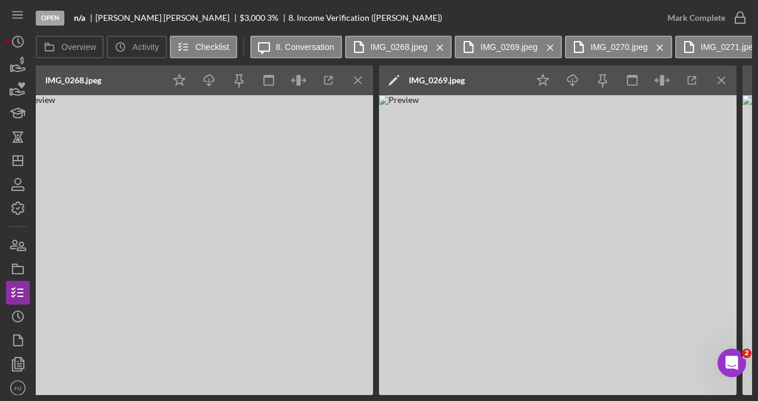
click at [238, 205] on img at bounding box center [193, 245] width 357 height 300
click at [211, 79] on icon "Icon/Download" at bounding box center [209, 80] width 27 height 27
click at [186, 77] on icon "Icon/Star" at bounding box center [179, 80] width 27 height 27
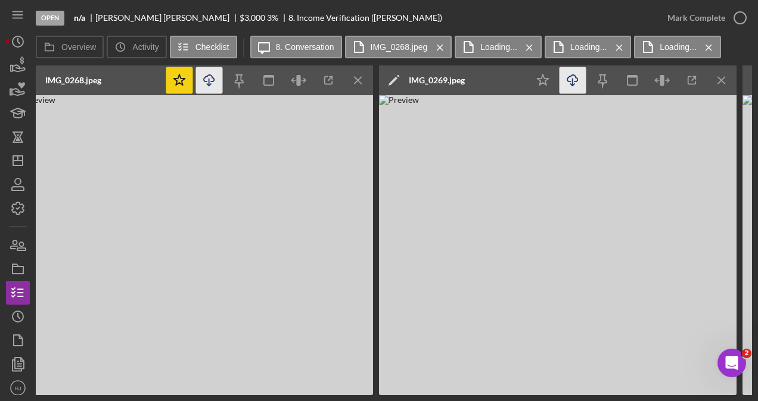
click at [574, 80] on icon "Icon/Download" at bounding box center [572, 80] width 27 height 27
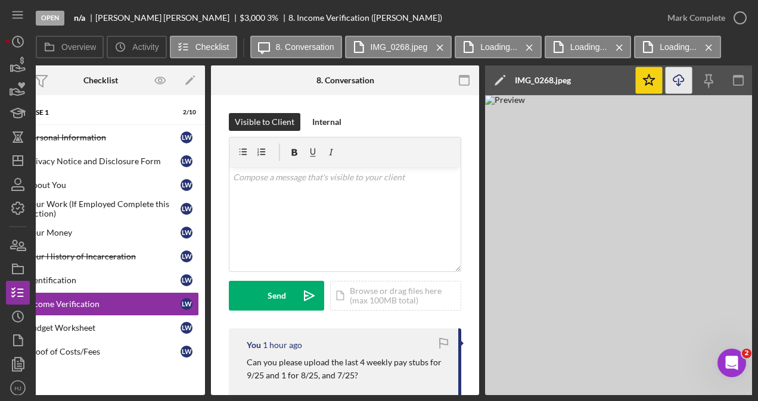
scroll to position [0, 0]
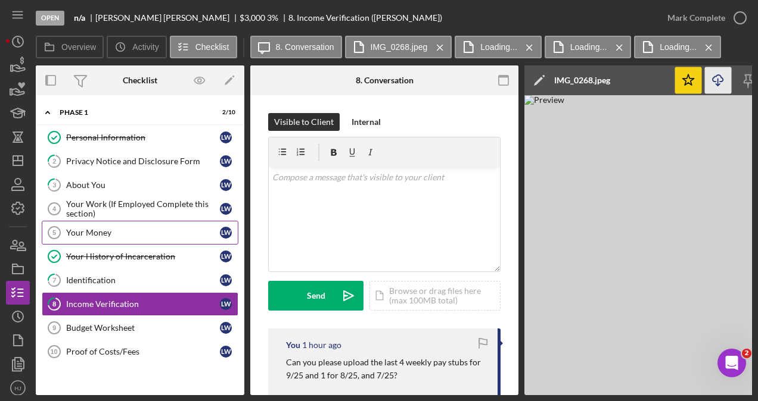
click at [104, 231] on div "Your Money" at bounding box center [143, 233] width 154 height 10
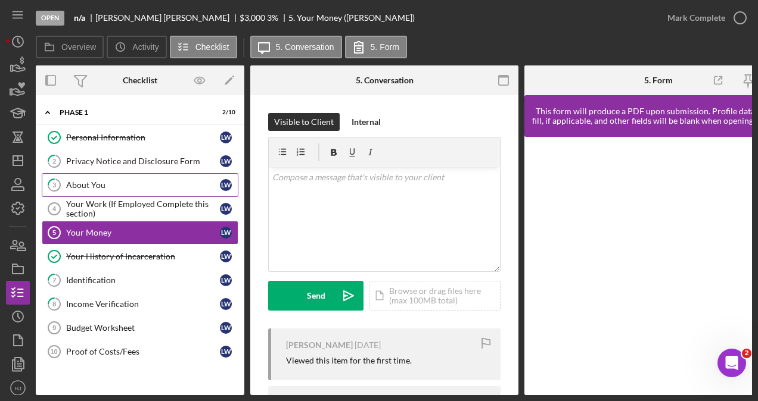
click at [92, 184] on div "About You" at bounding box center [143, 185] width 154 height 10
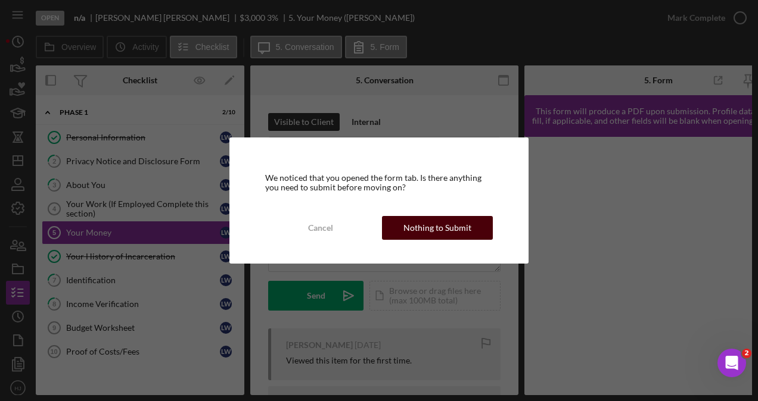
click at [414, 222] on div "Nothing to Submit" at bounding box center [437, 228] width 68 height 24
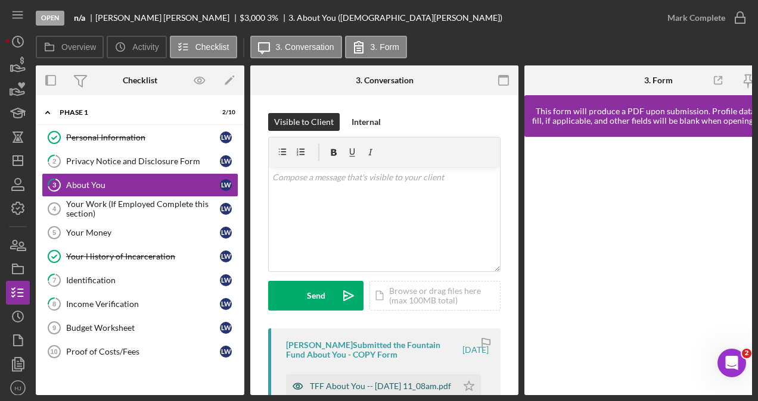
click at [388, 375] on div "TFF About You -- [DATE] 11_08am.pdf" at bounding box center [371, 387] width 171 height 24
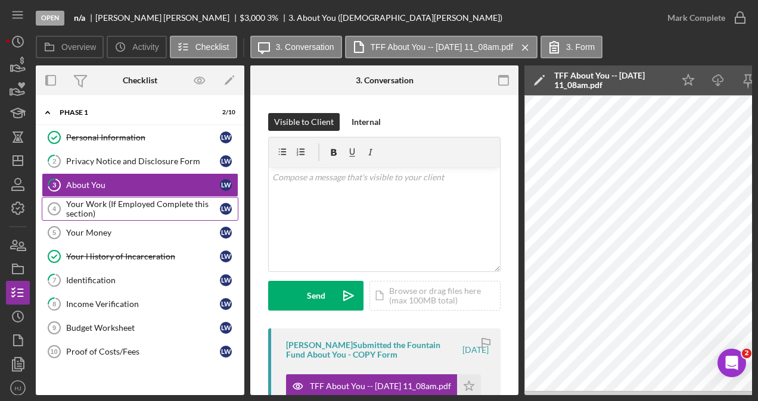
click at [136, 203] on div "Your Work (If Employed Complete this section)" at bounding box center [143, 209] width 154 height 19
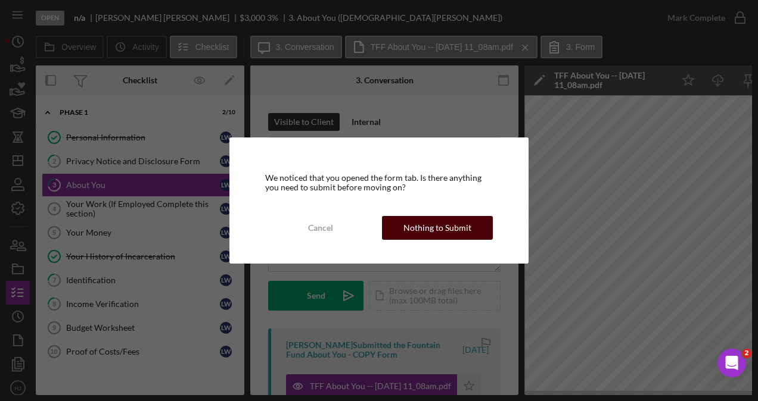
click at [395, 218] on button "Nothing to Submit" at bounding box center [437, 228] width 111 height 24
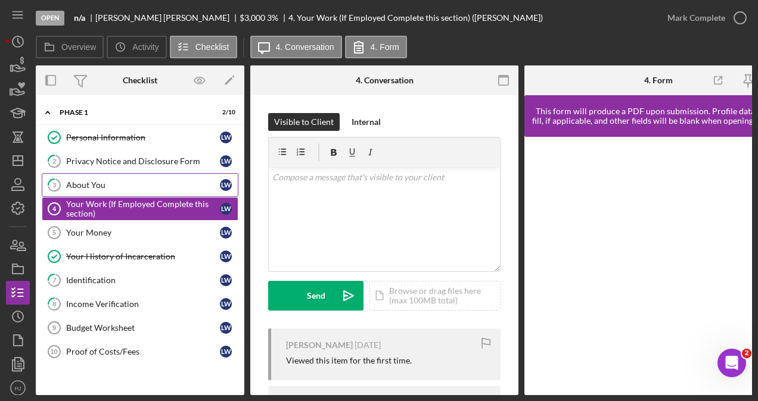
click at [89, 183] on div "About You" at bounding box center [143, 185] width 154 height 10
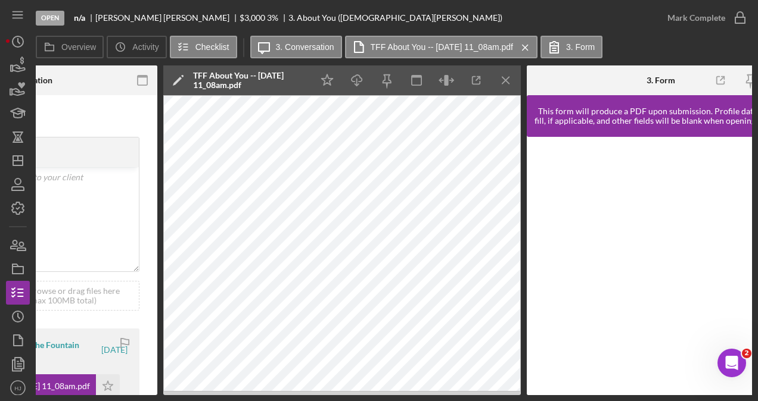
scroll to position [0, 404]
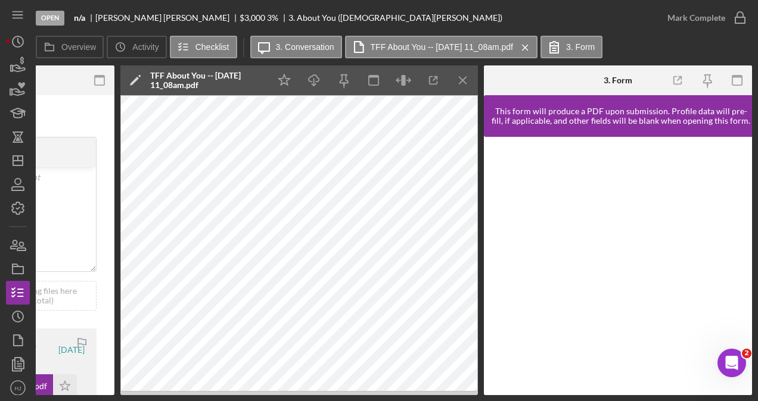
drag, startPoint x: 386, startPoint y: 396, endPoint x: 361, endPoint y: 395, distance: 25.0
click at [361, 395] on div "Open n/a [PERSON_NAME] $3,000 $3,000 3 % 3. About You ([PERSON_NAME]) Mark Comp…" at bounding box center [379, 200] width 758 height 401
drag, startPoint x: 412, startPoint y: 397, endPoint x: 364, endPoint y: 396, distance: 48.3
click at [363, 397] on div "Open n/a [PERSON_NAME] $3,000 $3,000 3 % 3. About You ([PERSON_NAME]) Mark Comp…" at bounding box center [379, 200] width 758 height 401
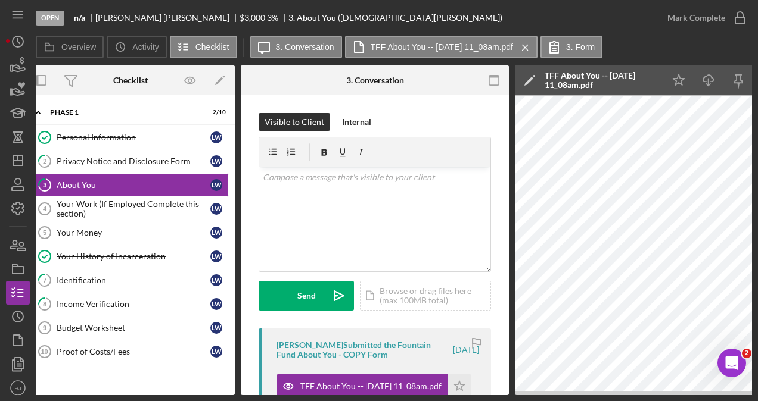
scroll to position [0, 2]
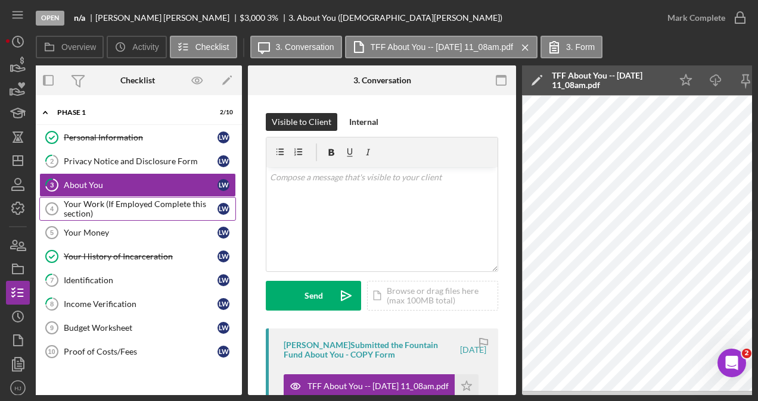
click at [136, 204] on div "Your Work (If Employed Complete this section)" at bounding box center [141, 209] width 154 height 19
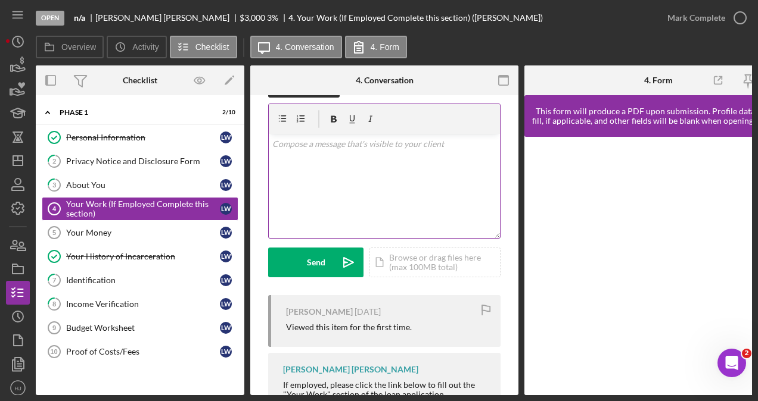
scroll to position [99, 0]
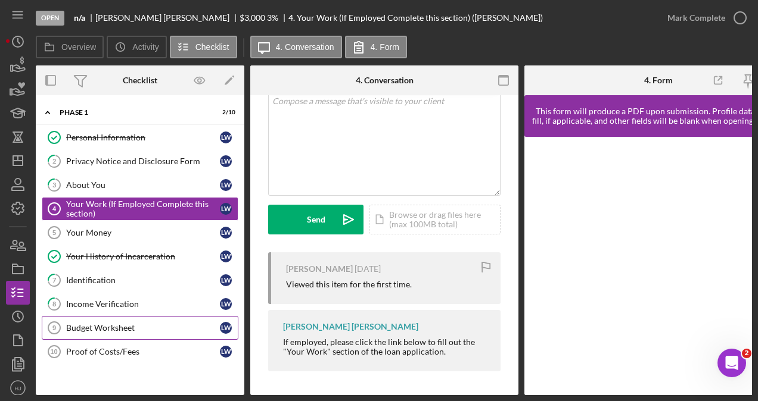
click at [105, 319] on link "Budget Worksheet 9 Budget Worksheet [PERSON_NAME]" at bounding box center [140, 328] width 197 height 24
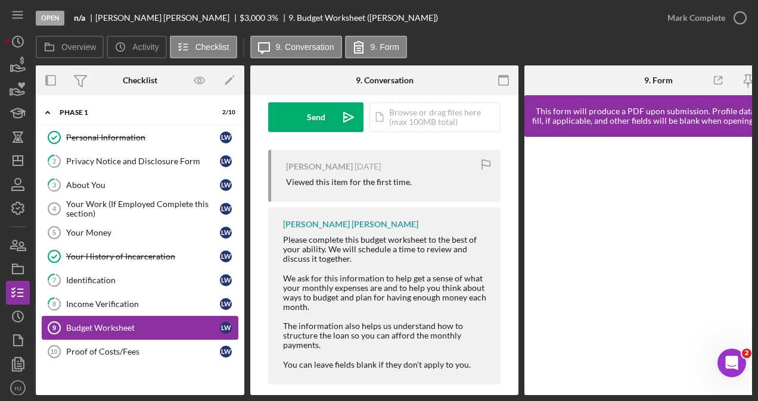
click at [102, 323] on div "Budget Worksheet" at bounding box center [143, 328] width 154 height 10
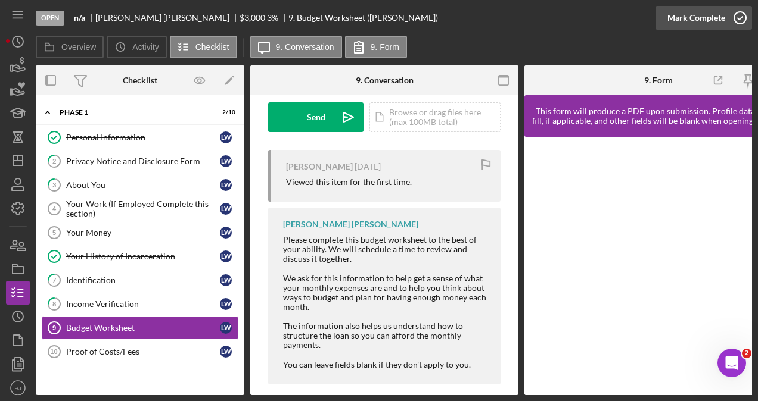
click at [729, 23] on icon "button" at bounding box center [740, 18] width 30 height 30
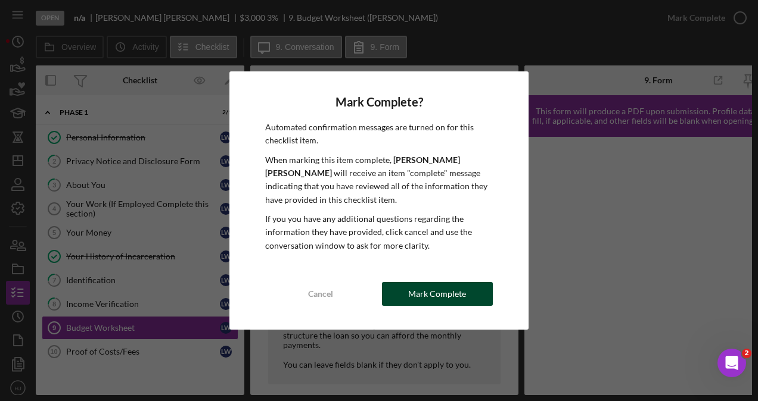
click at [423, 293] on div "Mark Complete" at bounding box center [437, 294] width 58 height 24
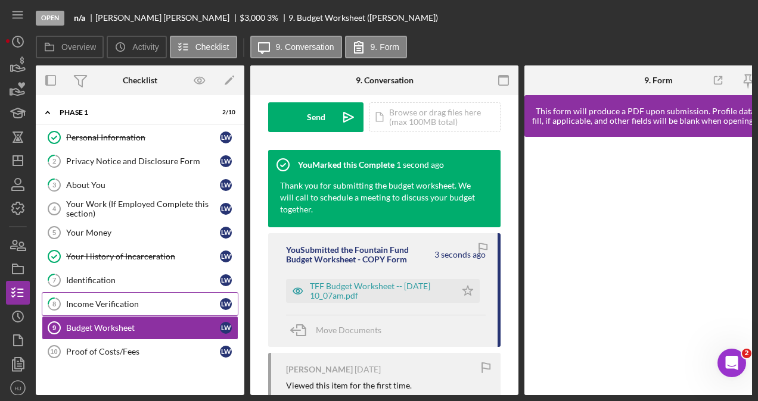
scroll to position [356, 0]
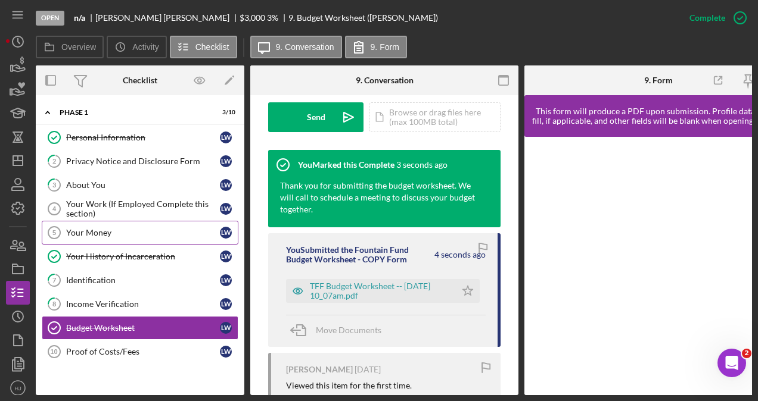
click at [101, 231] on div "Your Money" at bounding box center [143, 233] width 154 height 10
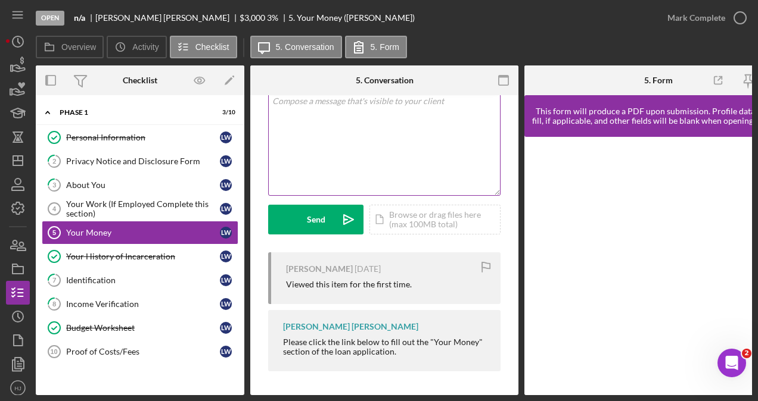
scroll to position [89, 0]
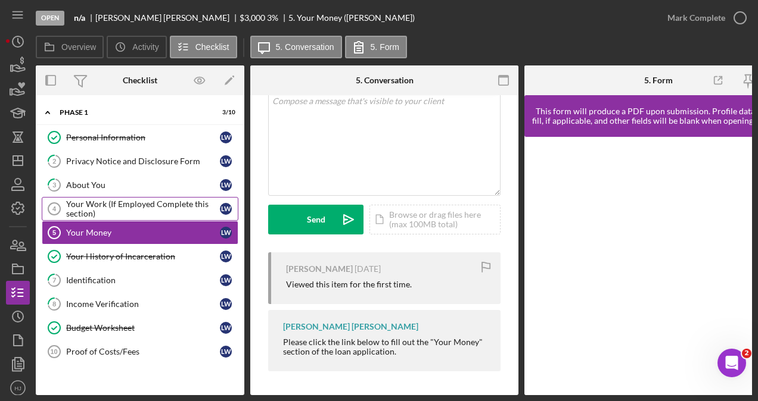
click at [118, 201] on div "Your Work (If Employed Complete this section)" at bounding box center [143, 209] width 154 height 19
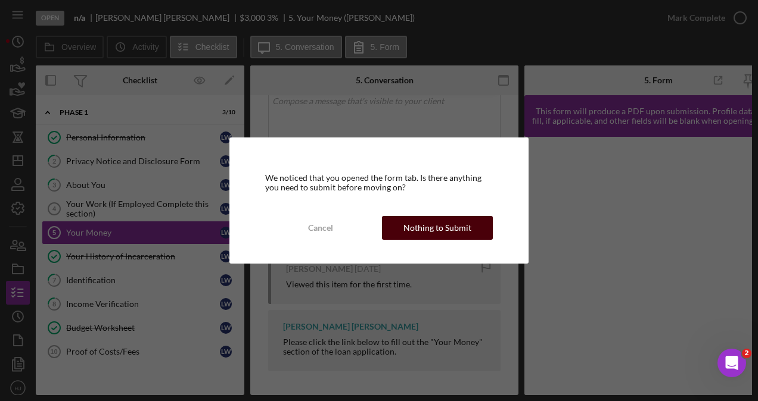
click at [392, 219] on button "Nothing to Submit" at bounding box center [437, 228] width 111 height 24
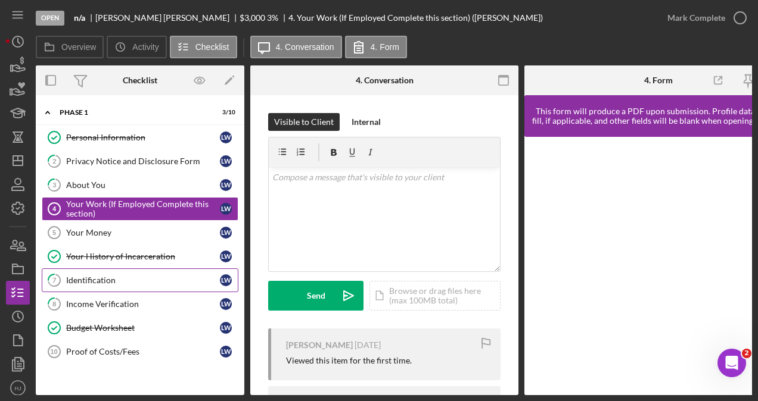
click at [91, 276] on div "Identification" at bounding box center [143, 281] width 154 height 10
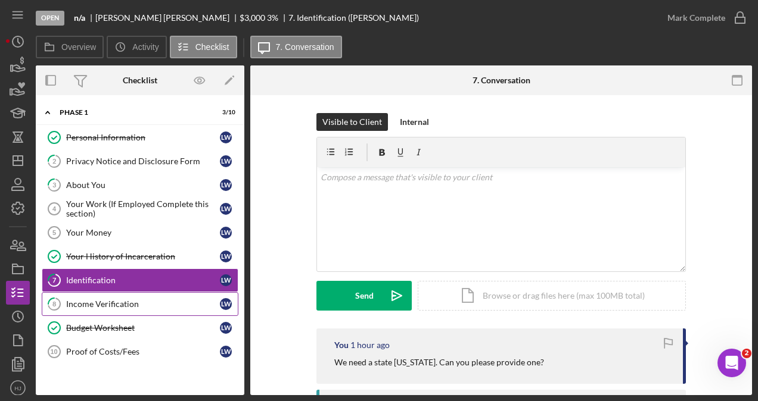
click at [101, 294] on link "8 Income Verification [PERSON_NAME]" at bounding box center [140, 304] width 197 height 24
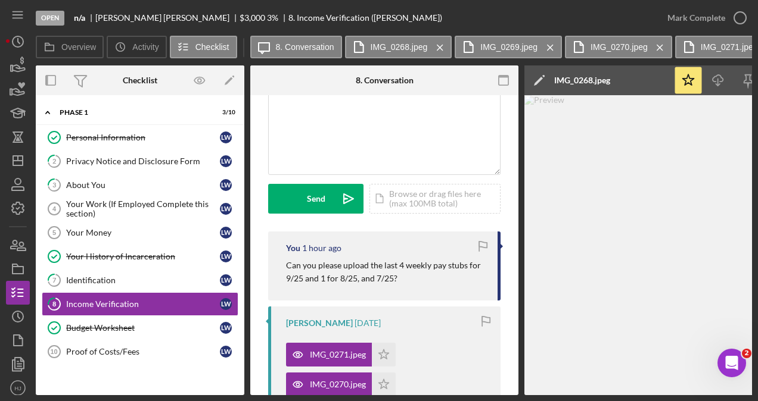
scroll to position [119, 0]
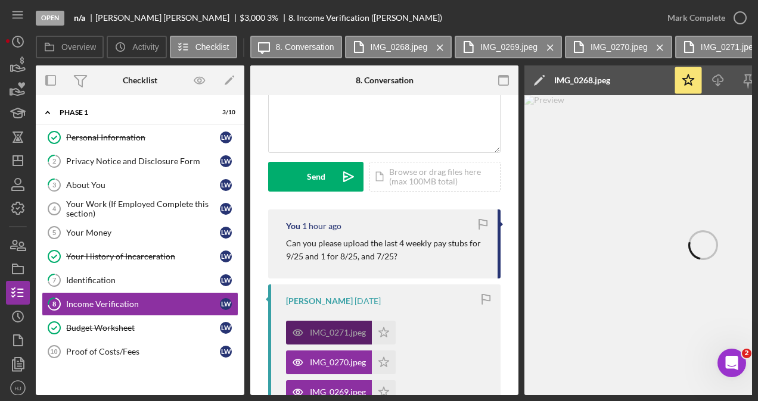
click at [320, 323] on div "IMG_0271.jpeg" at bounding box center [329, 333] width 86 height 24
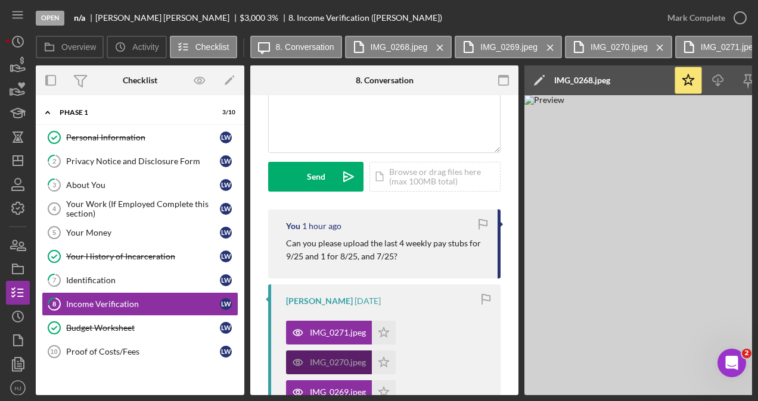
click at [312, 357] on div "IMG_0270.jpeg" at bounding box center [329, 363] width 86 height 24
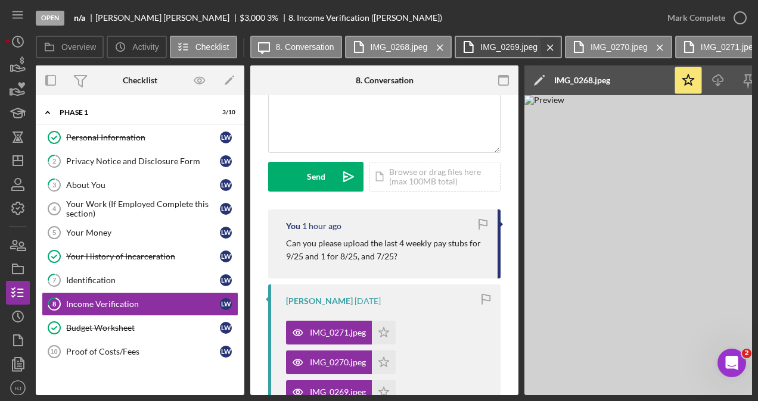
click at [552, 48] on icon "Icon/Menu Close" at bounding box center [550, 48] width 21 height 30
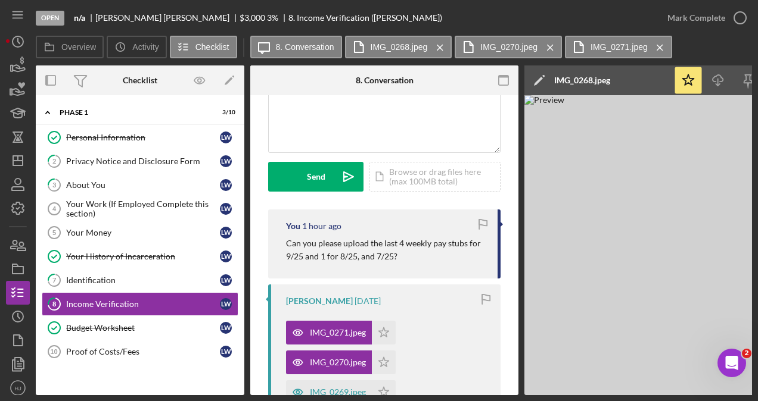
click at [552, 48] on icon "Icon/Menu Close" at bounding box center [550, 48] width 21 height 30
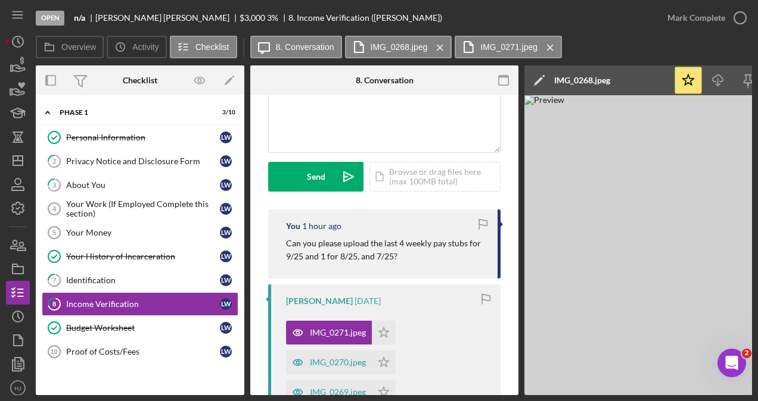
click at [552, 48] on icon "Icon/Menu Close" at bounding box center [550, 48] width 21 height 30
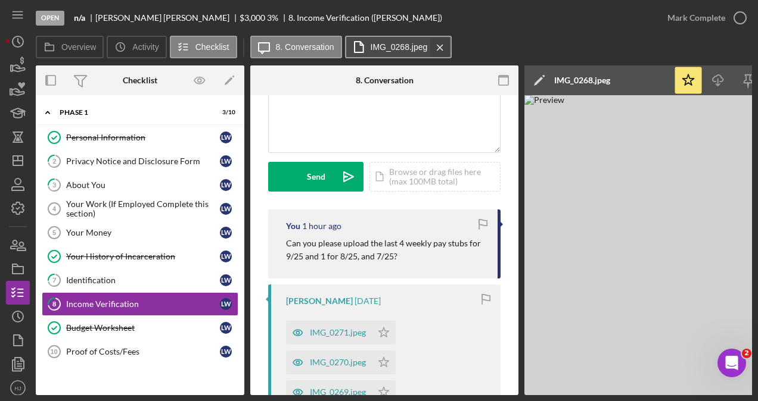
click at [435, 44] on icon "Icon/Menu Close" at bounding box center [439, 48] width 21 height 30
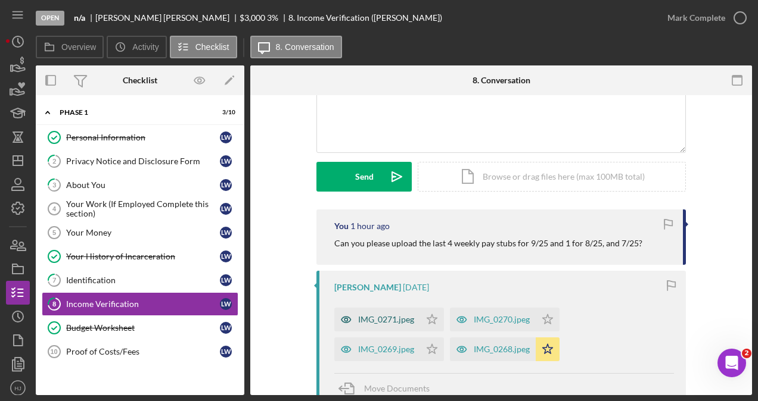
click at [373, 322] on div "IMG_0271.jpeg" at bounding box center [386, 320] width 56 height 10
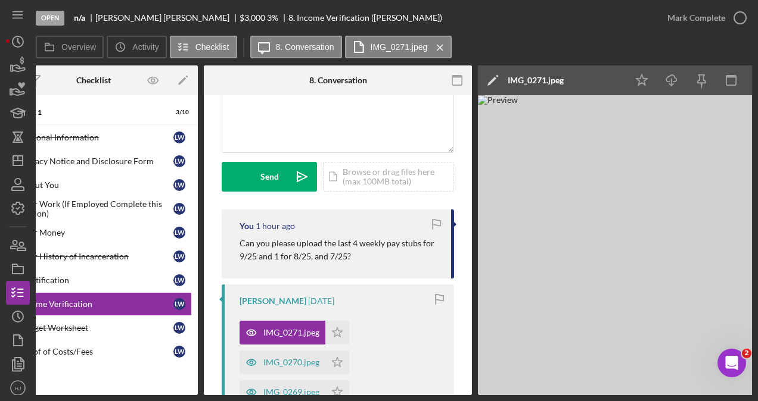
scroll to position [0, 77]
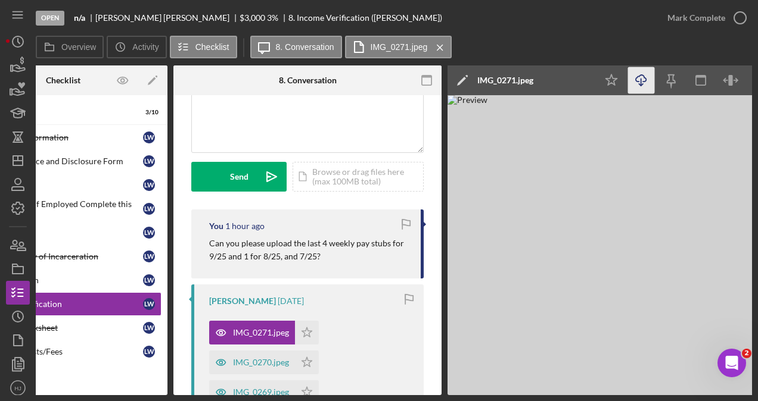
click at [634, 77] on icon "Icon/Download" at bounding box center [641, 80] width 27 height 27
click at [248, 356] on div "IMG_0270.jpeg" at bounding box center [252, 363] width 86 height 24
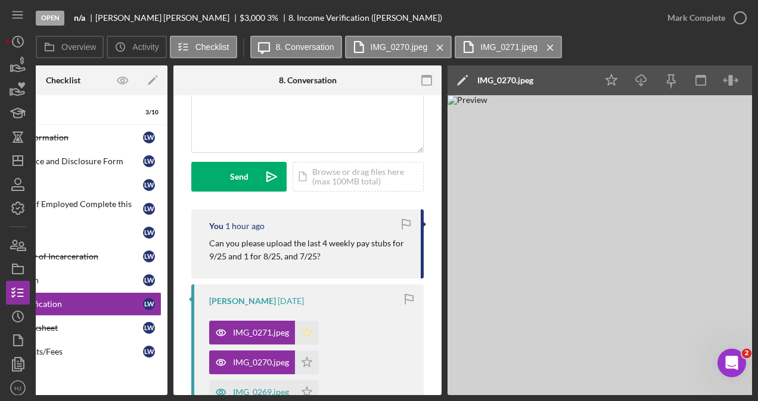
click at [305, 329] on icon "Icon/Star" at bounding box center [307, 333] width 24 height 24
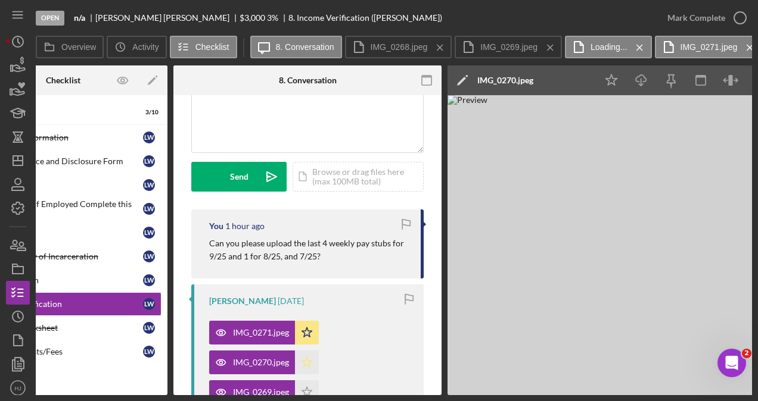
click at [309, 359] on icon "Icon/Star" at bounding box center [307, 363] width 24 height 24
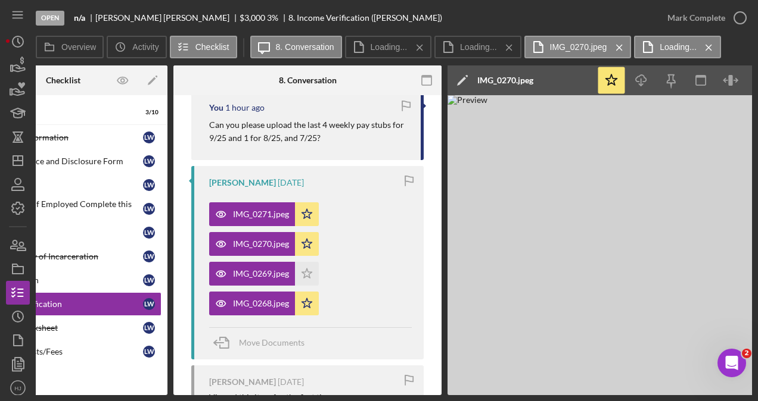
scroll to position [238, 0]
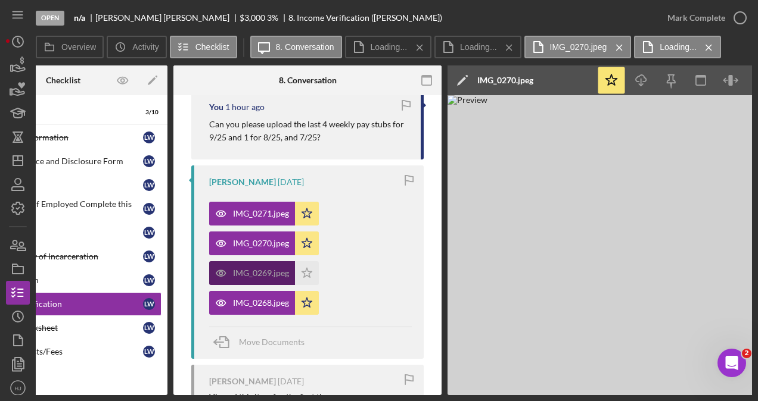
click at [270, 267] on div "IMG_0269.jpeg" at bounding box center [252, 274] width 86 height 24
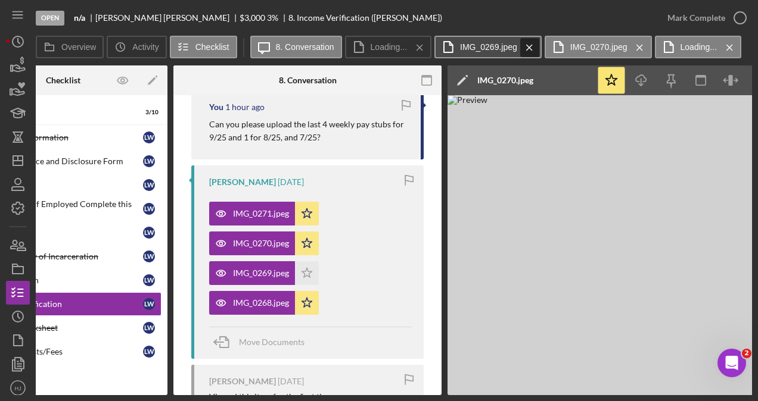
click at [536, 46] on icon "Icon/Menu Close" at bounding box center [529, 48] width 21 height 30
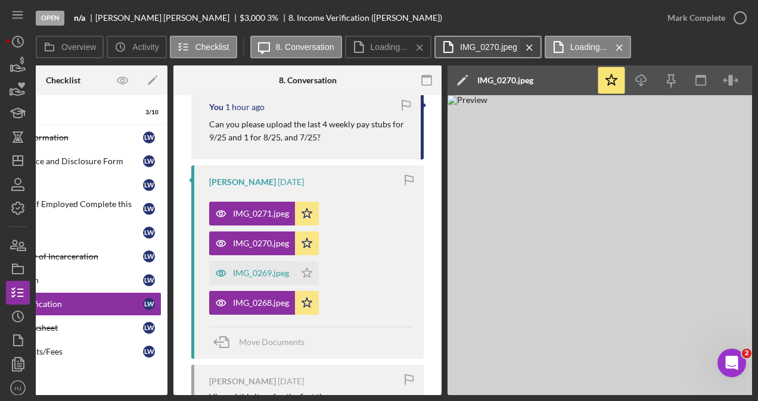
click at [529, 48] on icon "Icon/Menu Close" at bounding box center [529, 48] width 21 height 30
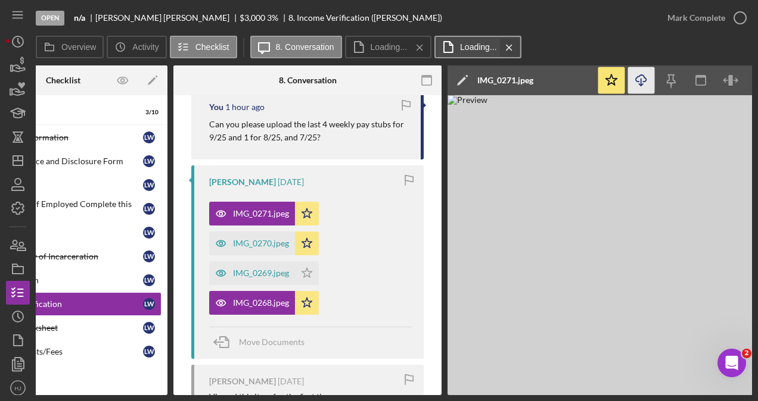
click at [515, 48] on icon "Icon/Menu Close" at bounding box center [509, 48] width 21 height 30
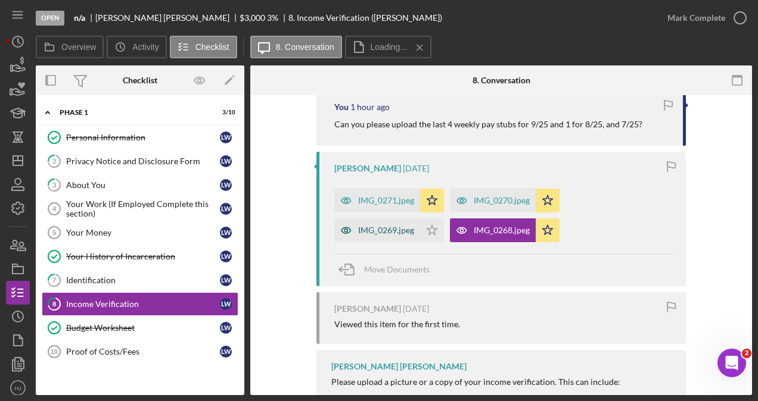
click at [376, 227] on div "IMG_0269.jpeg" at bounding box center [386, 231] width 56 height 10
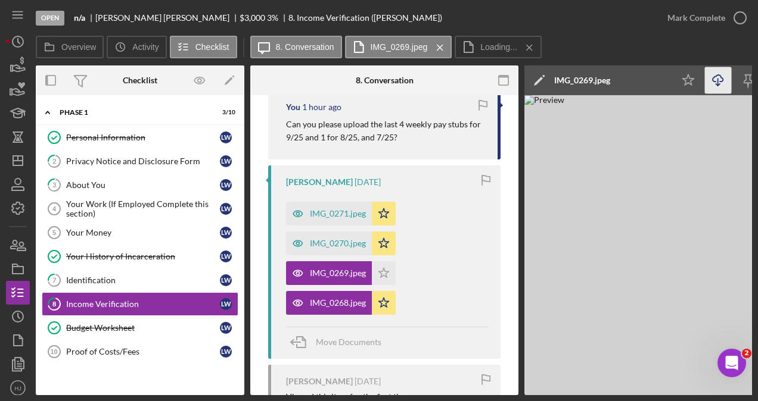
click at [716, 75] on icon "button" at bounding box center [717, 78] width 10 height 7
click at [375, 272] on icon "Icon/Star" at bounding box center [384, 274] width 24 height 24
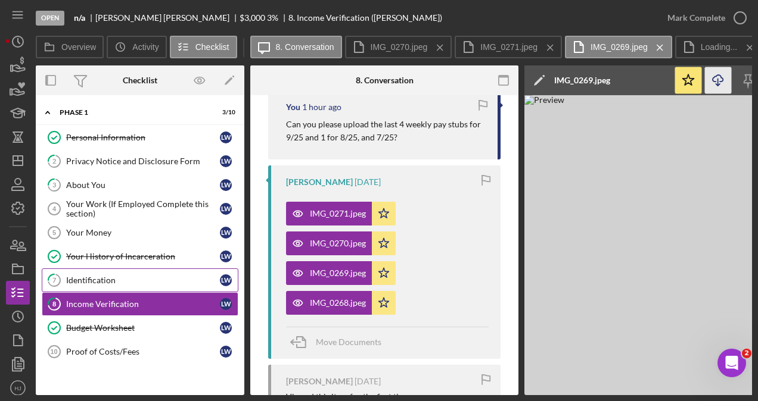
click at [99, 279] on div "Identification" at bounding box center [143, 281] width 154 height 10
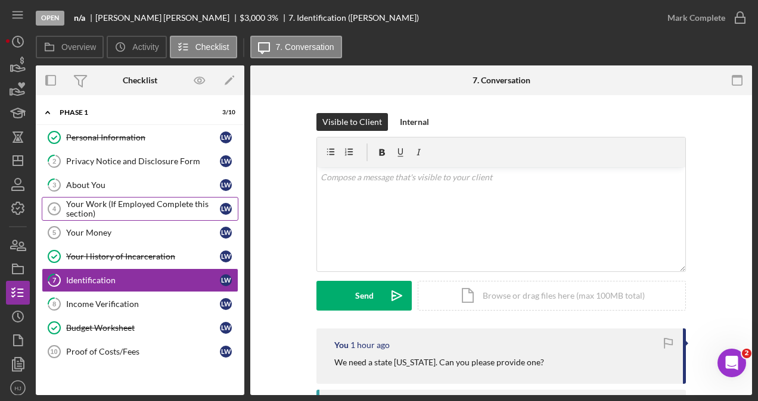
click at [107, 208] on div "Your Work (If Employed Complete this section)" at bounding box center [143, 209] width 154 height 19
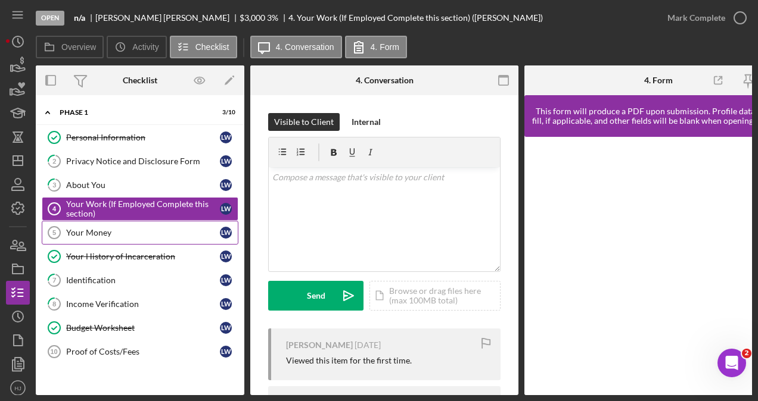
click at [105, 232] on div "Your Money" at bounding box center [143, 233] width 154 height 10
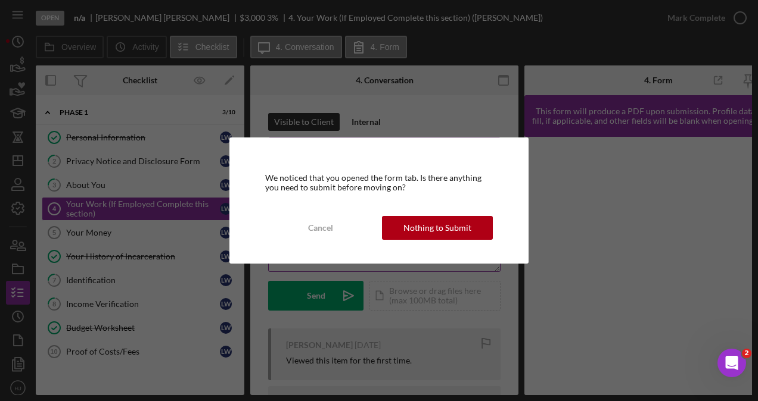
click at [415, 228] on div "Nothing to Submit" at bounding box center [437, 228] width 68 height 24
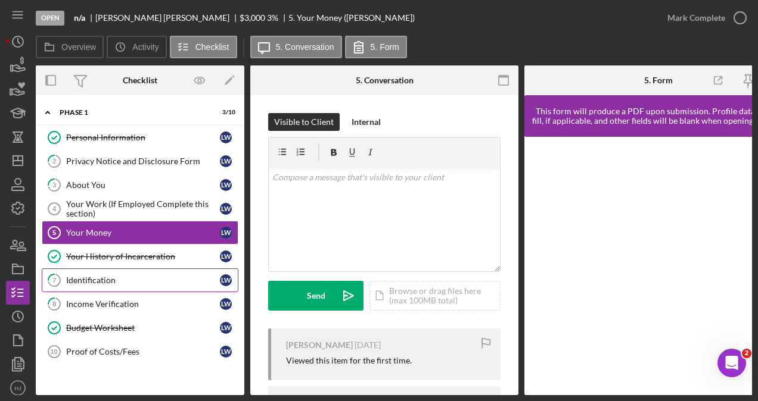
click at [105, 276] on div "Identification" at bounding box center [143, 281] width 154 height 10
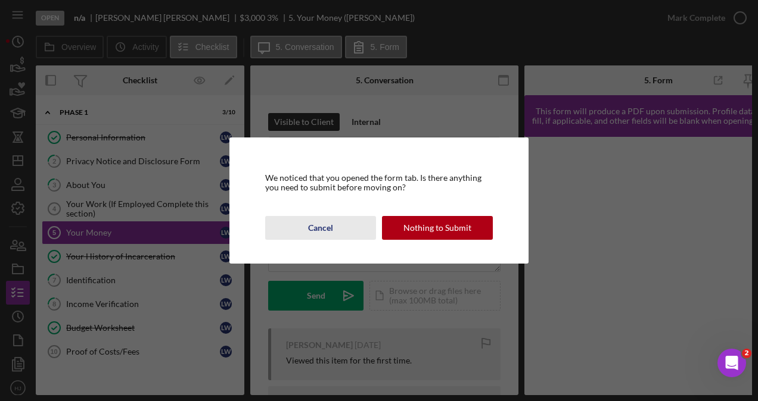
click at [319, 225] on div "Cancel" at bounding box center [320, 228] width 25 height 24
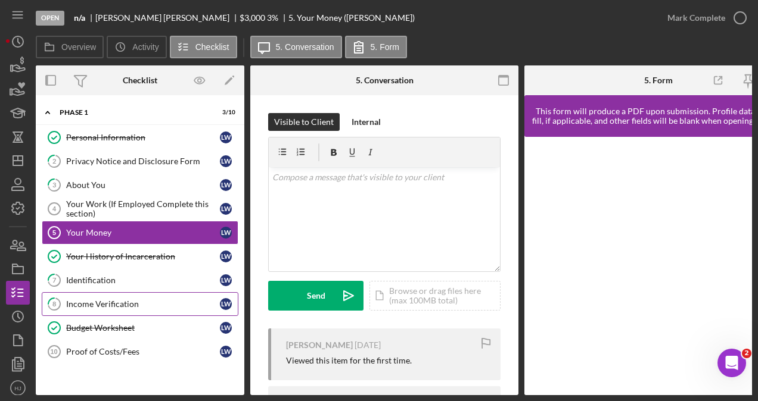
click at [135, 300] on div "Income Verification" at bounding box center [143, 305] width 154 height 10
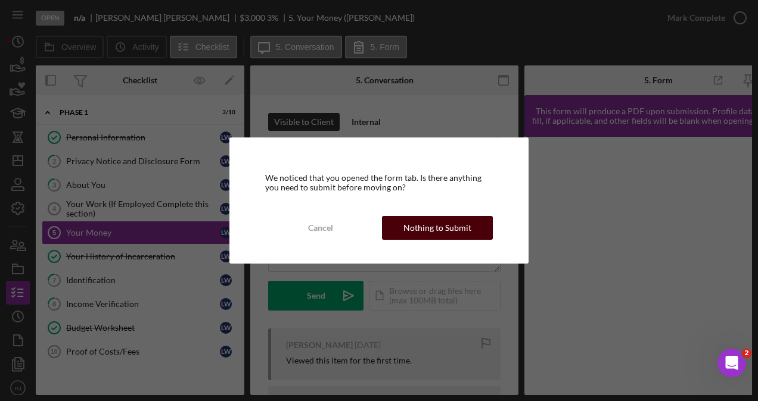
click at [412, 219] on div "Nothing to Submit" at bounding box center [437, 228] width 68 height 24
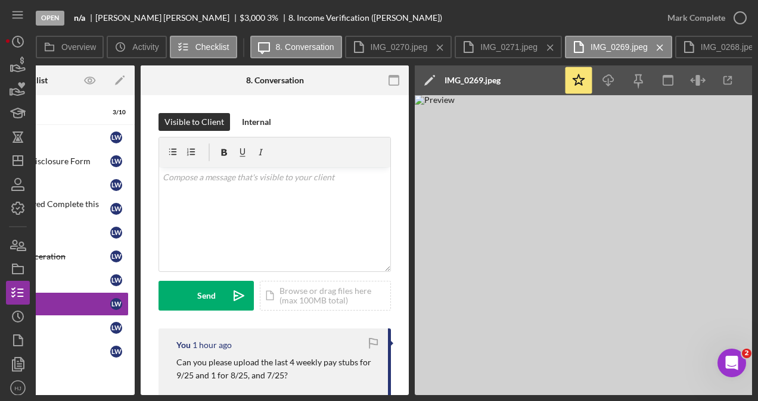
scroll to position [0, 136]
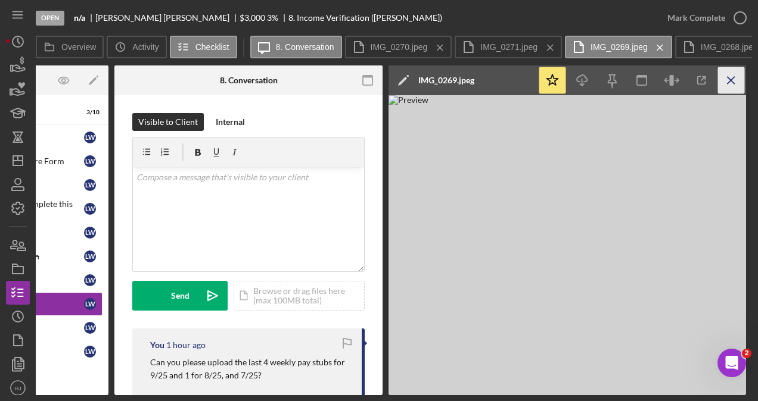
click at [736, 77] on icon "Icon/Menu Close" at bounding box center [731, 80] width 27 height 27
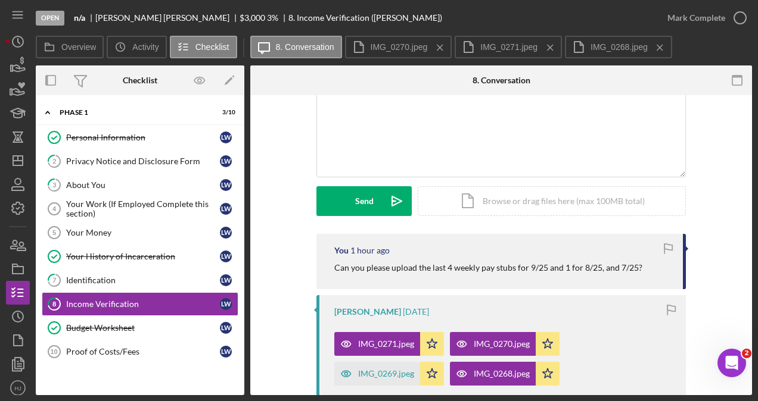
scroll to position [119, 0]
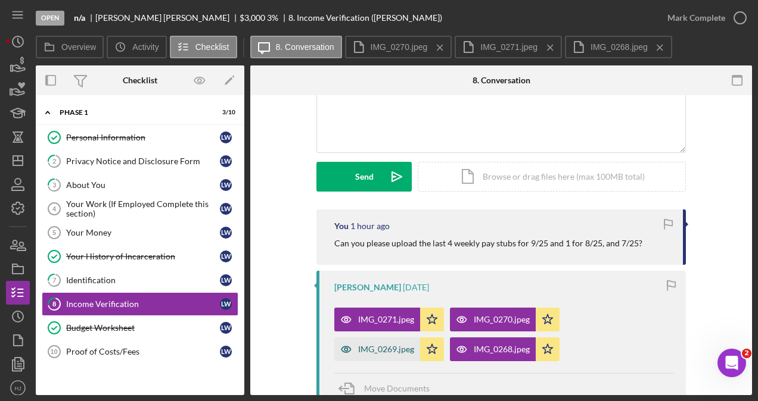
click at [366, 350] on div "IMG_0269.jpeg" at bounding box center [386, 350] width 56 height 10
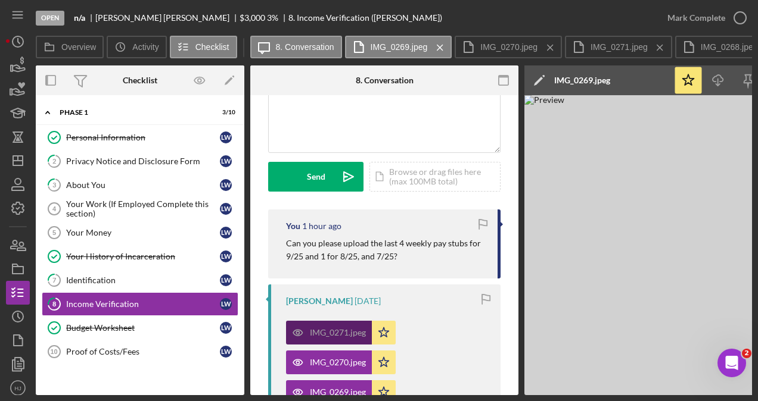
click at [353, 329] on div "IMG_0271.jpeg" at bounding box center [338, 333] width 56 height 10
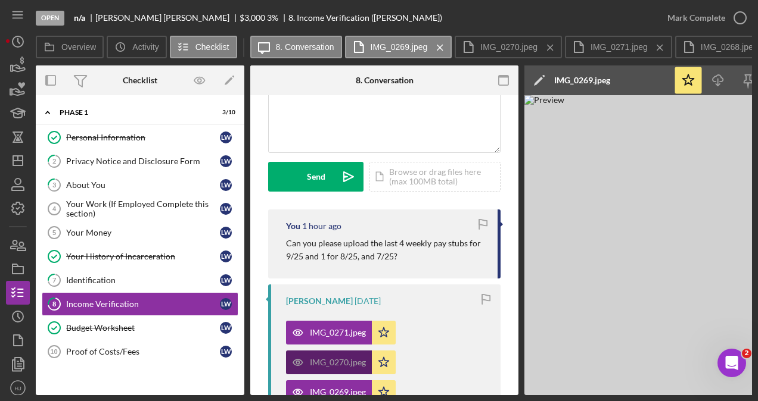
click at [338, 354] on div "IMG_0270.jpeg" at bounding box center [329, 363] width 86 height 24
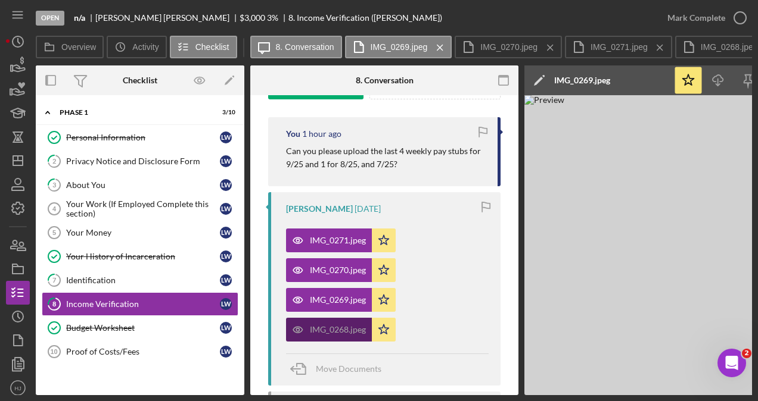
scroll to position [238, 0]
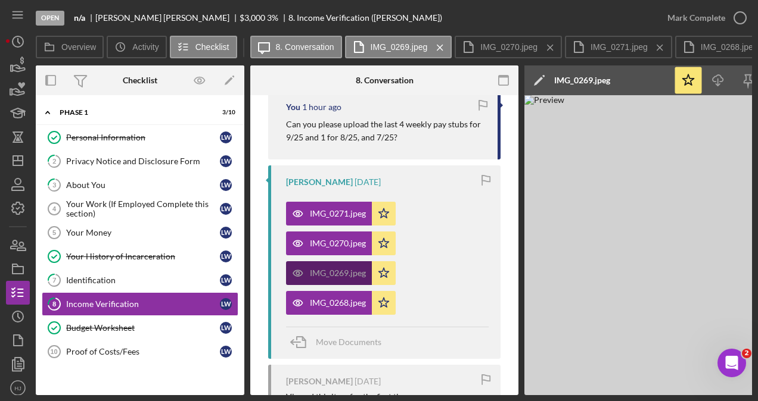
click at [336, 276] on div "IMG_0269.jpeg" at bounding box center [338, 274] width 56 height 10
click at [334, 274] on div "IMG_0269.jpeg" at bounding box center [338, 274] width 56 height 10
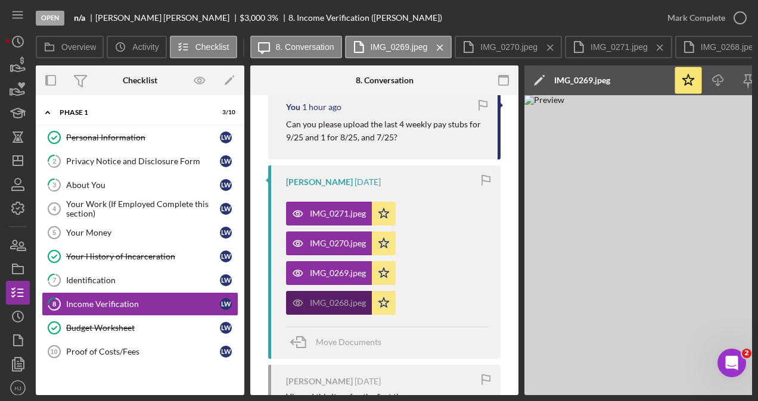
click at [328, 309] on div "IMG_0268.jpeg" at bounding box center [329, 303] width 86 height 24
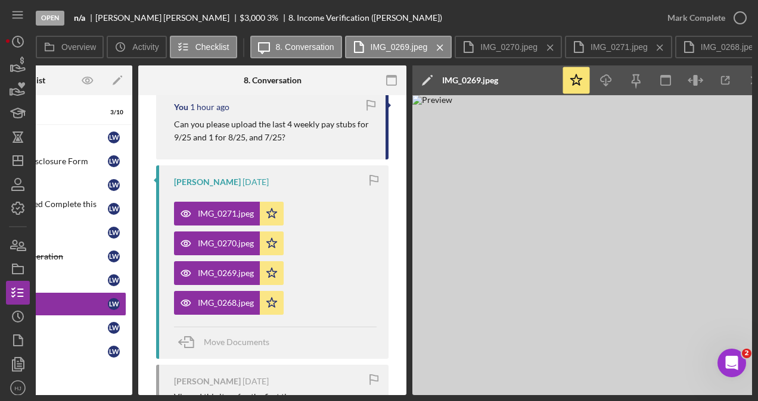
scroll to position [0, 136]
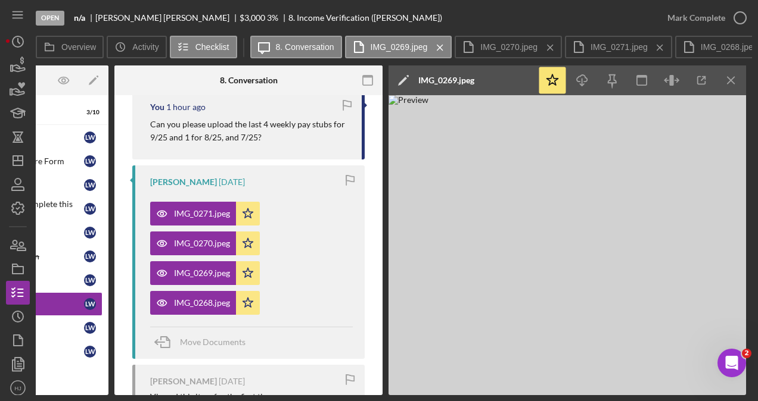
drag, startPoint x: 515, startPoint y: 392, endPoint x: 1, endPoint y: 13, distance: 639.0
click at [727, 77] on line "button" at bounding box center [730, 80] width 7 height 7
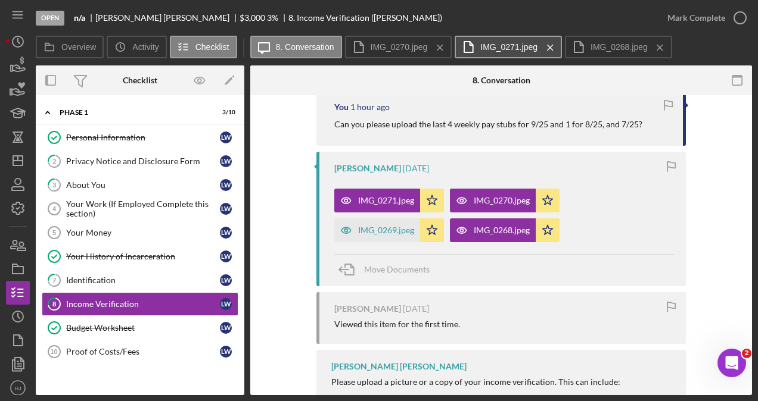
click at [512, 39] on button "IMG_0271.jpeg Icon/Menu Close" at bounding box center [508, 47] width 107 height 23
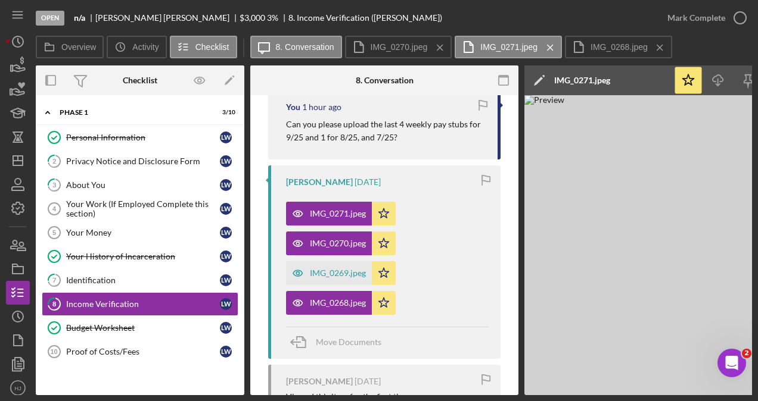
click at [658, 232] on img at bounding box center [702, 245] width 357 height 300
click at [655, 232] on img at bounding box center [702, 245] width 357 height 300
click at [91, 232] on div "Your Money" at bounding box center [143, 233] width 154 height 10
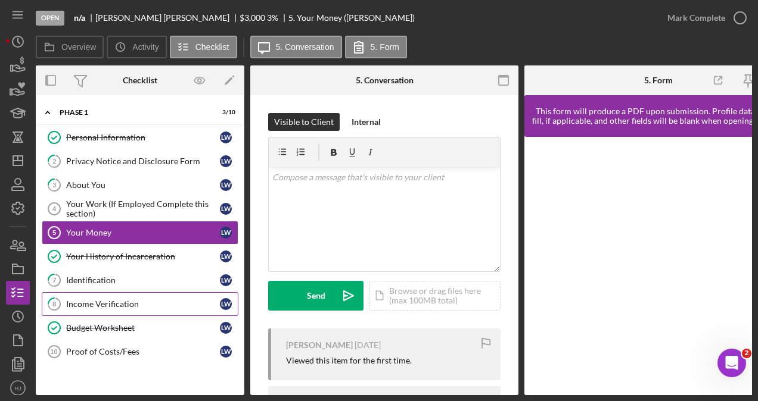
click at [105, 301] on div "Income Verification" at bounding box center [143, 305] width 154 height 10
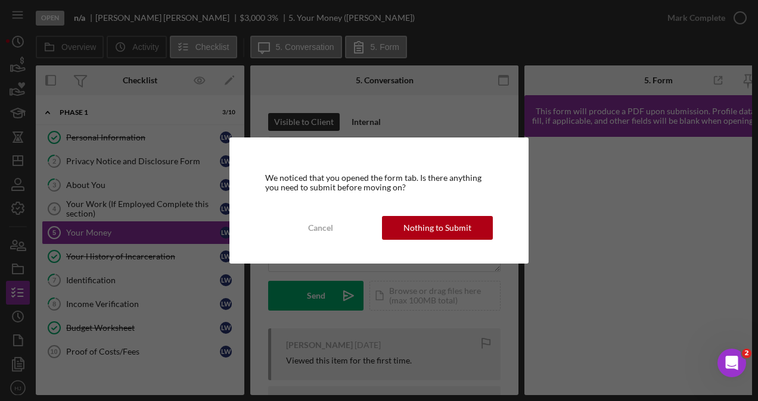
click at [629, 261] on div "We noticed that you opened the form tab. Is there anything you need to submit b…" at bounding box center [379, 200] width 758 height 401
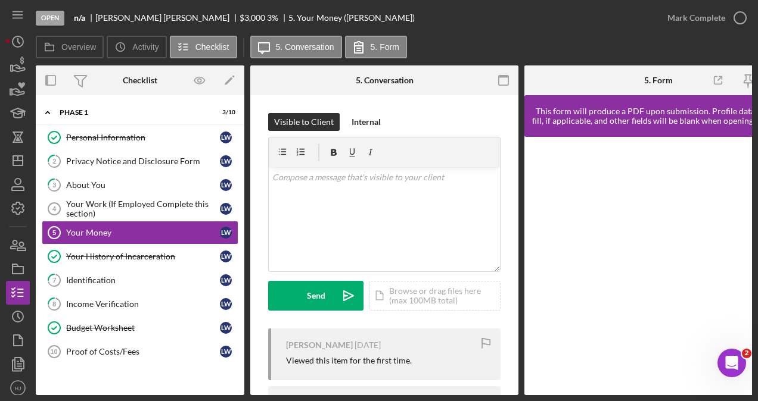
drag, startPoint x: 554, startPoint y: 391, endPoint x: 587, endPoint y: 387, distance: 33.6
click at [587, 387] on div at bounding box center [658, 266] width 268 height 259
drag, startPoint x: 590, startPoint y: 396, endPoint x: 636, endPoint y: 396, distance: 46.5
click at [636, 396] on div "Open n/a [PERSON_NAME] $3,000 $3,000 3 % 5. Your Money ([PERSON_NAME]) Mark Com…" at bounding box center [379, 200] width 758 height 401
drag, startPoint x: 623, startPoint y: 399, endPoint x: 661, endPoint y: 390, distance: 39.0
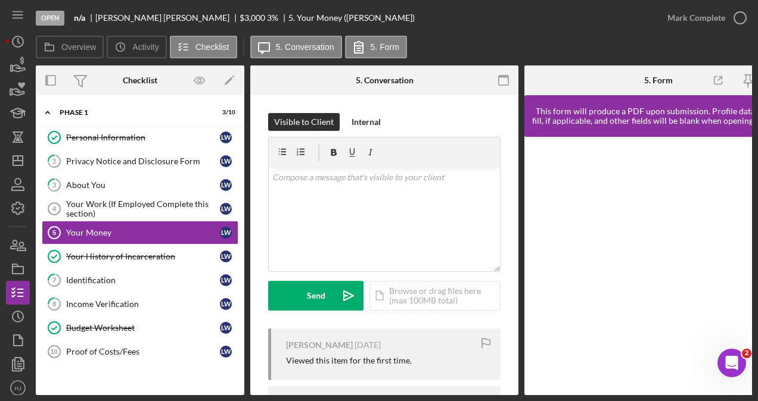
click at [661, 390] on div "Open n/a [PERSON_NAME] $3,000 $3,000 3 % 5. Your Money ([PERSON_NAME]) Mark Com…" at bounding box center [379, 200] width 758 height 401
drag, startPoint x: 653, startPoint y: 391, endPoint x: 701, endPoint y: 388, distance: 47.7
click at [701, 388] on div at bounding box center [658, 266] width 268 height 259
click at [81, 202] on div "Your Work (If Employed Complete this section)" at bounding box center [143, 209] width 154 height 19
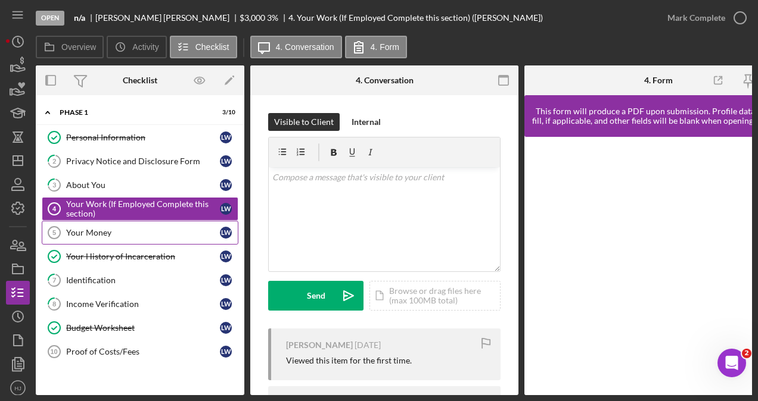
click at [86, 228] on div "Your Money" at bounding box center [143, 233] width 154 height 10
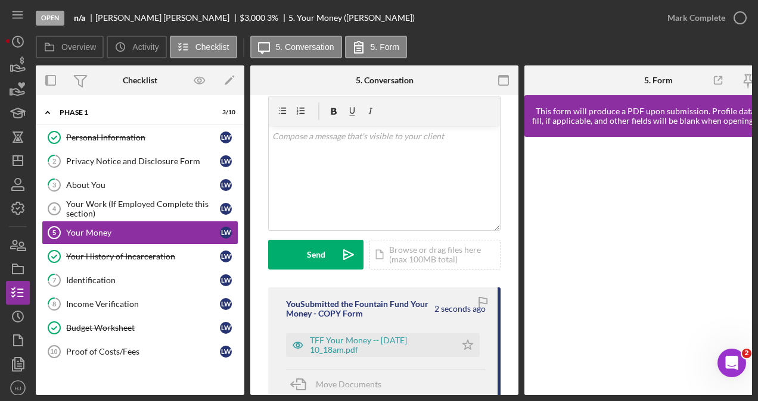
scroll to position [60, 0]
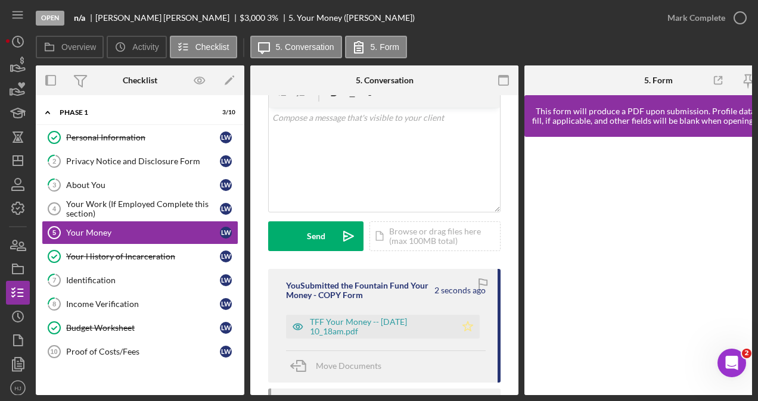
click at [472, 331] on icon "Icon/Star" at bounding box center [468, 327] width 24 height 24
click at [668, 20] on div "Mark Complete" at bounding box center [696, 18] width 58 height 24
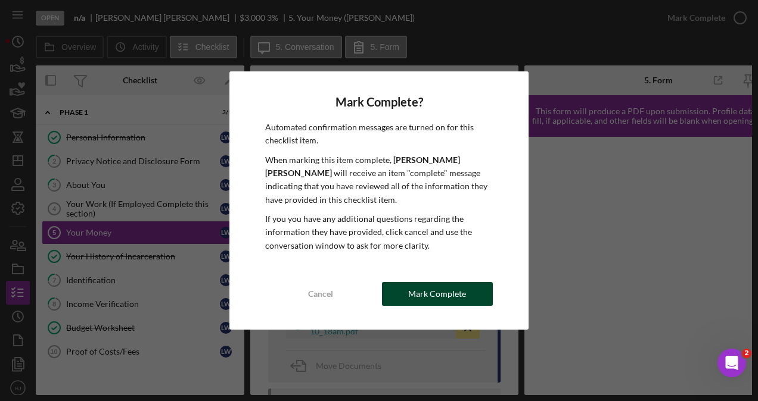
click at [436, 298] on div "Mark Complete" at bounding box center [437, 294] width 58 height 24
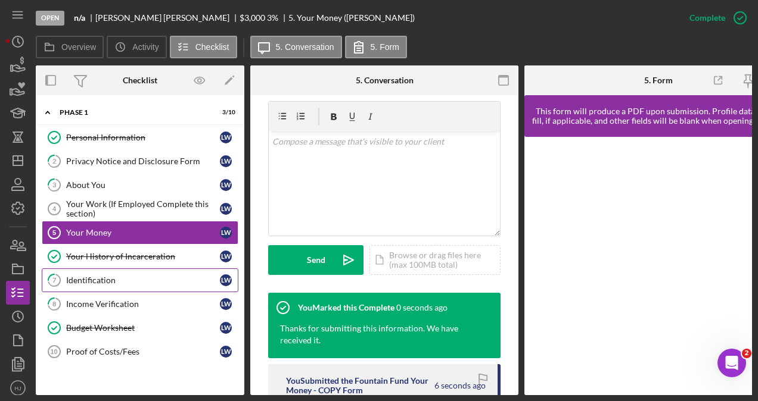
scroll to position [236, 0]
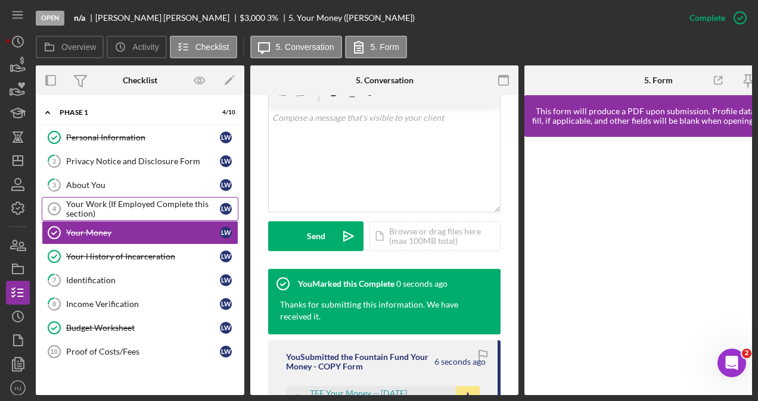
click at [104, 205] on div "Your Work (If Employed Complete this section)" at bounding box center [143, 209] width 154 height 19
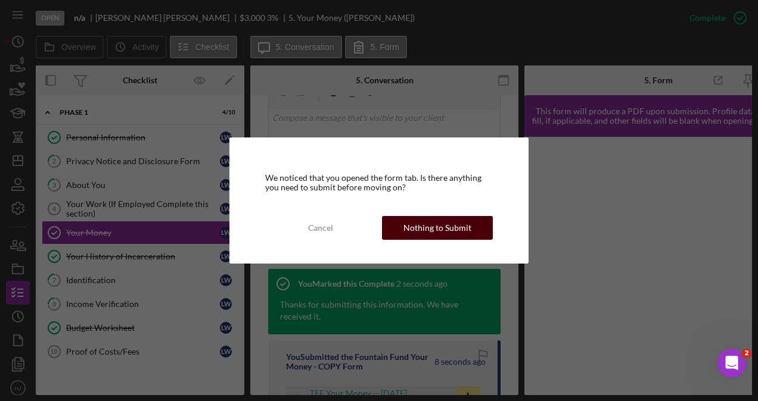
click at [410, 222] on div "Nothing to Submit" at bounding box center [437, 228] width 68 height 24
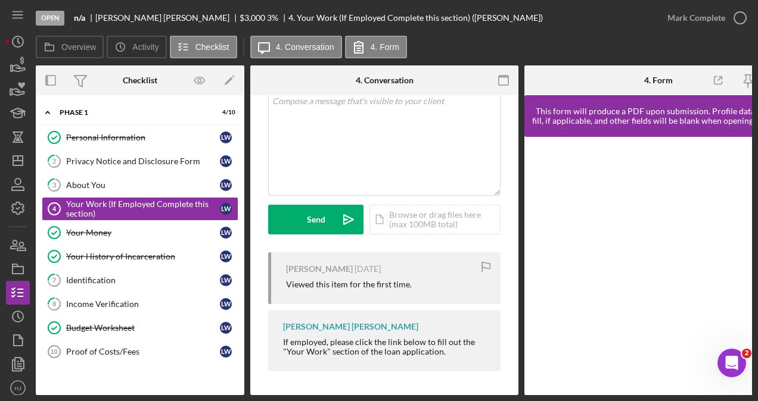
scroll to position [99, 0]
click at [80, 180] on div "About You" at bounding box center [143, 185] width 154 height 10
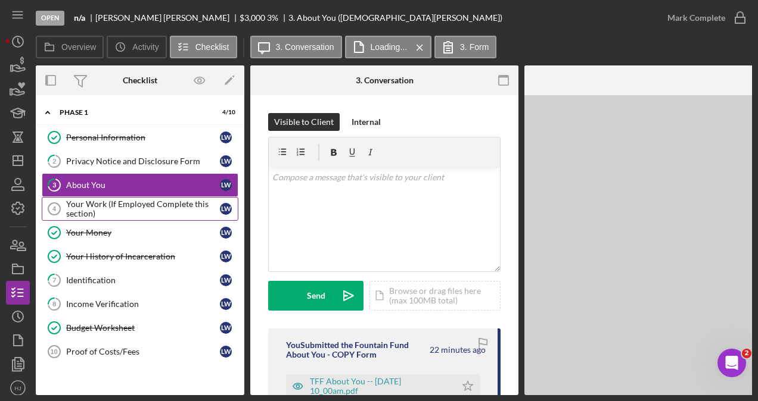
click at [102, 202] on div "Your Work (If Employed Complete this section)" at bounding box center [143, 209] width 154 height 19
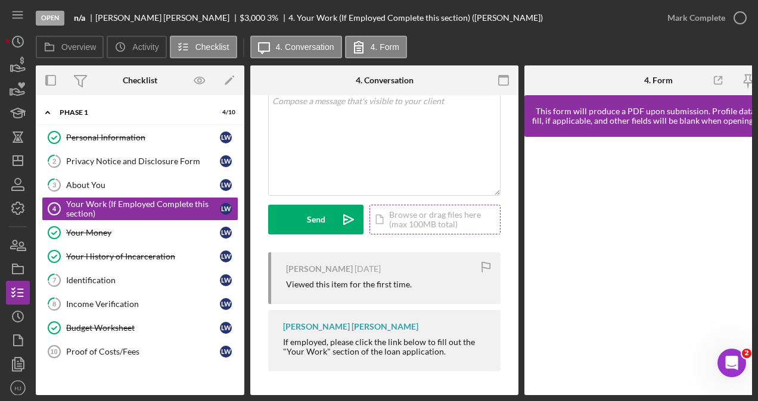
scroll to position [99, 0]
click at [95, 231] on div "Your Money" at bounding box center [143, 233] width 154 height 10
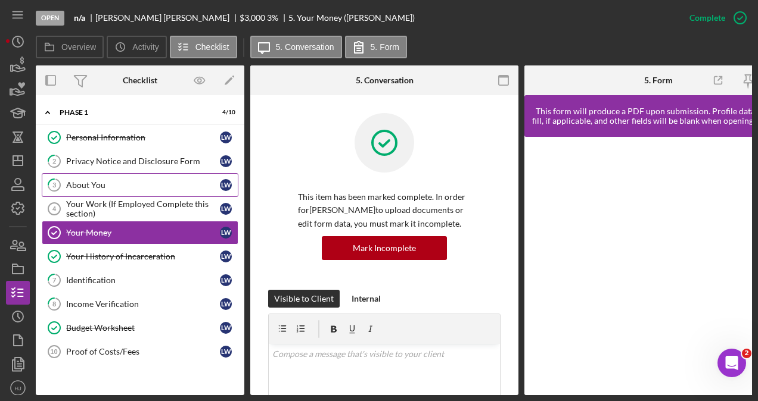
click at [91, 180] on div "About You" at bounding box center [143, 185] width 154 height 10
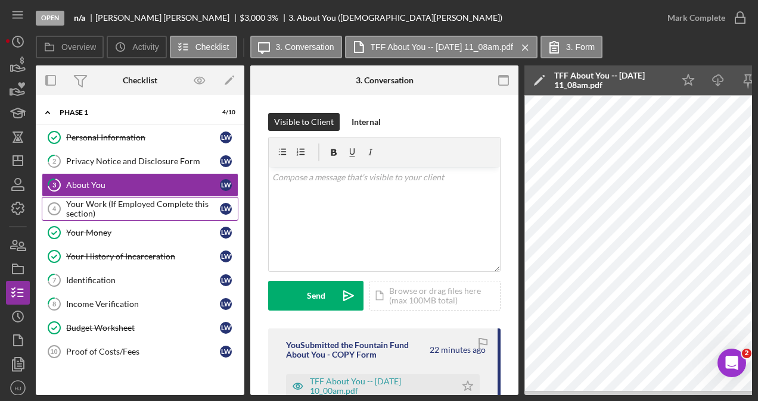
click at [86, 208] on div "Your Work (If Employed Complete this section)" at bounding box center [143, 209] width 154 height 19
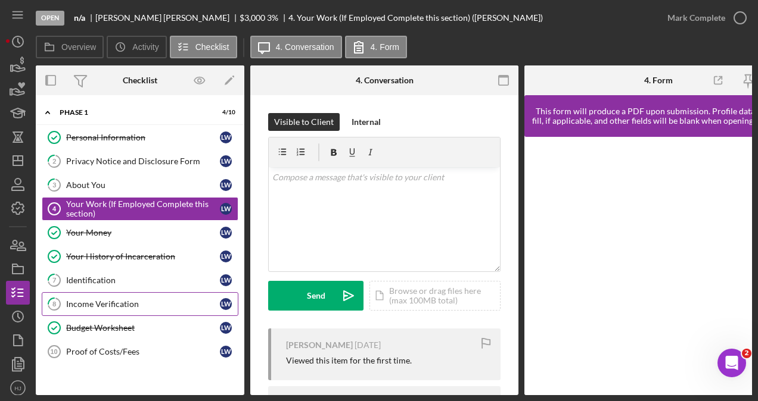
click at [104, 300] on div "Income Verification" at bounding box center [143, 305] width 154 height 10
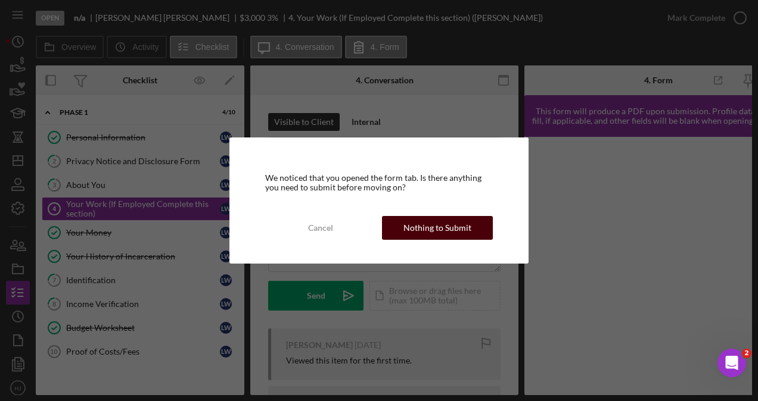
click at [442, 223] on div "Nothing to Submit" at bounding box center [437, 228] width 68 height 24
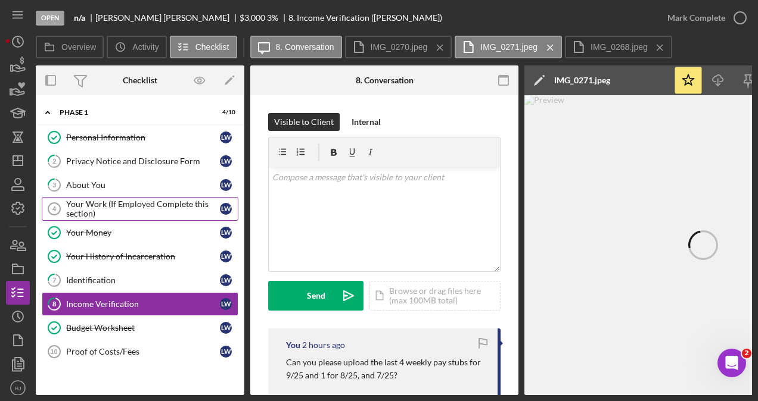
click at [86, 205] on div "Your Work (If Employed Complete this section)" at bounding box center [143, 209] width 154 height 19
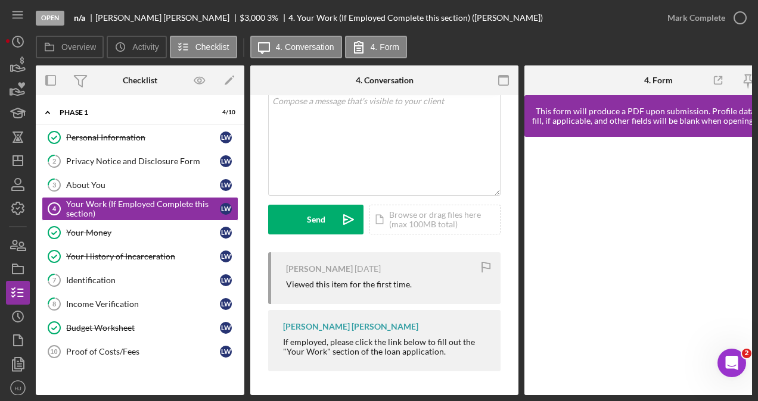
scroll to position [99, 0]
drag, startPoint x: 441, startPoint y: 390, endPoint x: 490, endPoint y: 387, distance: 49.0
click at [490, 387] on div "Visible to Client Internal v Color teal Color pink Remove color Add row above A…" at bounding box center [384, 207] width 268 height 376
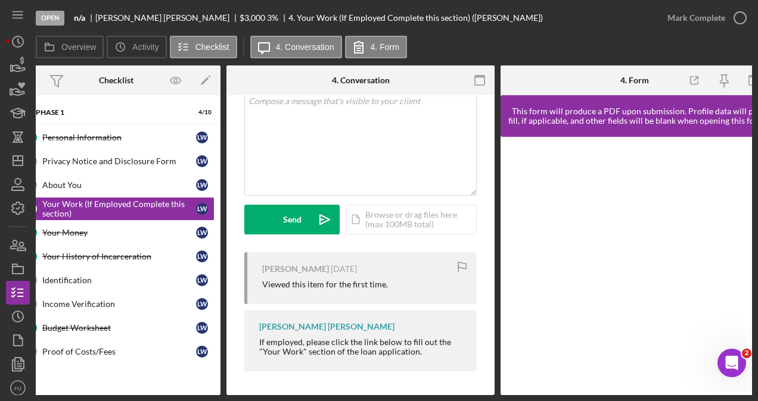
scroll to position [0, 0]
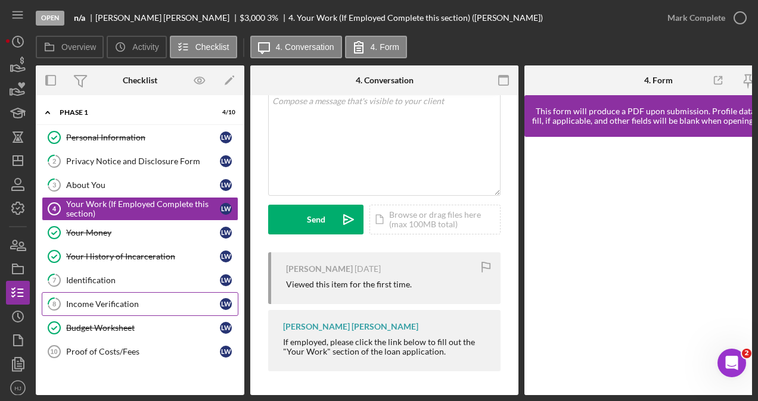
click at [97, 305] on div "Income Verification" at bounding box center [143, 305] width 154 height 10
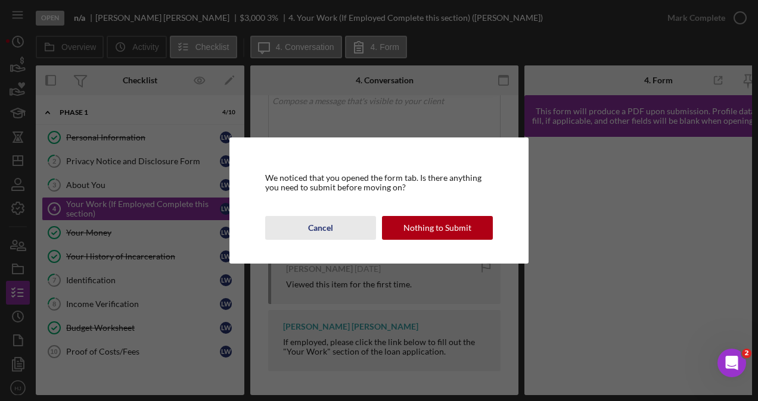
click at [309, 234] on div "Cancel" at bounding box center [320, 228] width 25 height 24
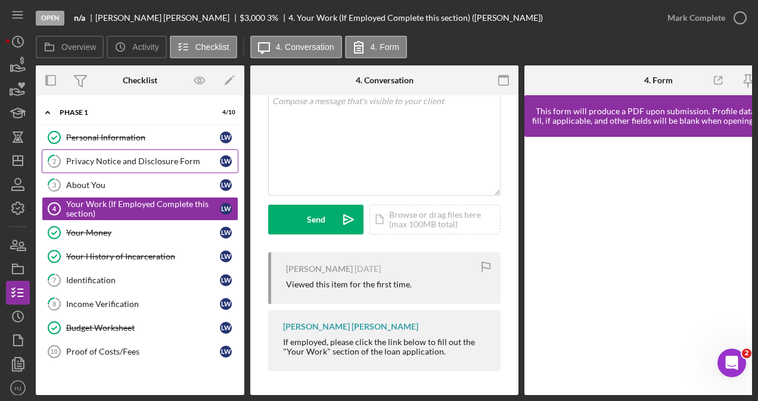
click at [110, 166] on link "2 Privacy Notice and Disclosure Form [PERSON_NAME]" at bounding box center [140, 162] width 197 height 24
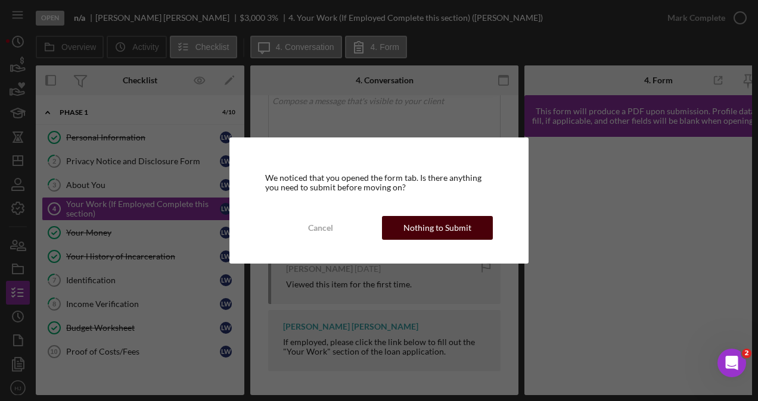
click at [428, 228] on div "Nothing to Submit" at bounding box center [437, 228] width 68 height 24
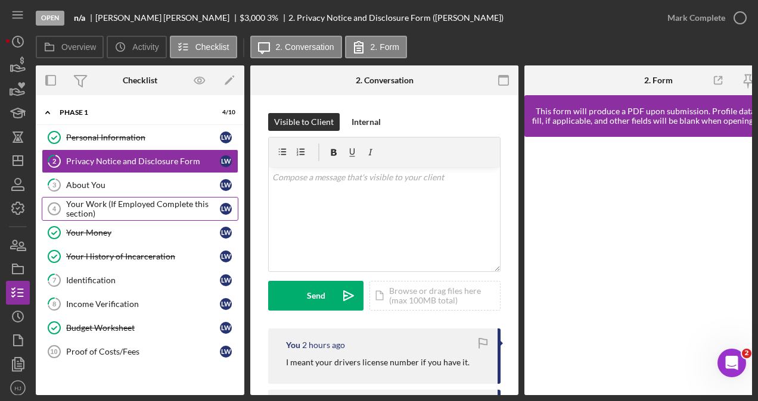
click at [81, 209] on div "Your Work (If Employed Complete this section)" at bounding box center [143, 209] width 154 height 19
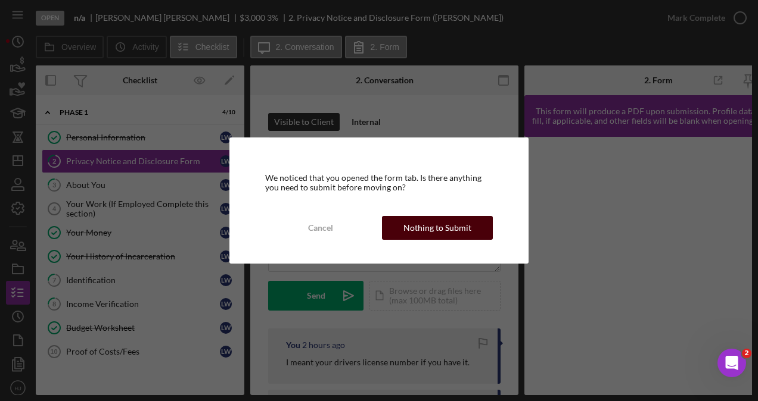
click at [406, 230] on div "Nothing to Submit" at bounding box center [437, 228] width 68 height 24
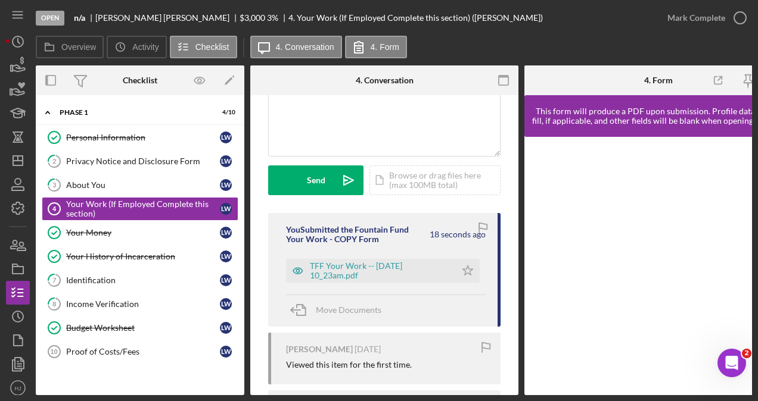
scroll to position [119, 0]
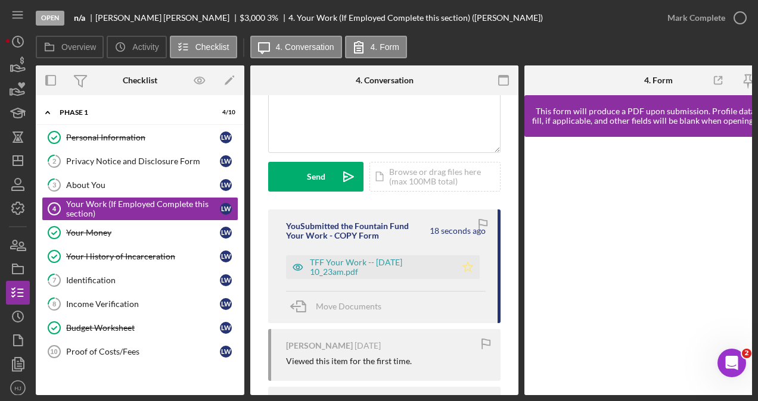
click at [469, 266] on icon "Icon/Star" at bounding box center [468, 268] width 24 height 24
click at [708, 24] on div "Mark Complete" at bounding box center [696, 18] width 58 height 24
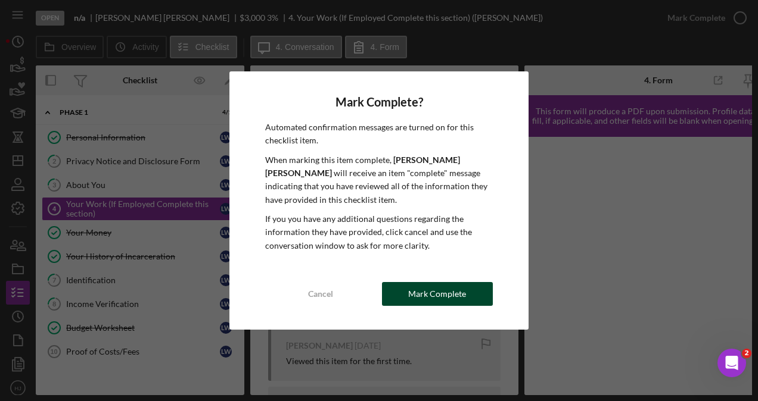
click at [462, 285] on div "Mark Complete" at bounding box center [437, 294] width 58 height 24
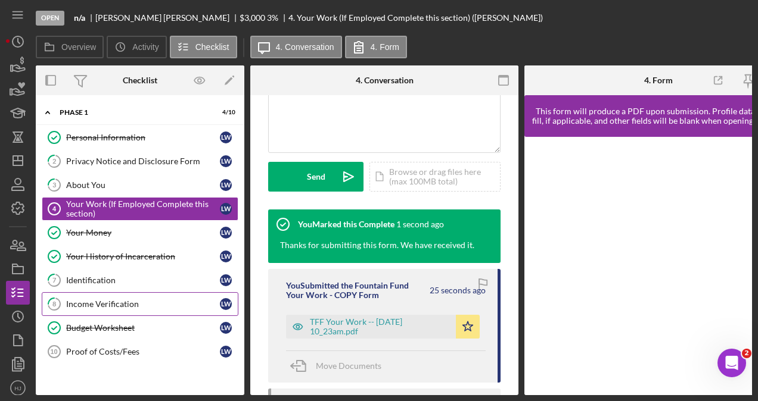
scroll to position [296, 0]
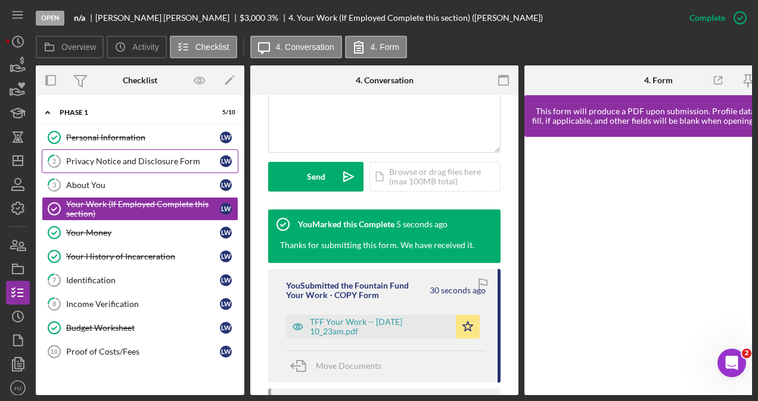
click at [104, 162] on div "Privacy Notice and Disclosure Form" at bounding box center [143, 162] width 154 height 10
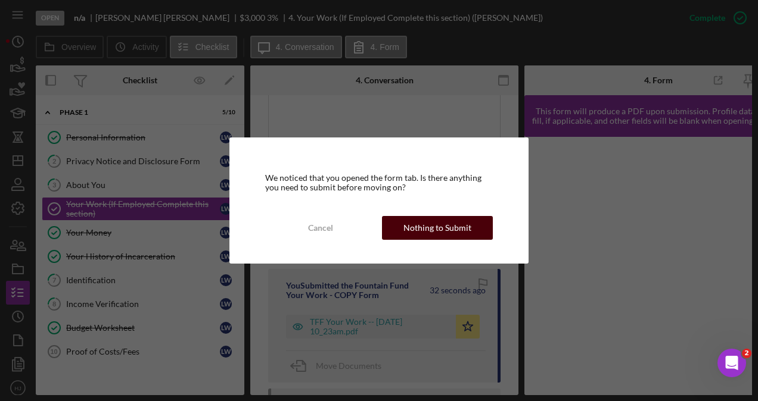
click at [418, 220] on div "Nothing to Submit" at bounding box center [437, 228] width 68 height 24
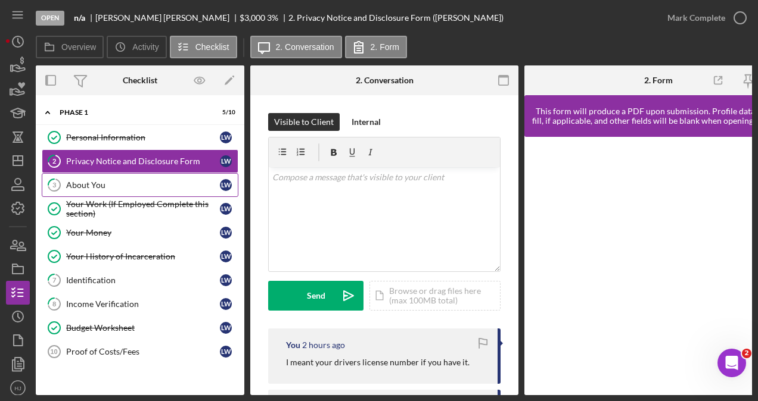
click at [107, 185] on div "About You" at bounding box center [143, 185] width 154 height 10
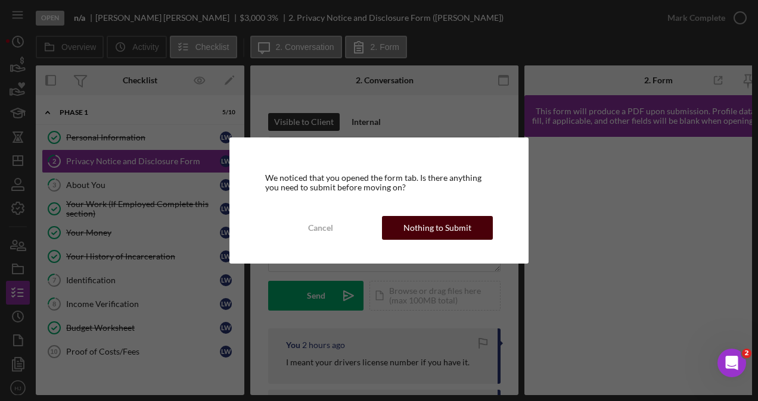
click at [425, 238] on div "Nothing to Submit" at bounding box center [437, 228] width 68 height 24
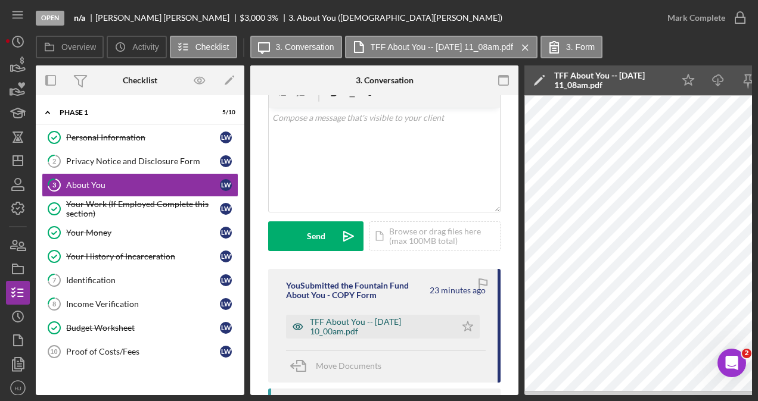
scroll to position [119, 0]
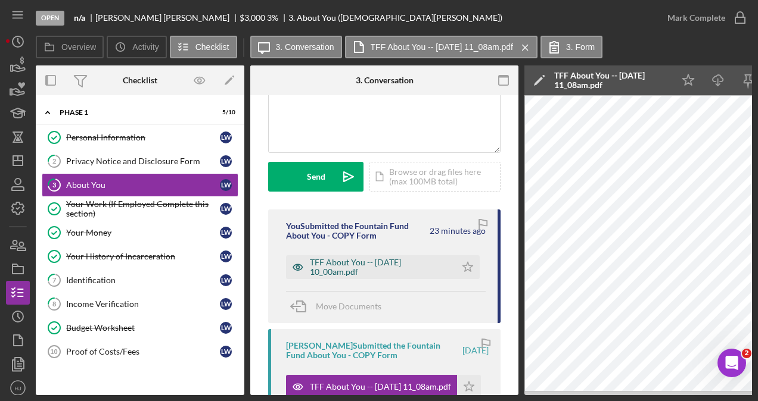
click at [368, 266] on div "TFF About You -- [DATE] 10_00am.pdf" at bounding box center [380, 267] width 140 height 19
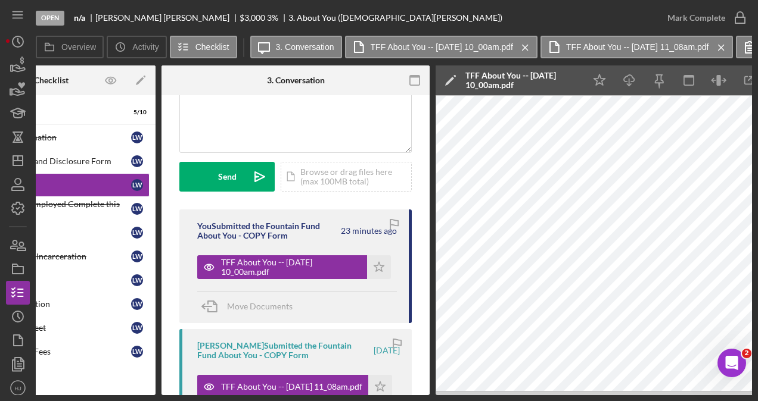
scroll to position [0, 91]
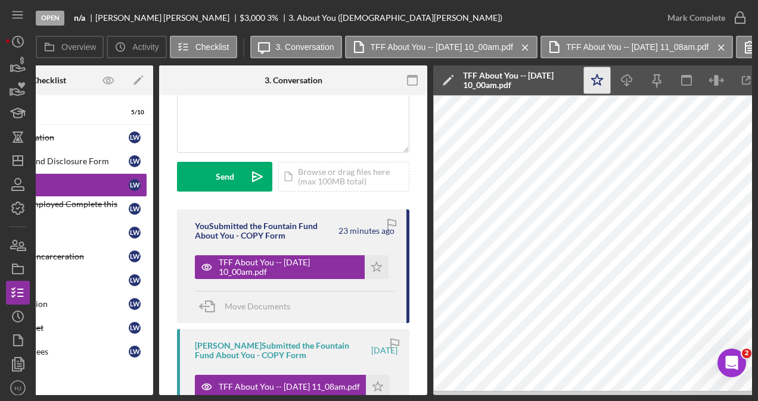
click at [595, 71] on icon "Icon/Star" at bounding box center [597, 80] width 27 height 27
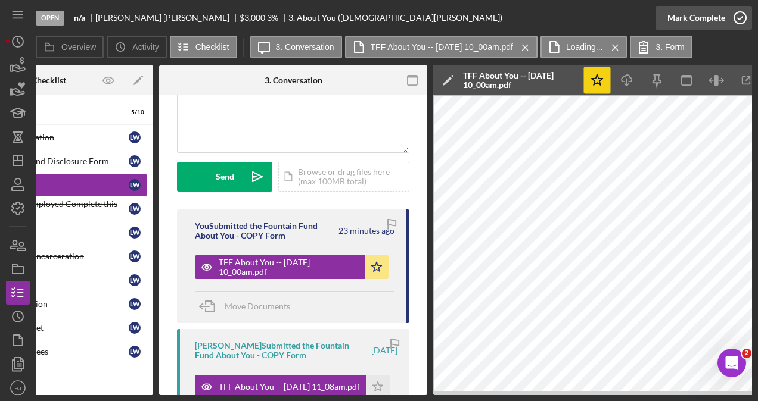
click at [718, 13] on div "Mark Complete" at bounding box center [696, 18] width 58 height 24
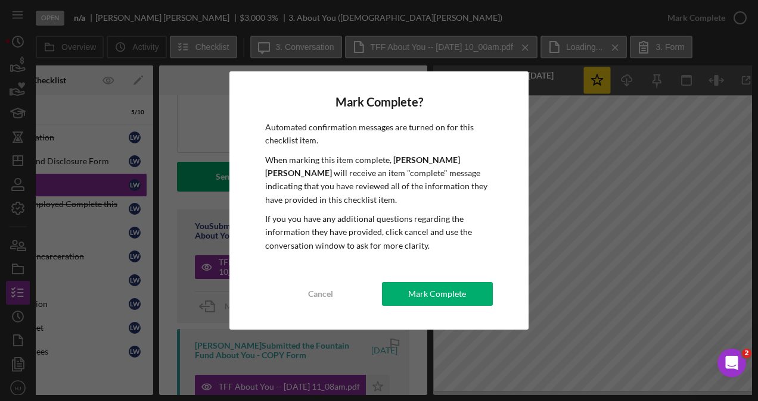
click at [460, 282] on div "Mark Complete? Automated confirmation messages are turned on for this checklist…" at bounding box center [378, 200] width 299 height 259
click at [455, 285] on div "Mark Complete" at bounding box center [437, 294] width 58 height 24
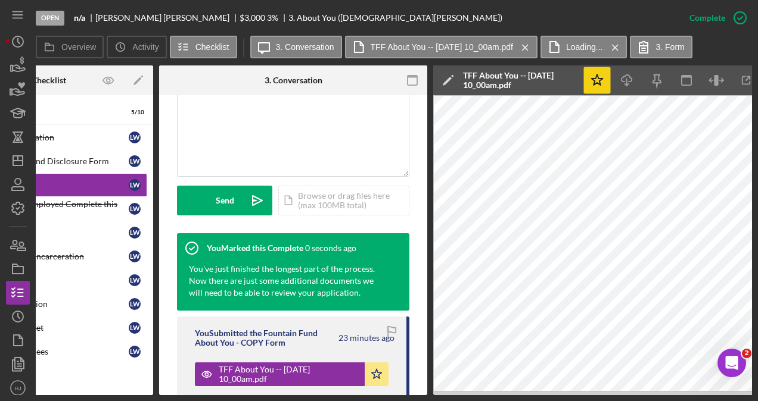
scroll to position [296, 0]
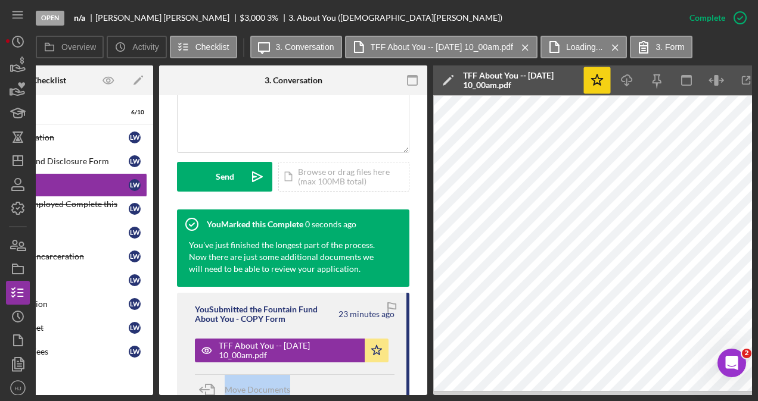
drag, startPoint x: 303, startPoint y: 397, endPoint x: 220, endPoint y: 400, distance: 82.9
click at [220, 400] on div "Open n/a [PERSON_NAME] $3,000 $3,000 3 % 3. About You ([PERSON_NAME]) Complete …" at bounding box center [379, 200] width 758 height 401
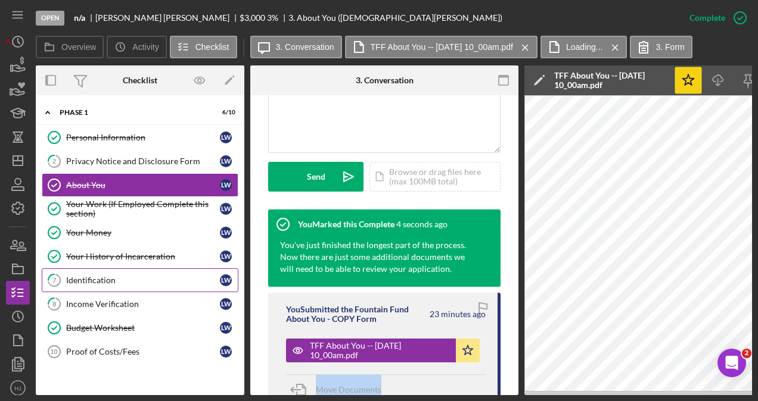
click at [109, 269] on link "7 Identification [PERSON_NAME]" at bounding box center [140, 281] width 197 height 24
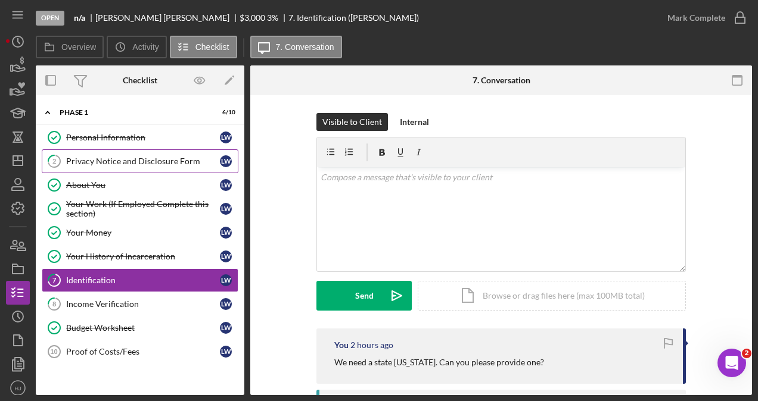
click at [117, 166] on link "2 Privacy Notice and Disclosure Form [PERSON_NAME]" at bounding box center [140, 162] width 197 height 24
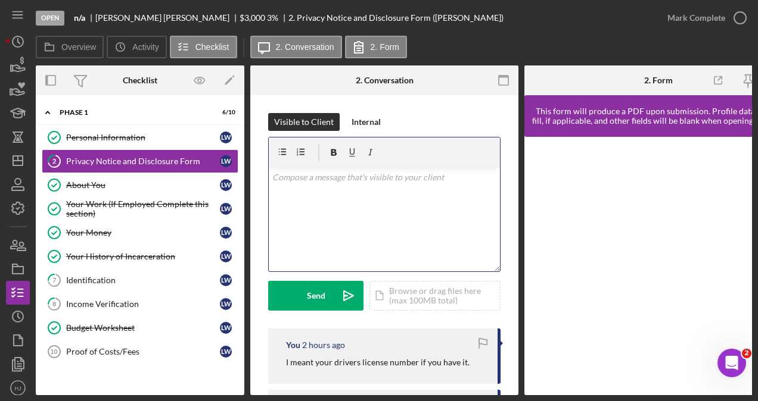
click at [320, 200] on div "v Color teal Color pink Remove color Add row above Add row below Add column bef…" at bounding box center [384, 219] width 231 height 104
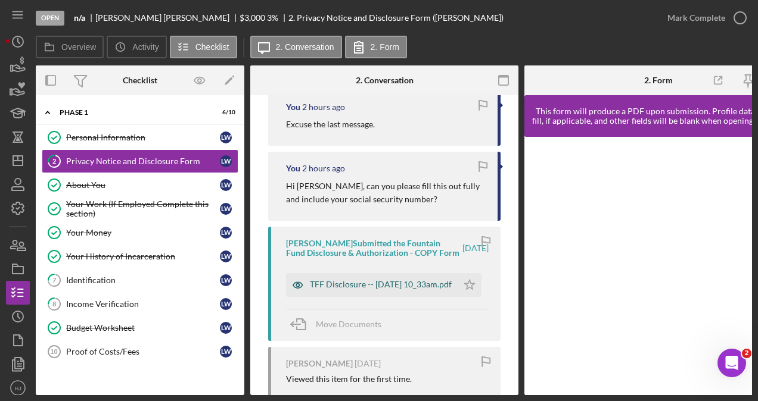
scroll to position [295, 0]
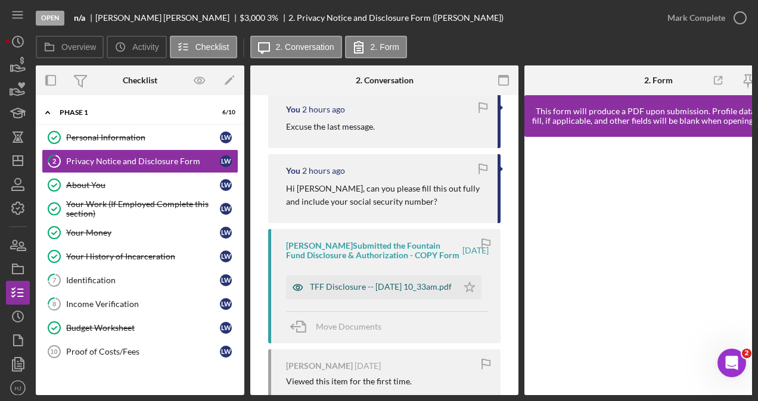
click at [352, 292] on div "TFF Disclosure -- [DATE] 10_33am.pdf" at bounding box center [381, 287] width 142 height 10
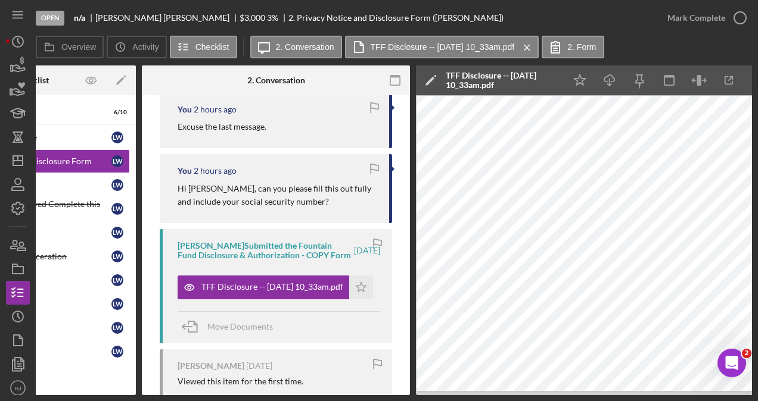
scroll to position [0, 110]
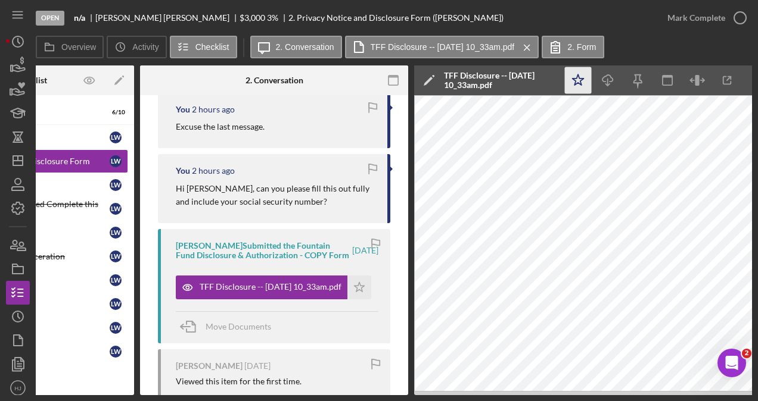
click at [582, 82] on icon "Icon/Star" at bounding box center [578, 80] width 27 height 27
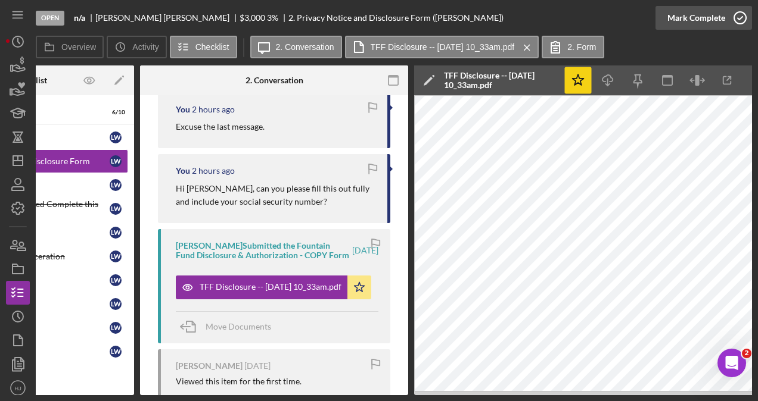
click at [722, 13] on div "Mark Complete" at bounding box center [696, 18] width 58 height 24
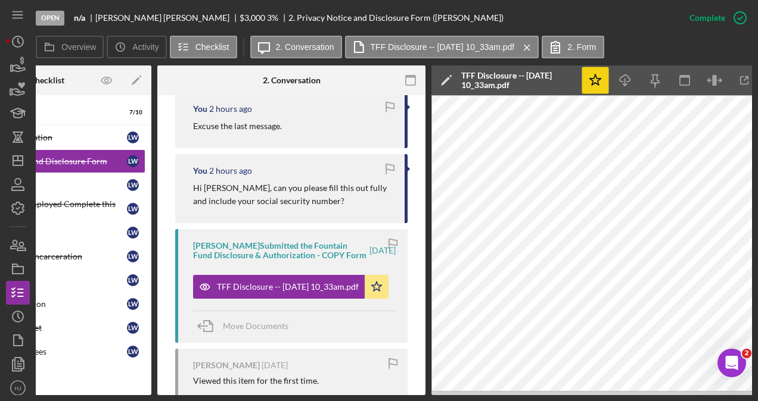
scroll to position [0, 0]
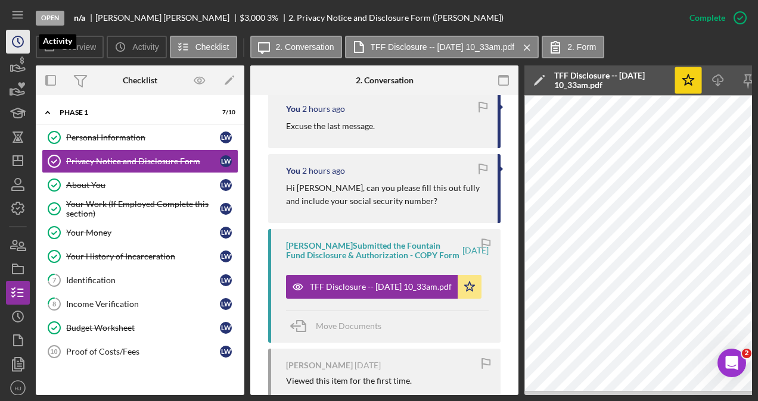
click at [15, 38] on icon "Icon/History" at bounding box center [18, 42] width 30 height 30
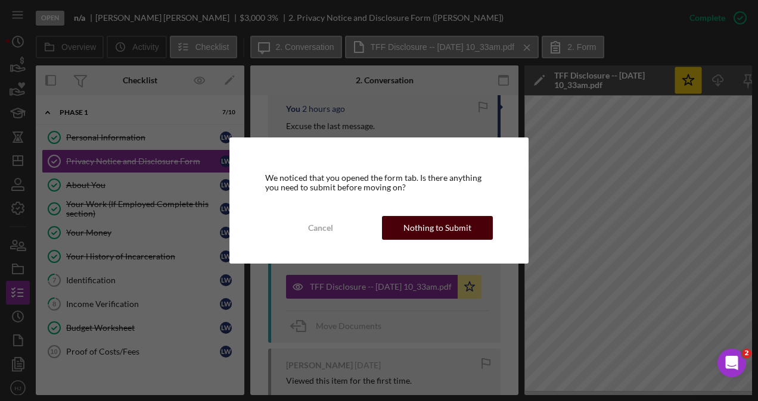
click at [416, 226] on div "Nothing to Submit" at bounding box center [437, 228] width 68 height 24
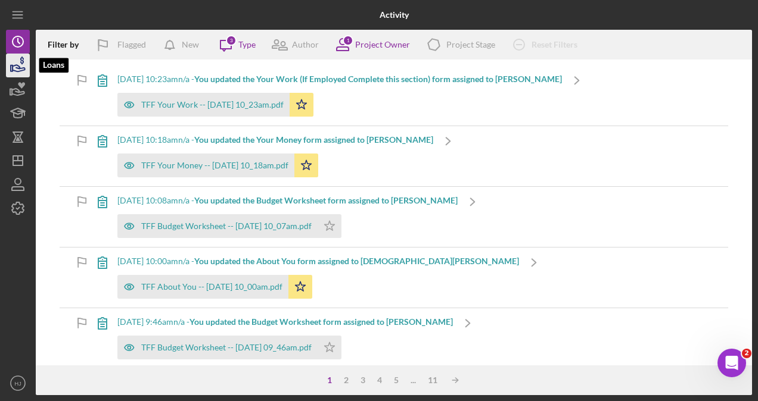
click at [21, 66] on icon "button" at bounding box center [18, 66] width 30 height 30
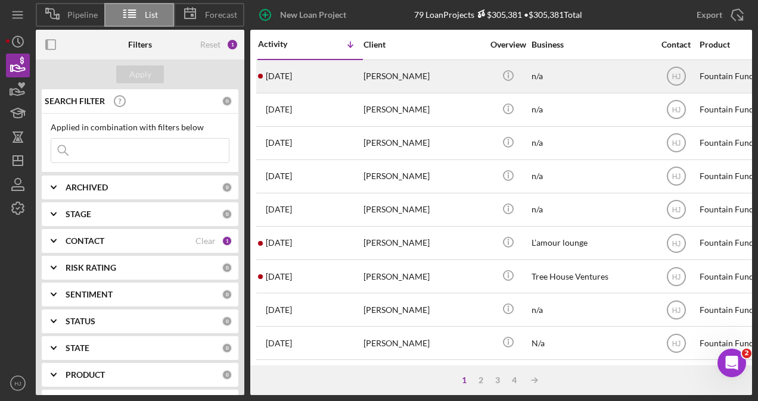
click at [393, 73] on div "[PERSON_NAME]" at bounding box center [422, 77] width 119 height 32
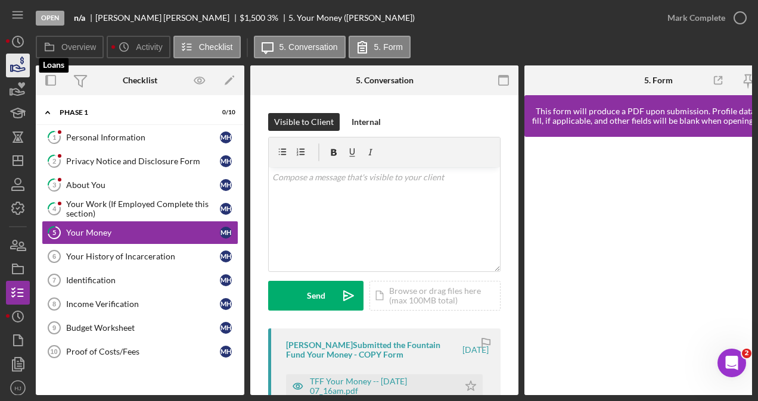
click at [16, 57] on icon "button" at bounding box center [18, 66] width 30 height 30
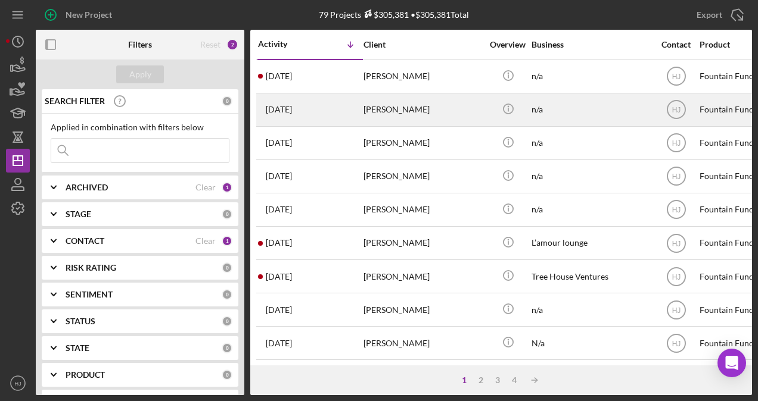
click at [373, 107] on div "[PERSON_NAME]" at bounding box center [422, 110] width 119 height 32
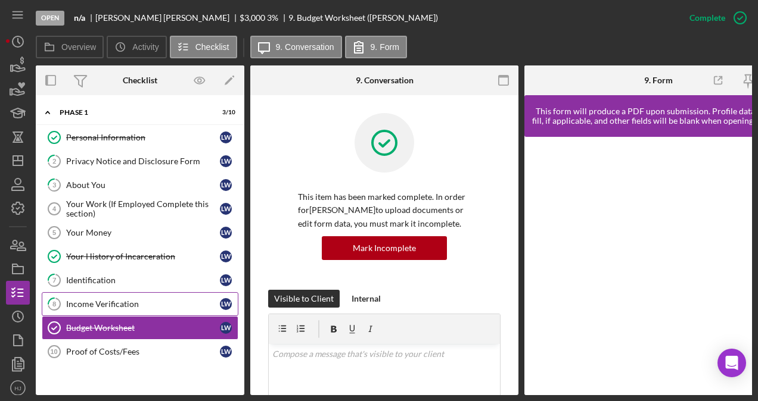
click at [101, 295] on link "8 Income Verification [PERSON_NAME]" at bounding box center [140, 304] width 197 height 24
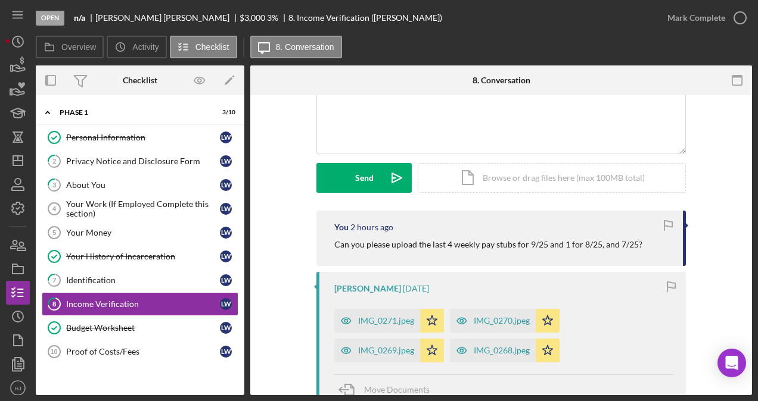
scroll to position [119, 0]
click at [374, 313] on div "IMG_0271.jpeg" at bounding box center [377, 320] width 86 height 24
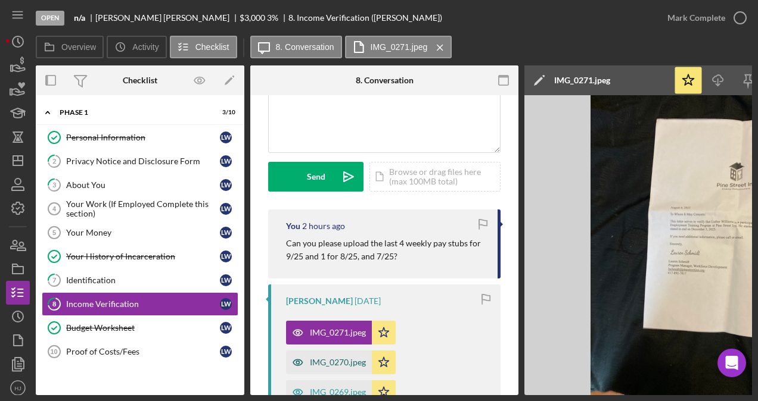
click at [320, 358] on div "IMG_0270.jpeg" at bounding box center [338, 363] width 56 height 10
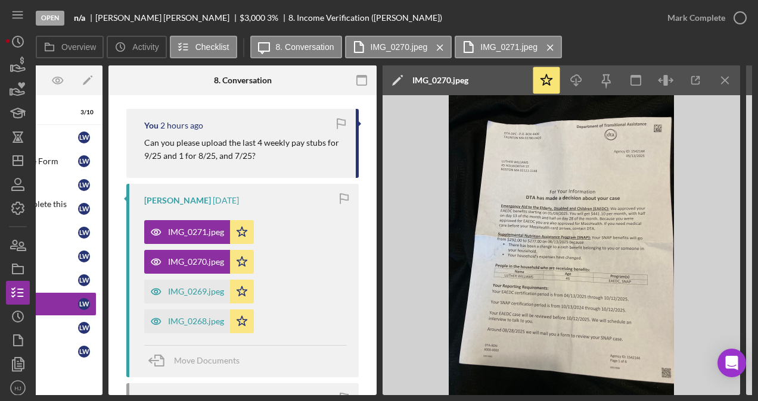
scroll to position [238, 0]
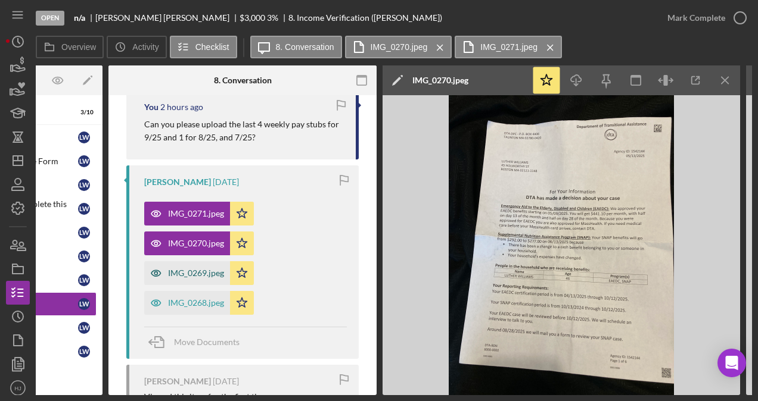
click at [207, 274] on div "IMG_0269.jpeg" at bounding box center [196, 274] width 56 height 10
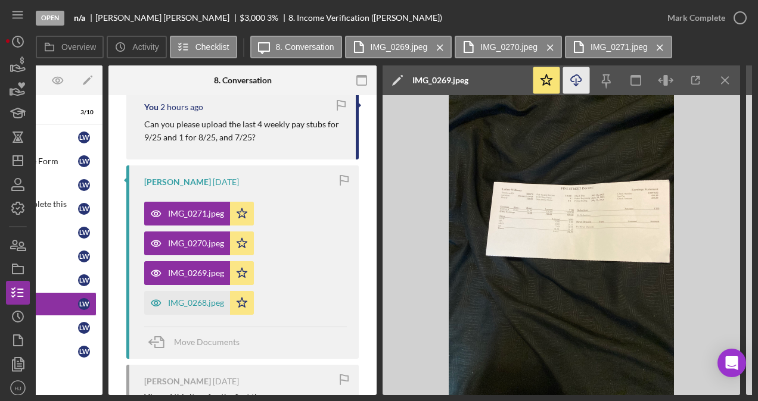
click at [582, 83] on icon "Icon/Download" at bounding box center [576, 80] width 27 height 27
click at [267, 359] on div "You 2 hours ago Can you please upload the last 4 weekly pay stubs for 9/25 and …" at bounding box center [242, 395] width 232 height 608
click at [194, 207] on div "IMG_0271.jpeg" at bounding box center [187, 214] width 86 height 24
click at [549, 199] on img at bounding box center [560, 245] width 357 height 300
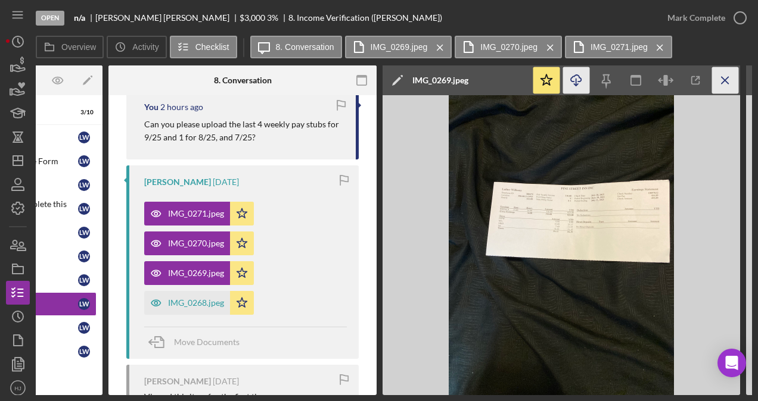
click at [718, 84] on icon "Icon/Menu Close" at bounding box center [725, 80] width 27 height 27
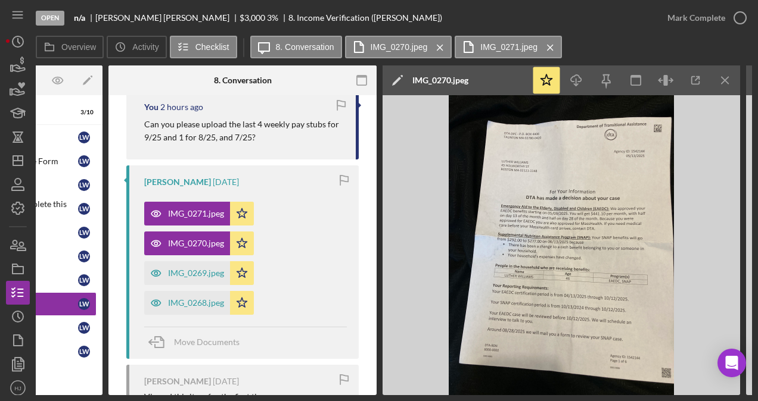
click at [718, 80] on icon "Icon/Menu Close" at bounding box center [725, 80] width 27 height 27
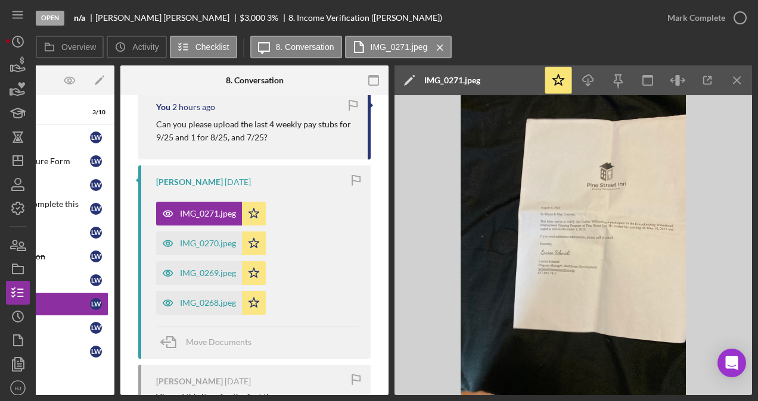
click at [598, 197] on img at bounding box center [572, 245] width 357 height 300
drag, startPoint x: 566, startPoint y: 223, endPoint x: 560, endPoint y: 217, distance: 8.4
click at [566, 223] on img at bounding box center [572, 245] width 357 height 300
click at [559, 216] on img at bounding box center [572, 245] width 357 height 300
click at [551, 260] on img at bounding box center [572, 245] width 357 height 300
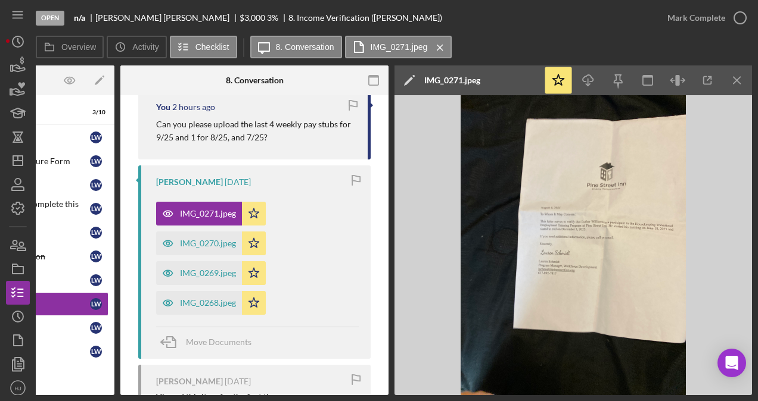
click at [549, 257] on img at bounding box center [572, 245] width 357 height 300
click at [591, 79] on icon "Icon/Download" at bounding box center [588, 80] width 27 height 27
click at [597, 77] on icon "Icon/Download" at bounding box center [588, 80] width 27 height 27
click at [595, 79] on icon "Icon/Download" at bounding box center [588, 80] width 27 height 27
